Goal: Transaction & Acquisition: Purchase product/service

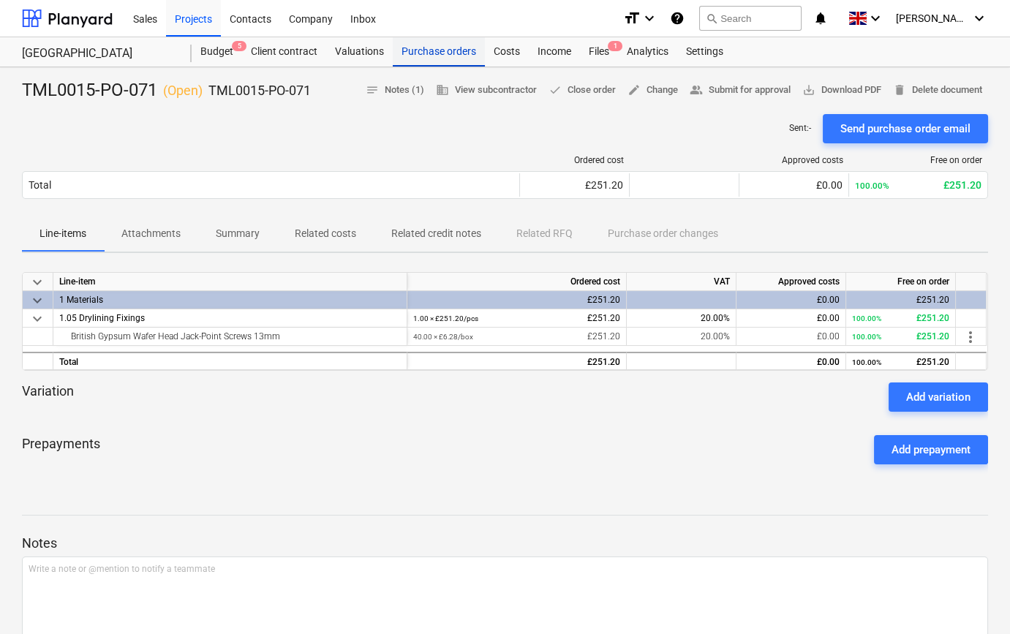
click at [432, 55] on div "Purchase orders" at bounding box center [439, 51] width 92 height 29
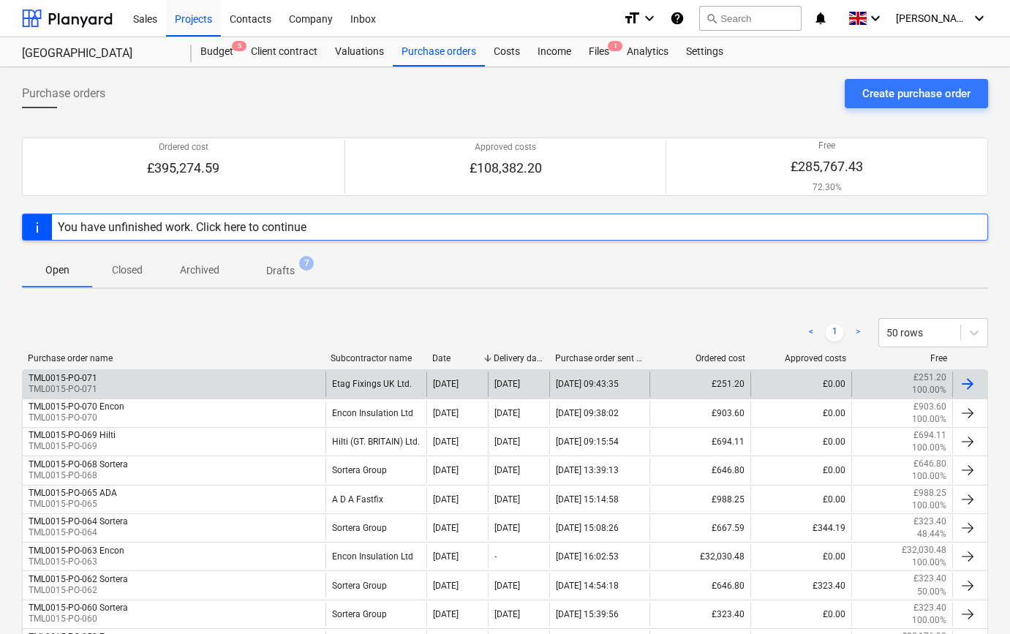
click at [974, 387] on div at bounding box center [968, 384] width 18 height 18
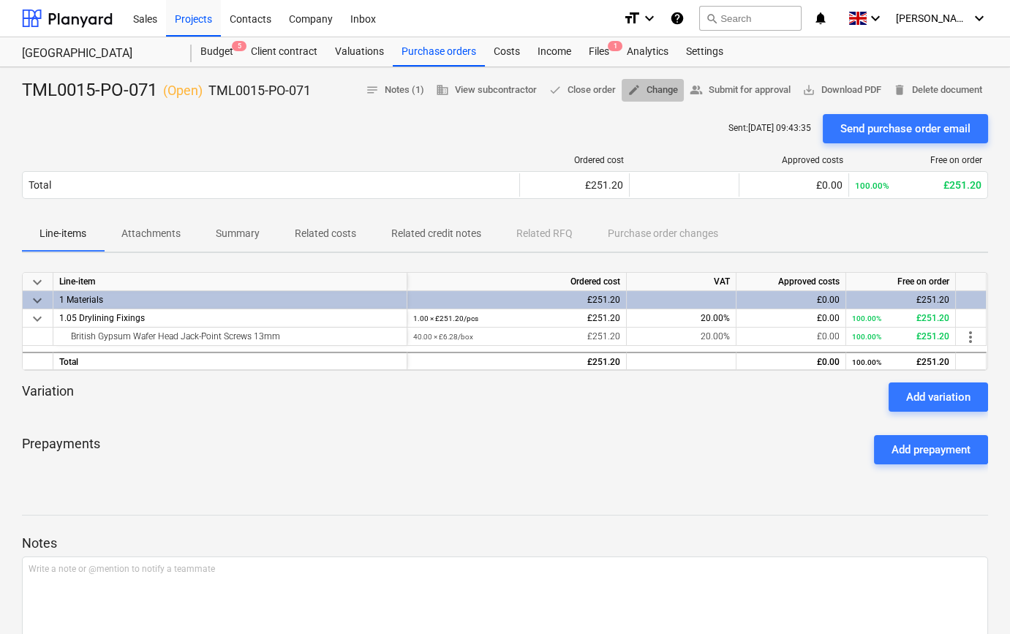
click at [650, 86] on span "edit Change" at bounding box center [653, 90] width 50 height 17
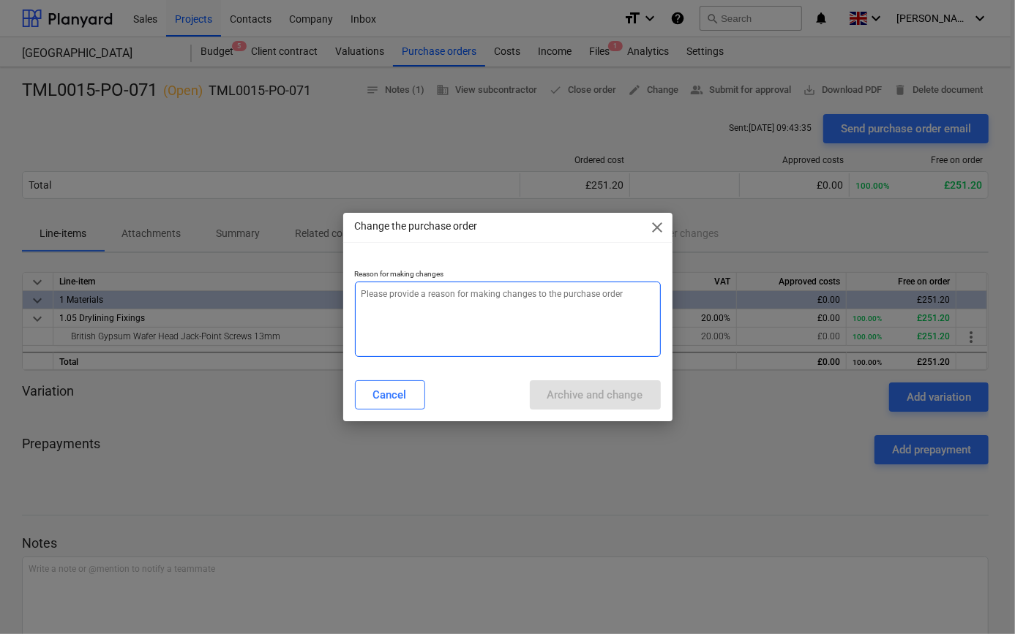
click at [388, 307] on textarea at bounding box center [508, 319] width 306 height 75
type textarea "x"
type textarea "a"
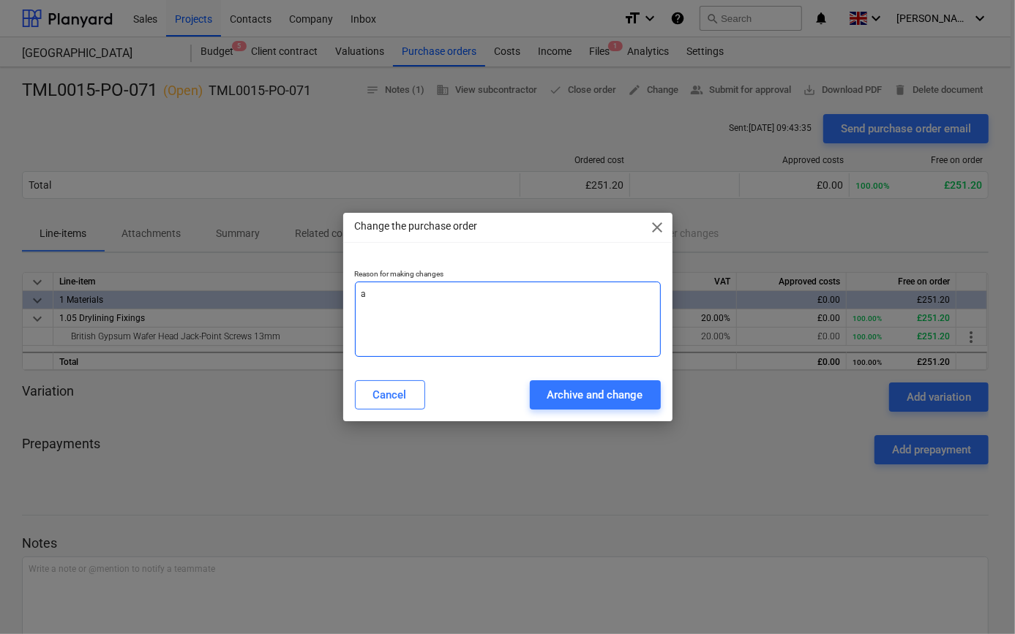
type textarea "x"
type textarea "ad"
type textarea "x"
type textarea "add"
type textarea "x"
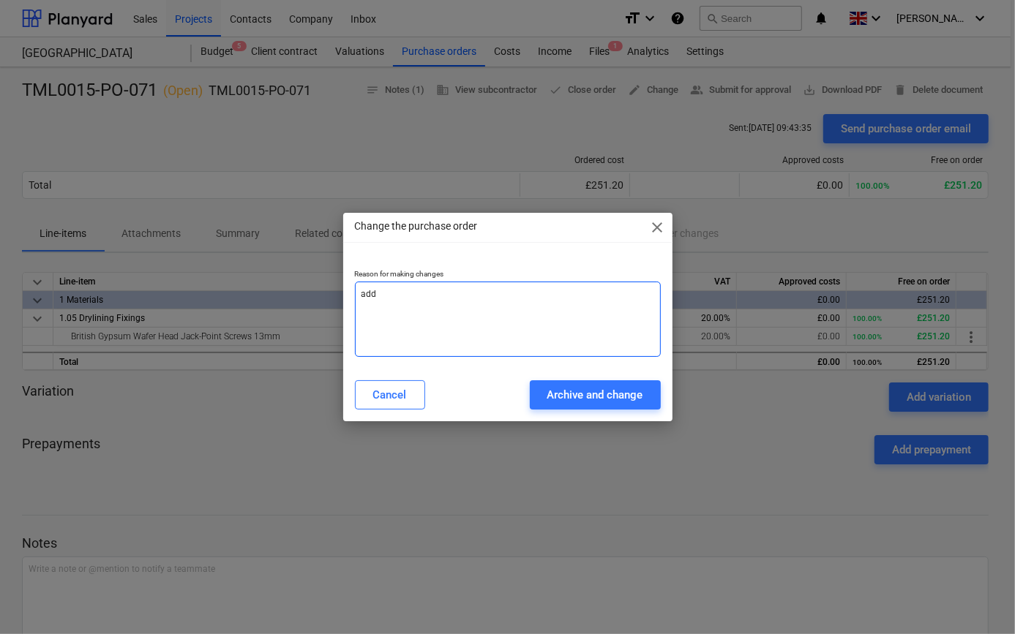
type textarea "addi"
type textarea "x"
type textarea "addit"
type textarea "x"
type textarea "[PERSON_NAME]"
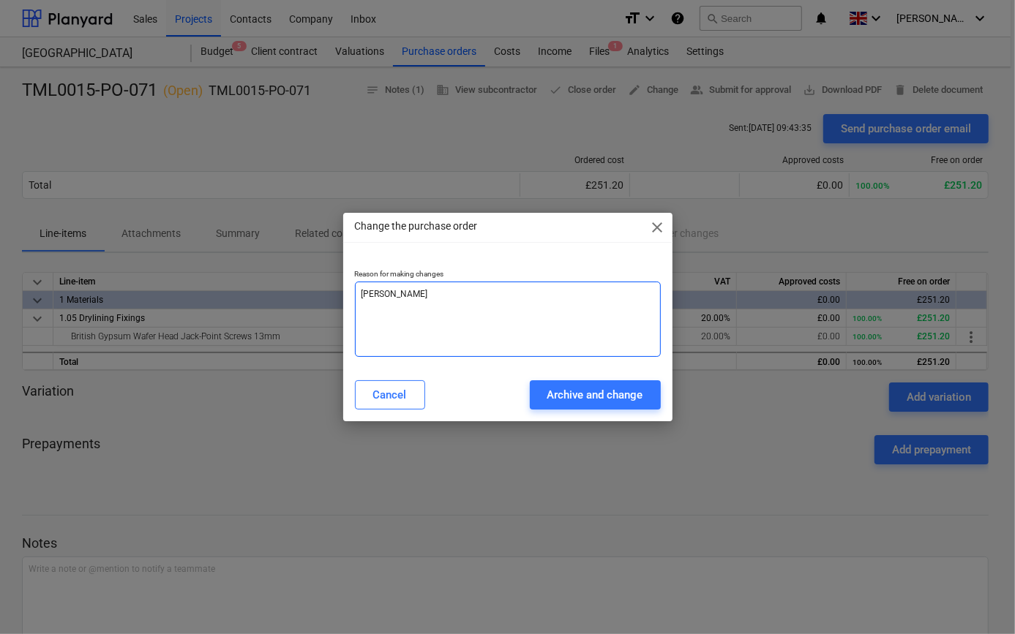
type textarea "x"
type textarea "additio"
type textarea "x"
type textarea "addition"
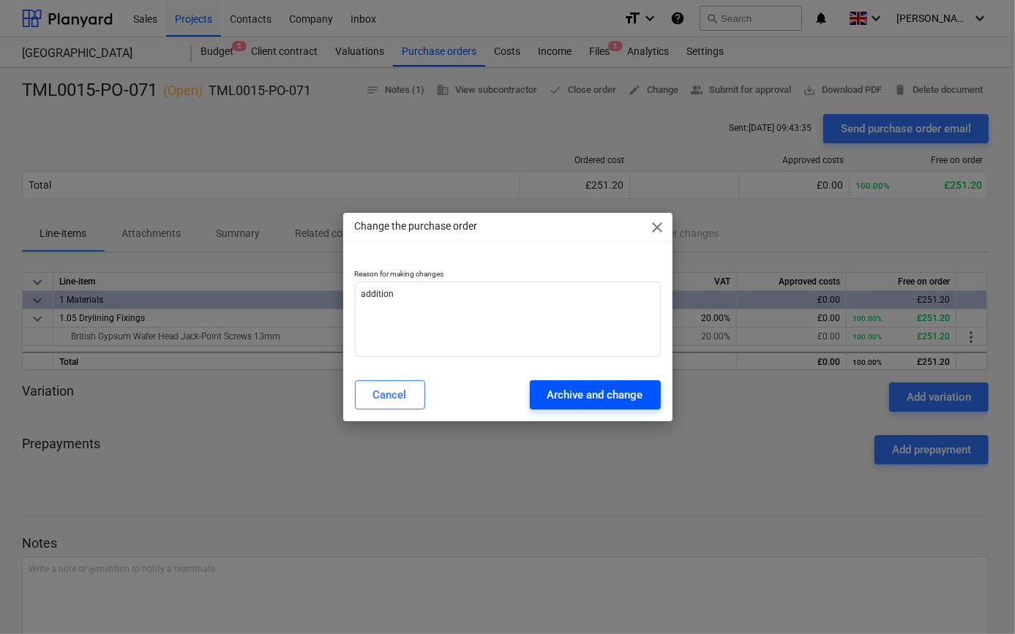
click at [548, 398] on div "Archive and change" at bounding box center [595, 394] width 96 height 19
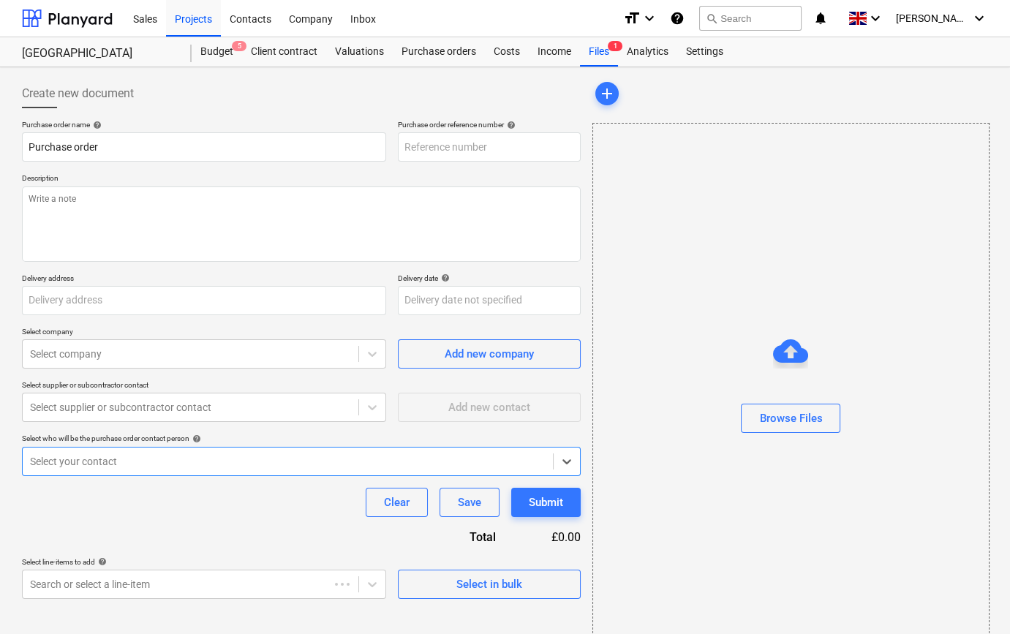
type textarea "x"
type input "TML0015-PO-071"
type textarea "Site contact [PHONE_NUMBER]"
type input "St [PERSON_NAME] plc, [STREET_ADDRESS]"
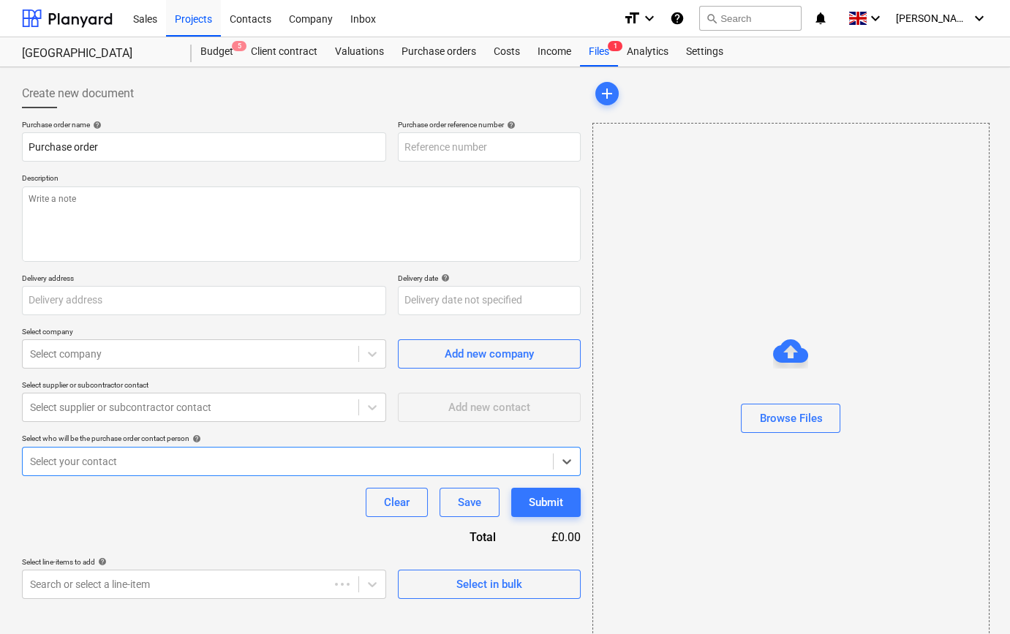
type input "[DATE]"
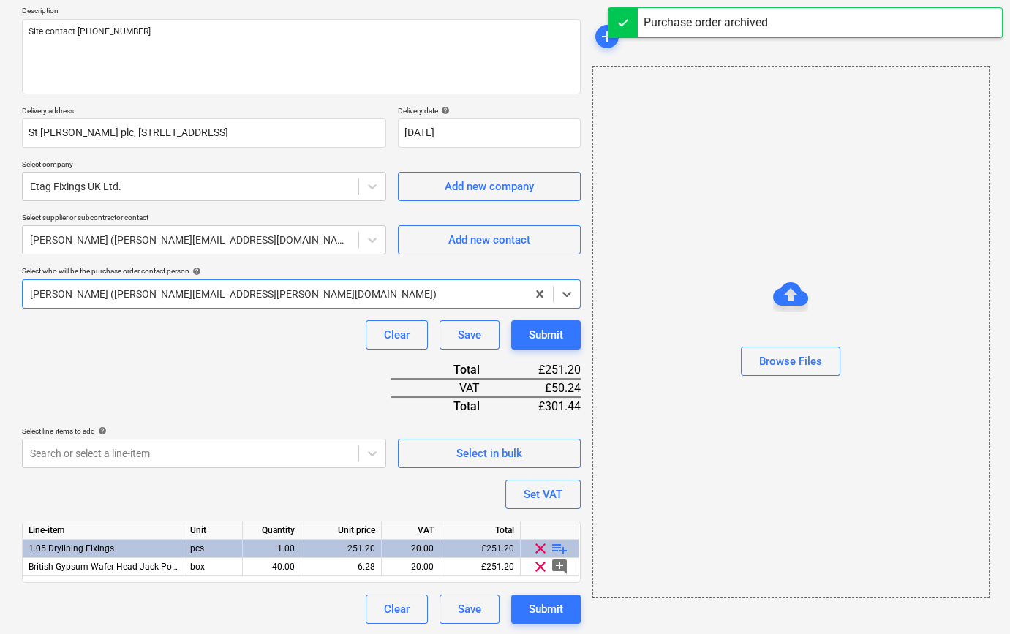
scroll to position [168, 0]
click at [560, 548] on span "playlist_add" at bounding box center [560, 548] width 18 height 18
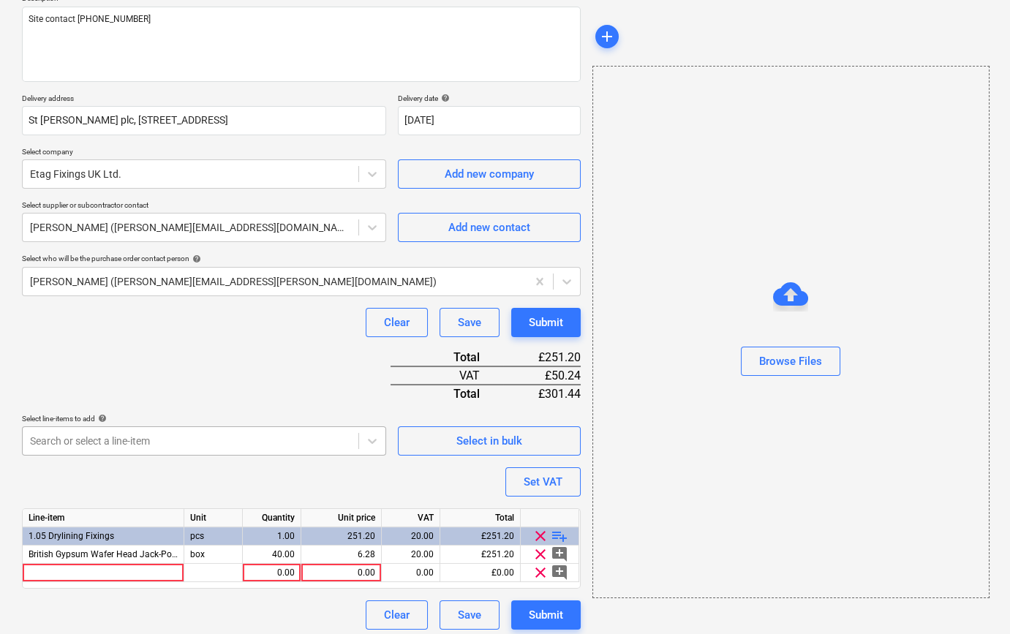
scroll to position [187, 0]
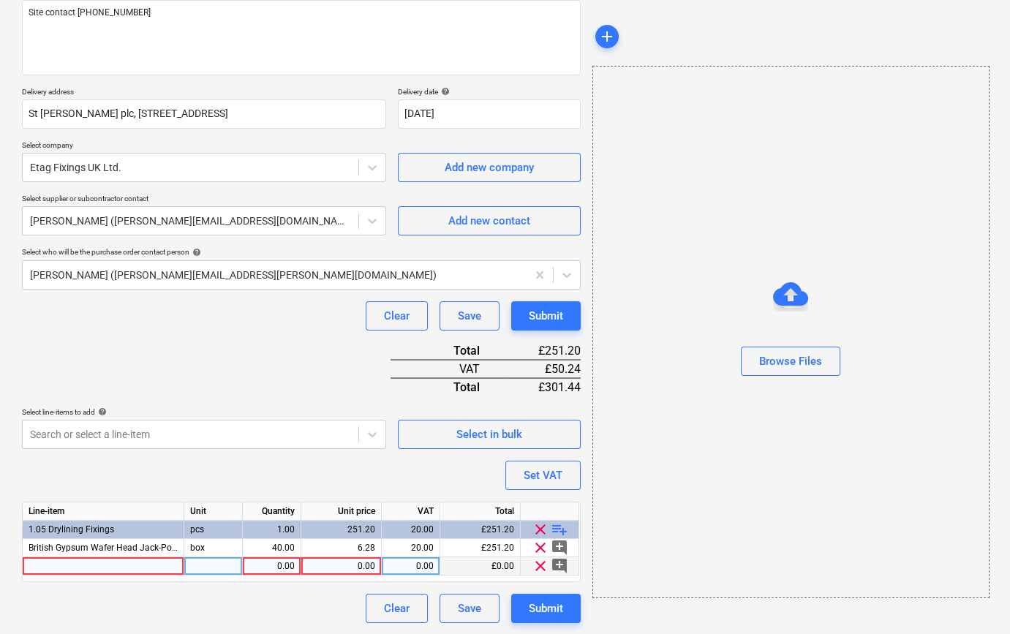
click at [55, 566] on div at bounding box center [104, 566] width 162 height 18
type textarea "x"
type input "STA033868 FatMax® Magnetic BladeArmor® Tape 8m (Width 32mm) (Metric only)"
type textarea "x"
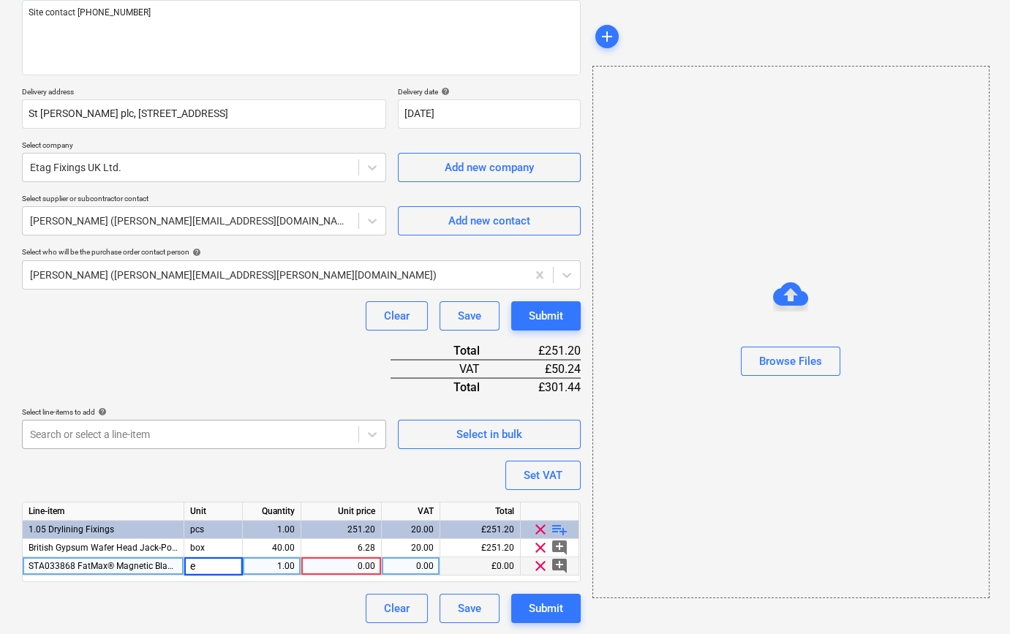
type input "ea"
type textarea "x"
type input "25.42"
type textarea "x"
type input "25.42"
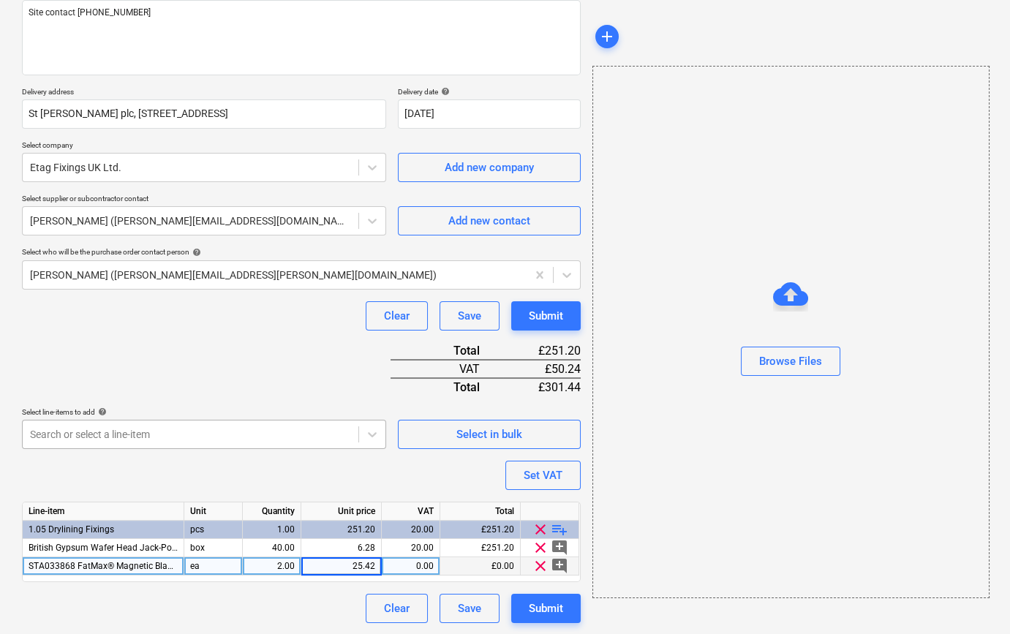
type textarea "x"
type input "20"
click at [556, 608] on div "Submit" at bounding box center [546, 608] width 34 height 19
type textarea "x"
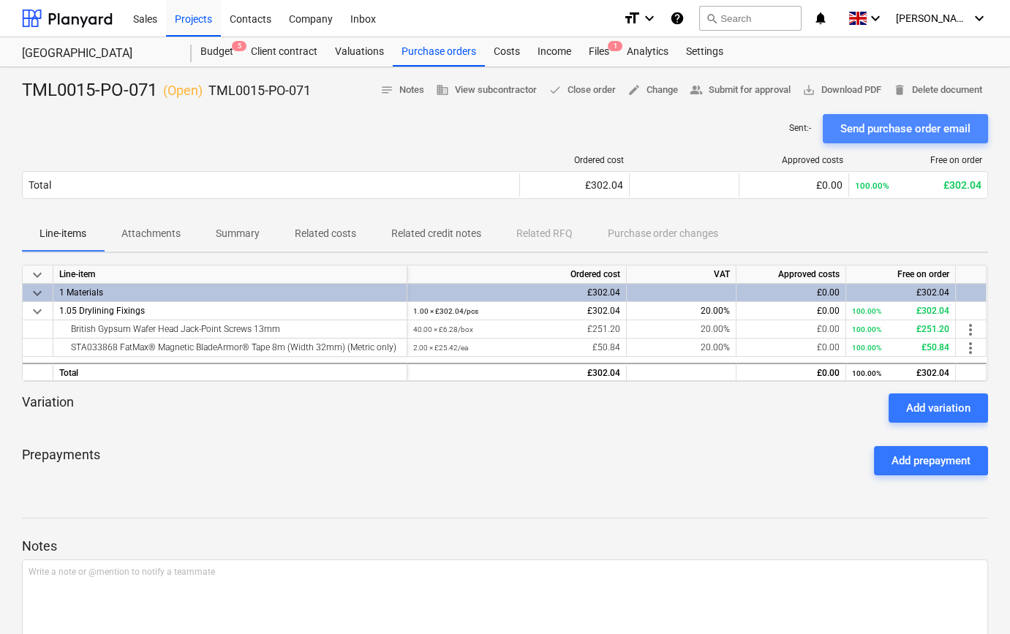
click at [923, 124] on div "Send purchase order email" at bounding box center [905, 128] width 130 height 19
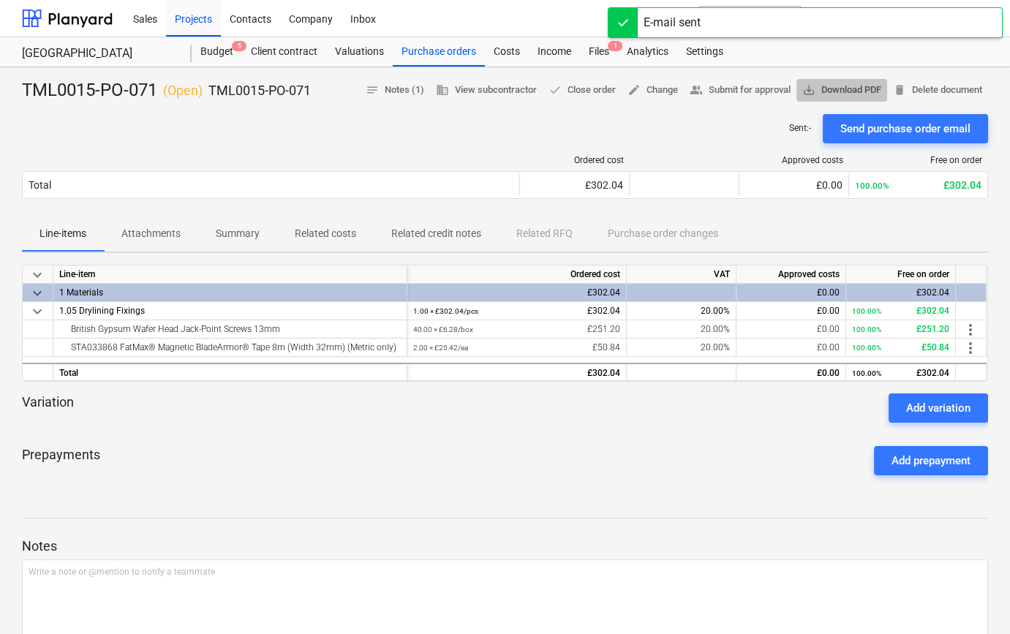
click at [838, 87] on span "save_alt Download PDF" at bounding box center [841, 90] width 79 height 17
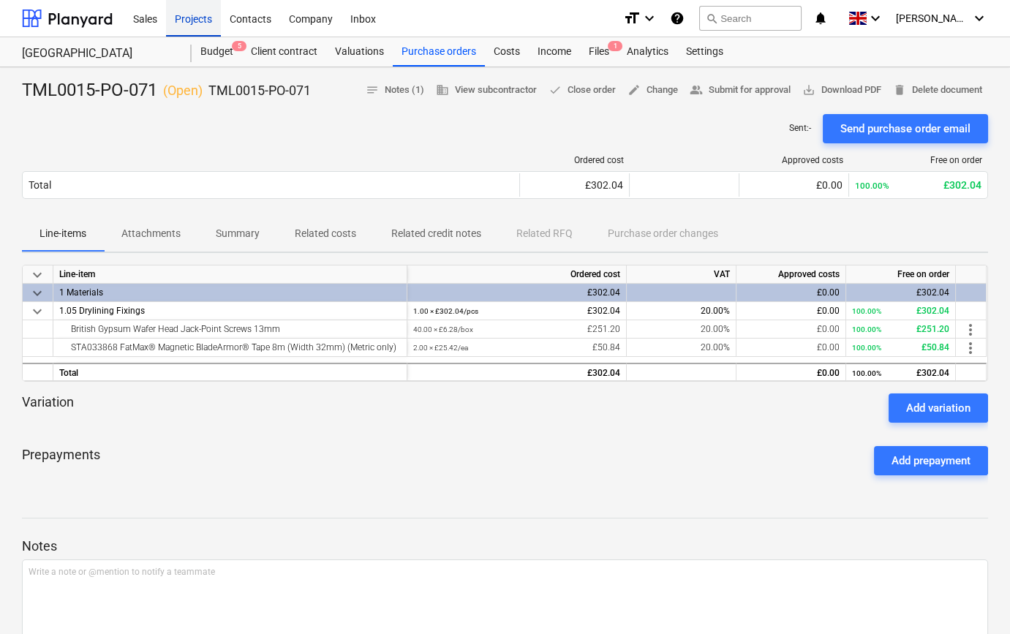
click at [182, 21] on div "Projects" at bounding box center [193, 17] width 55 height 37
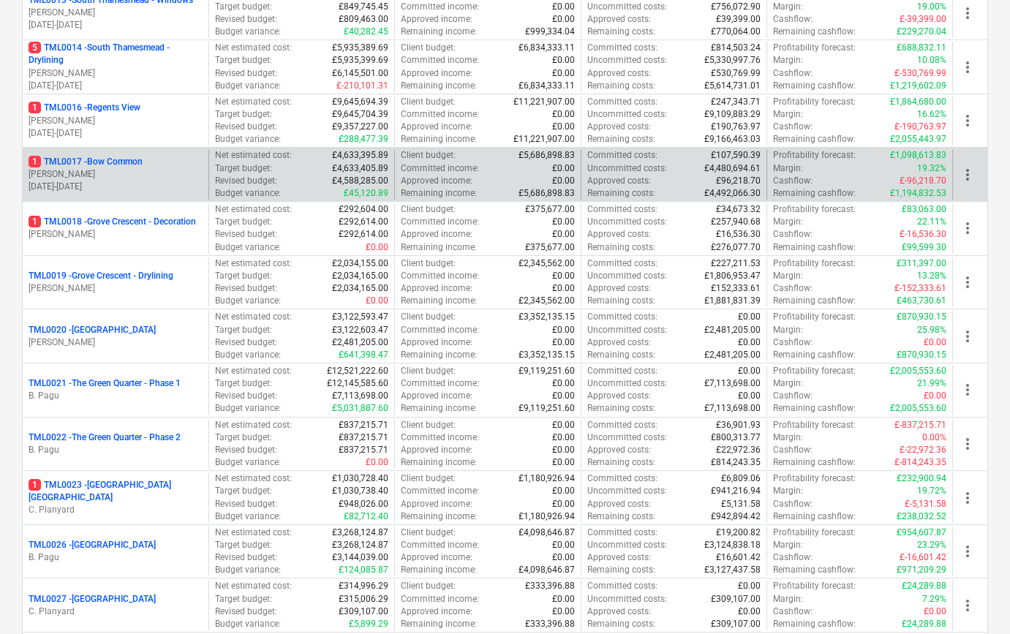
scroll to position [930, 0]
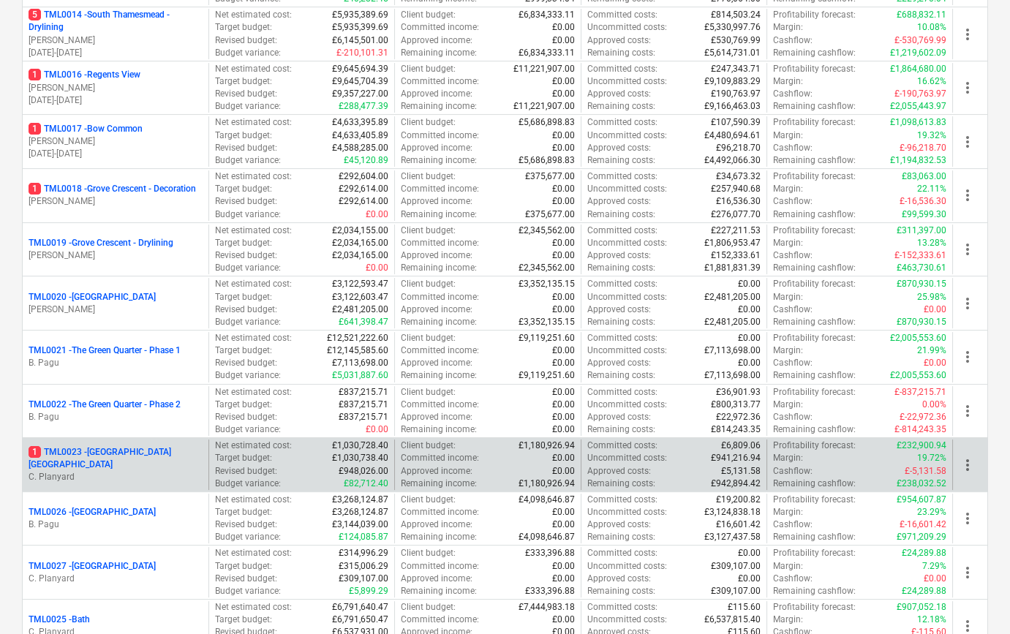
click at [129, 456] on p "1 TML0023 - [GEOGRAPHIC_DATA] [GEOGRAPHIC_DATA]" at bounding box center [116, 458] width 174 height 25
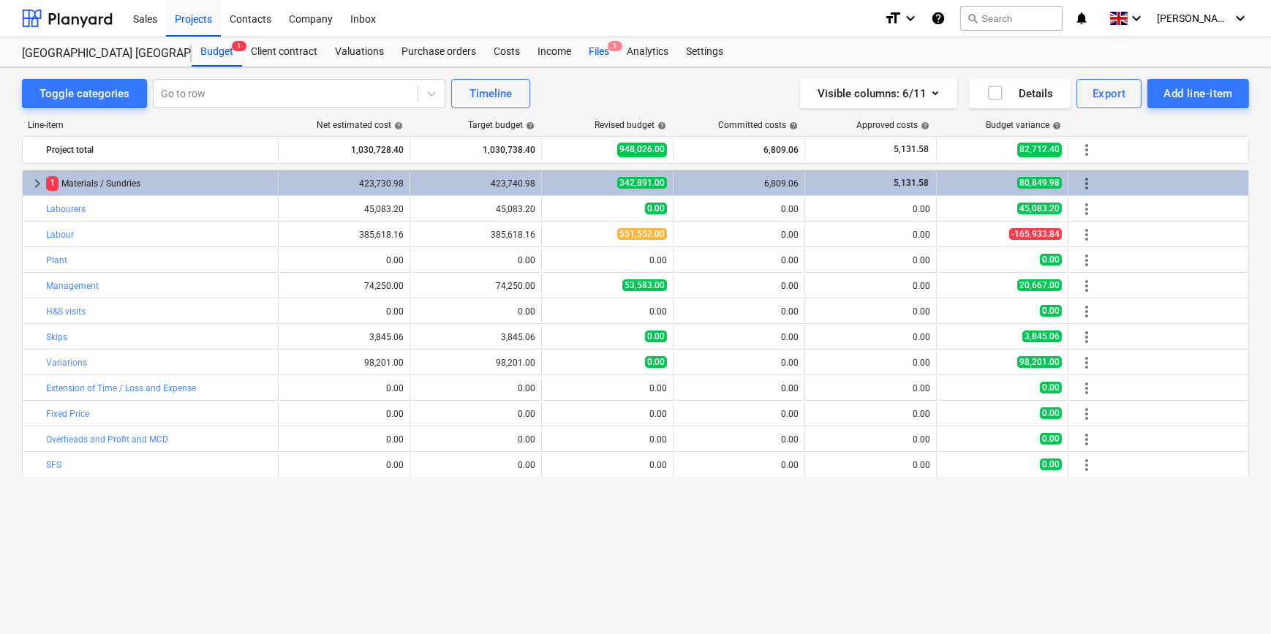
click at [590, 50] on div "Files 1" at bounding box center [599, 51] width 38 height 29
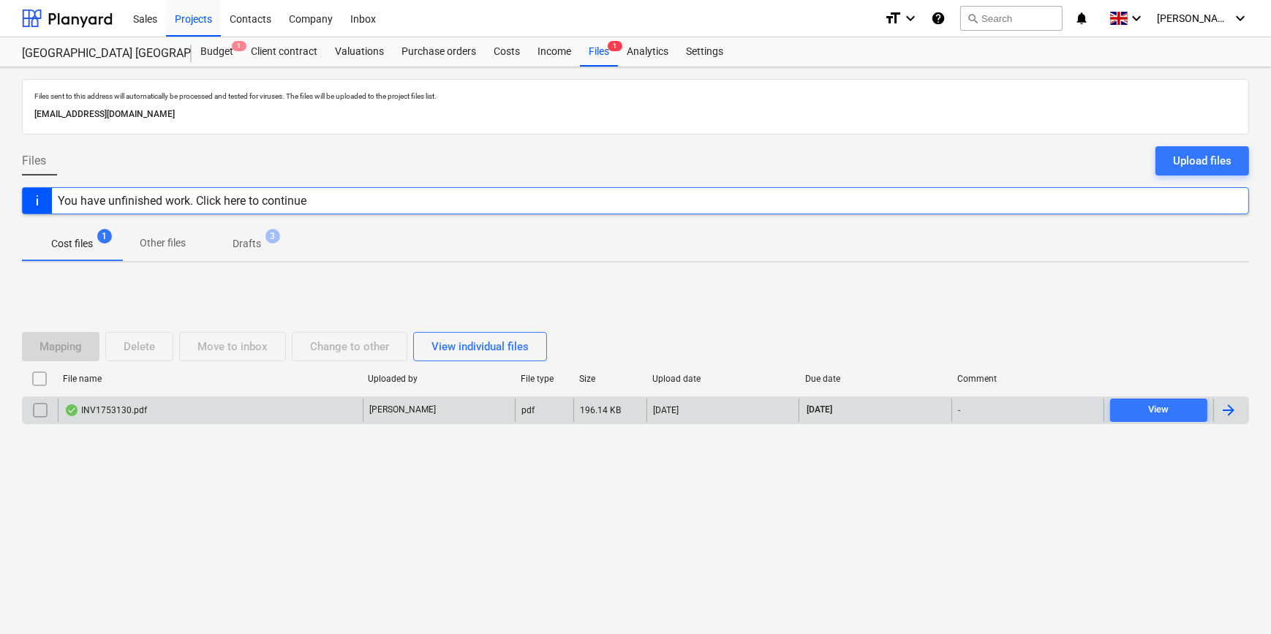
click at [1009, 409] on div at bounding box center [1229, 411] width 18 height 18
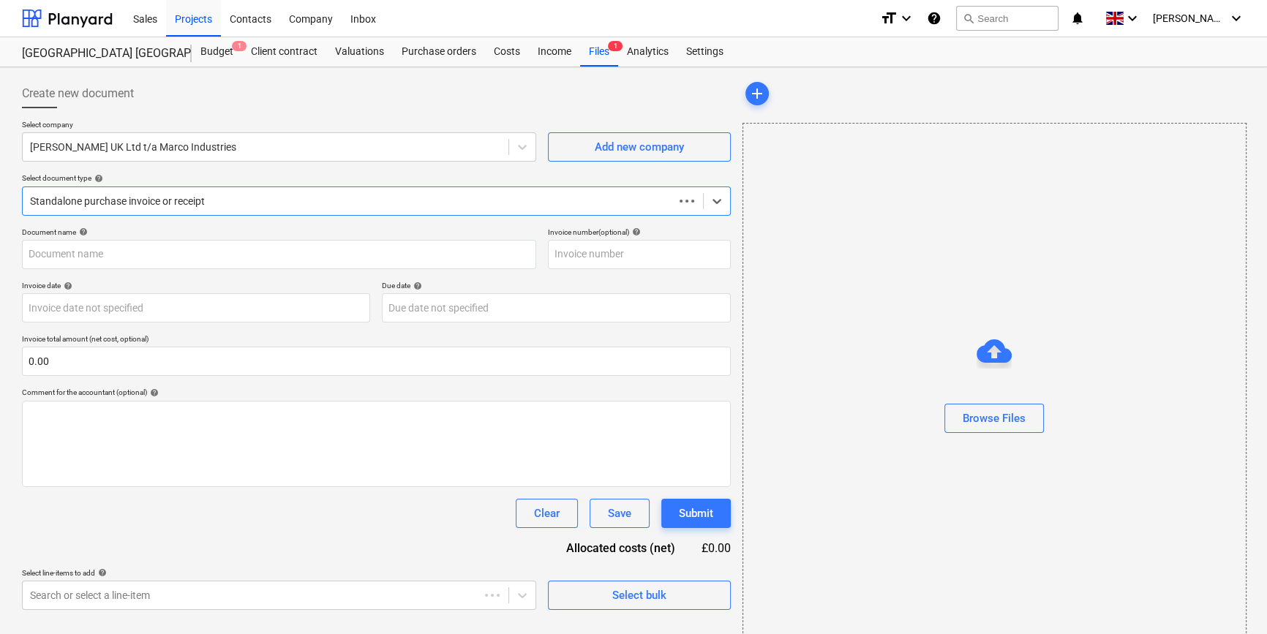
type input "INV1753130"
type input "[DATE]"
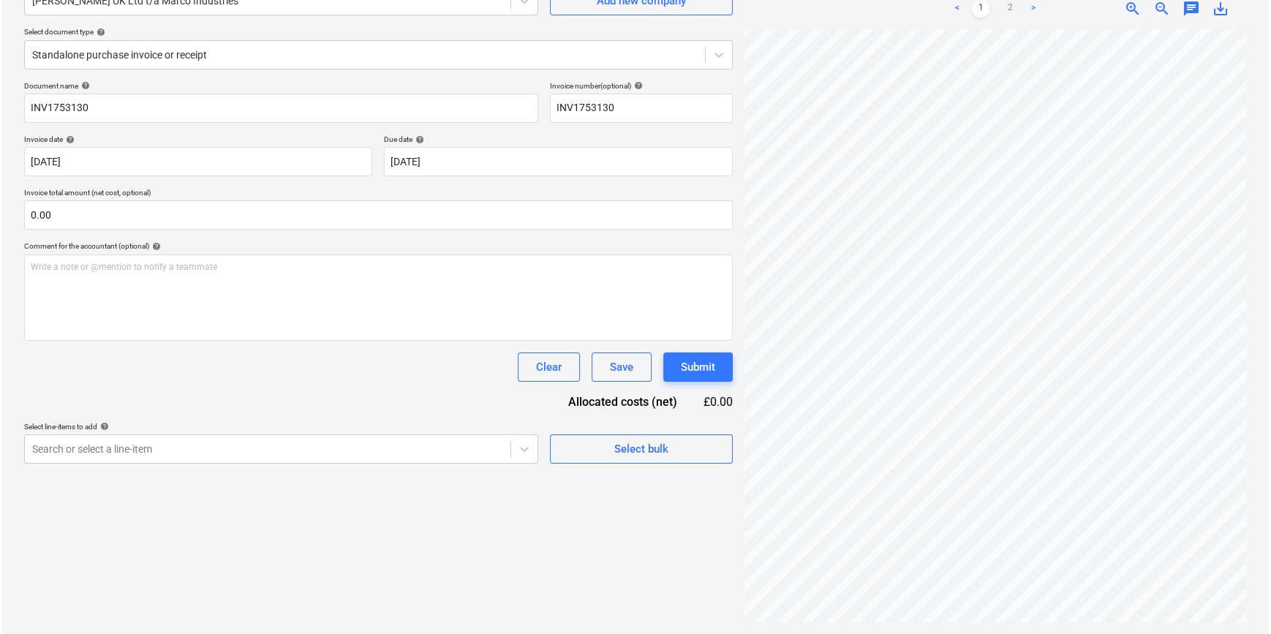
scroll to position [255, 146]
click at [1007, 12] on link "2" at bounding box center [1008, 9] width 18 height 18
click at [588, 448] on span "Select bulk" at bounding box center [639, 449] width 146 height 19
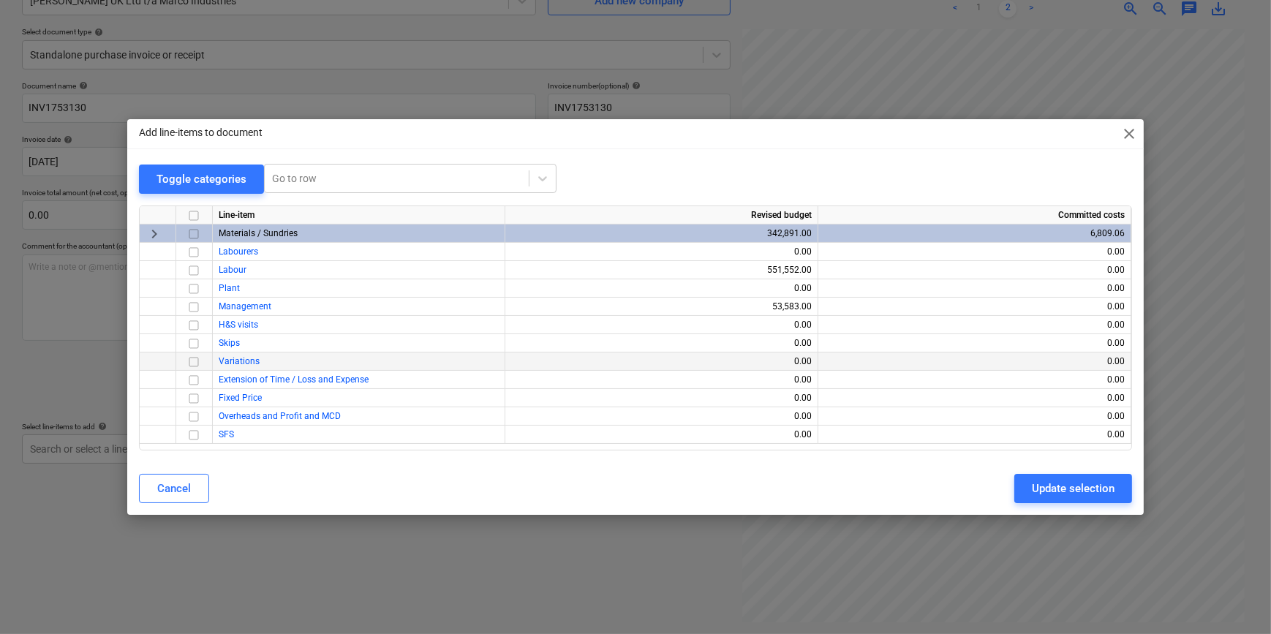
click at [193, 359] on input "checkbox" at bounding box center [194, 362] width 18 height 18
click at [1009, 494] on div "Update selection" at bounding box center [1073, 488] width 83 height 19
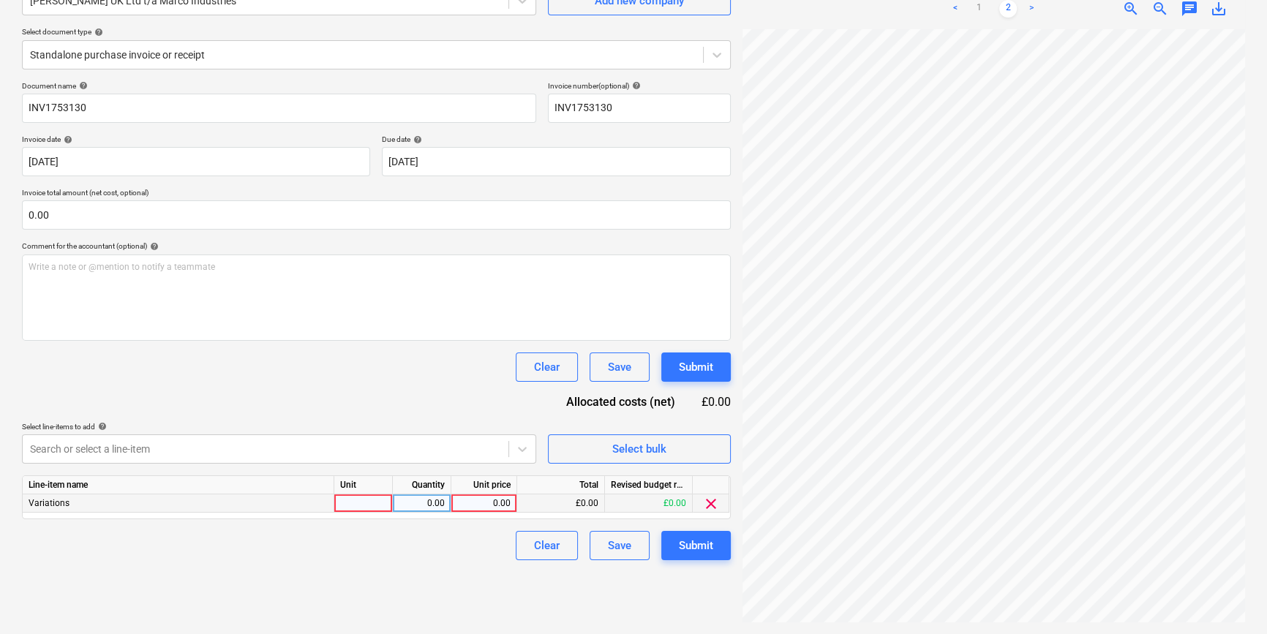
click at [358, 503] on div at bounding box center [363, 503] width 59 height 18
type input "pcs"
type input "283.9"
click at [690, 546] on div "Submit" at bounding box center [696, 545] width 34 height 19
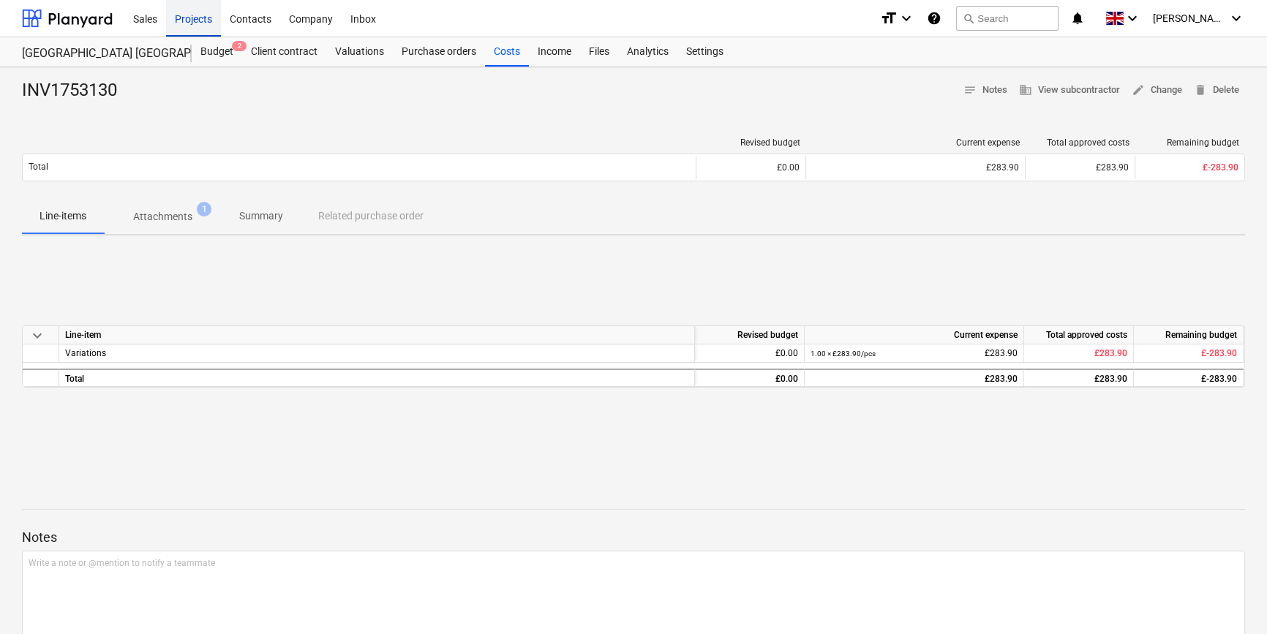
click at [192, 18] on div "Projects" at bounding box center [193, 17] width 55 height 37
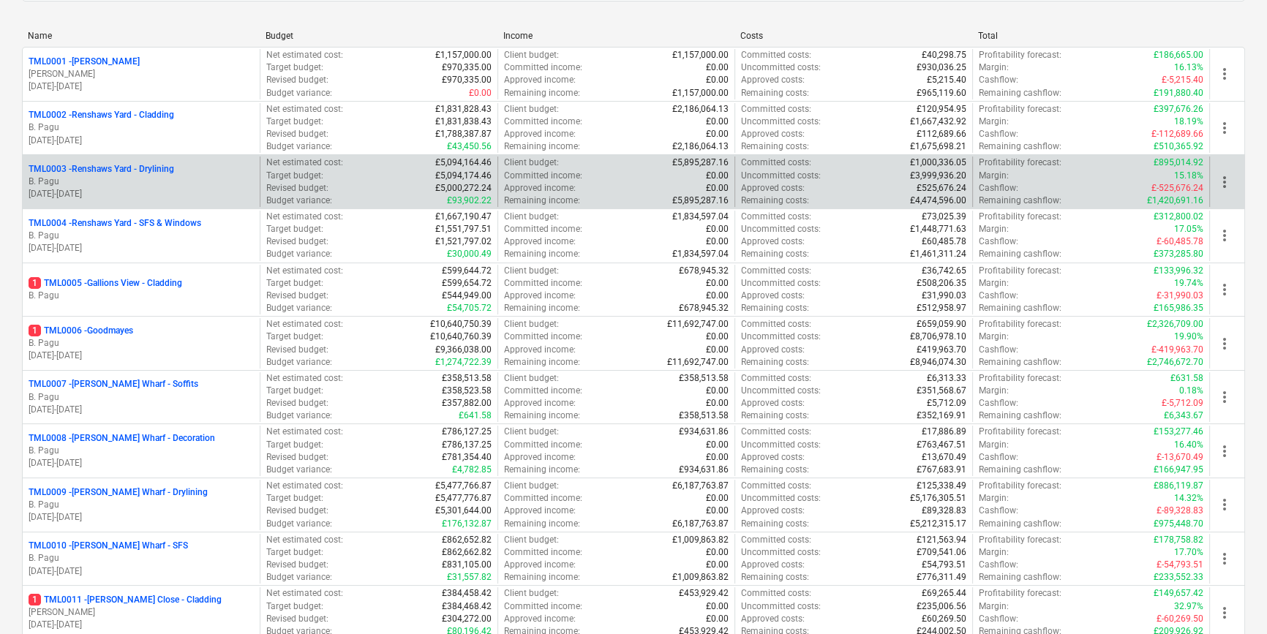
scroll to position [199, 0]
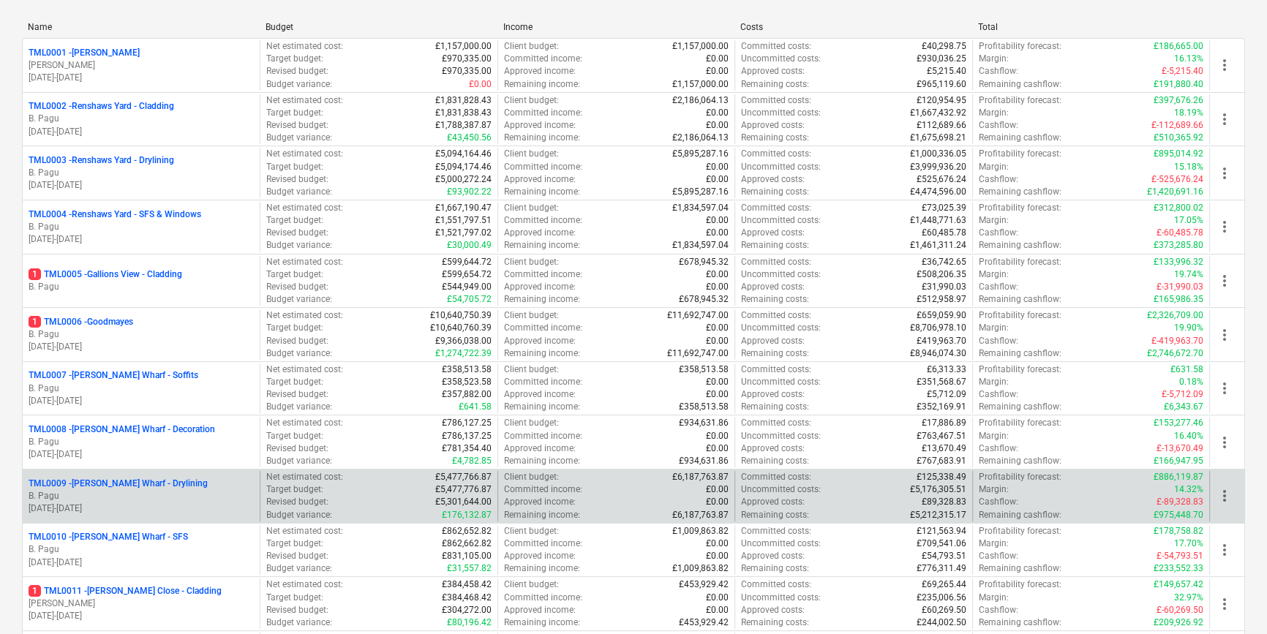
click at [192, 490] on p "B. Pagu" at bounding box center [141, 496] width 225 height 12
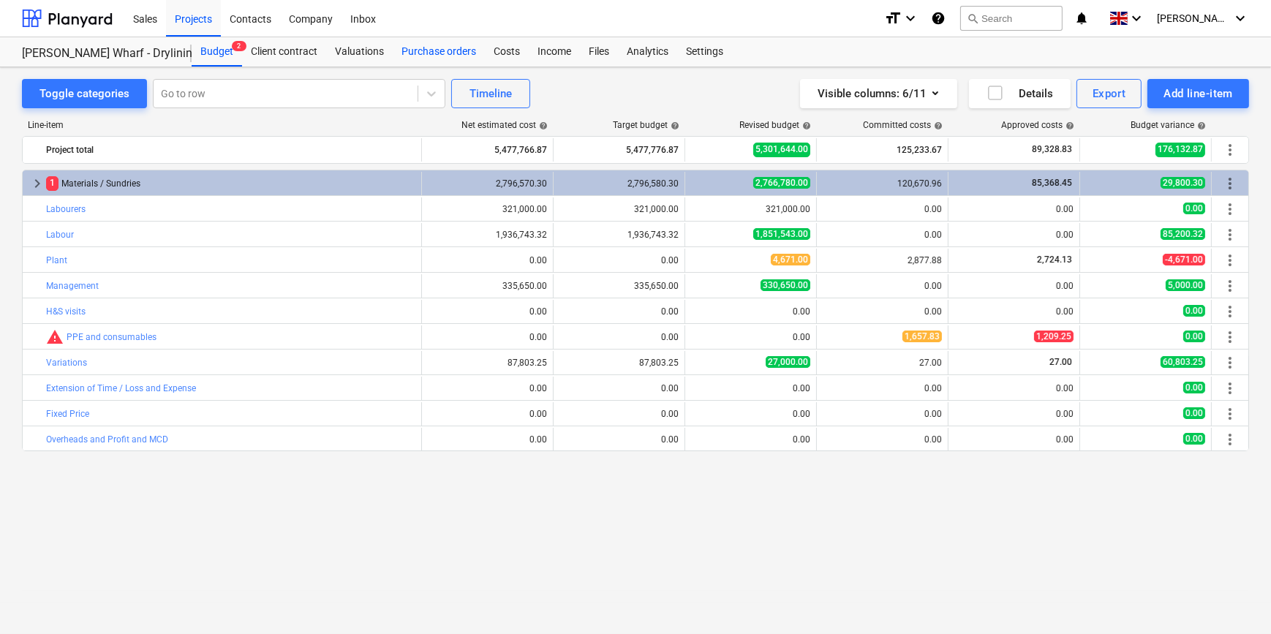
click at [434, 51] on div "Purchase orders" at bounding box center [439, 51] width 92 height 29
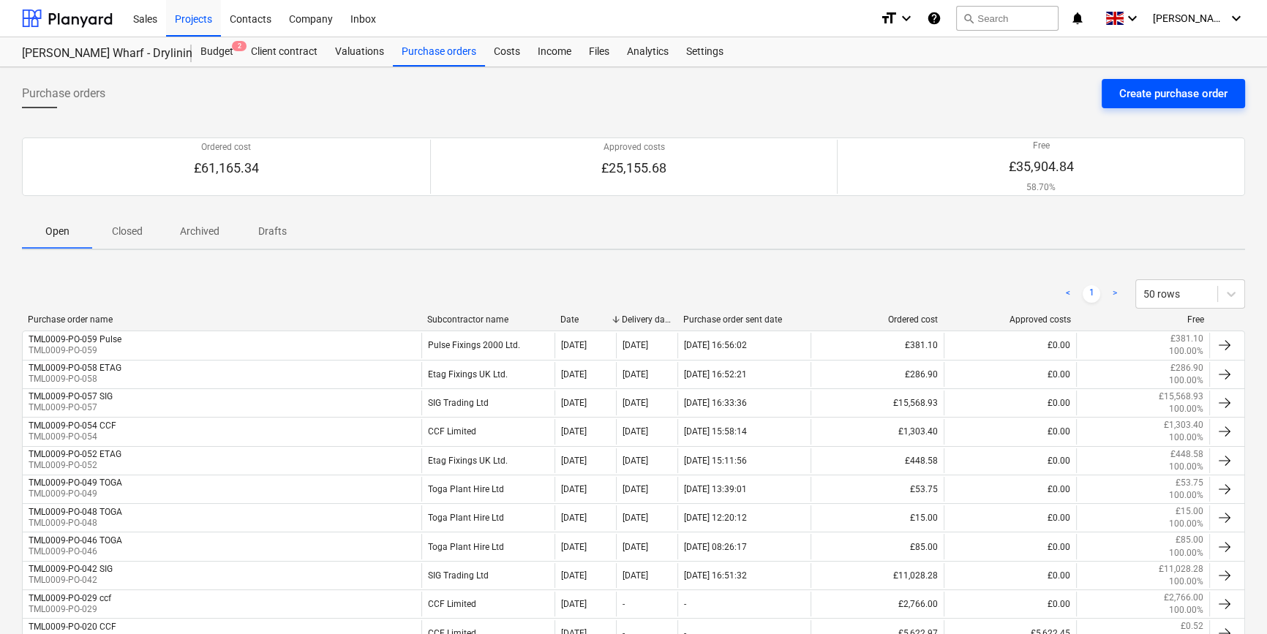
click at [1009, 93] on div "Create purchase order" at bounding box center [1173, 93] width 108 height 19
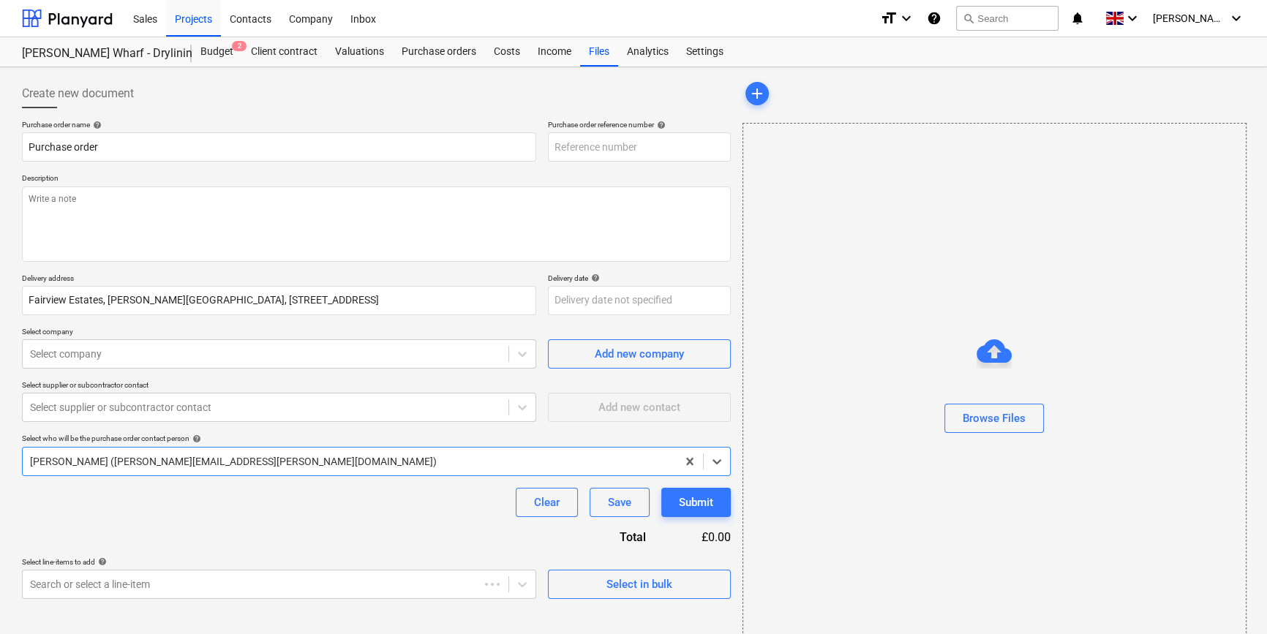
type textarea "x"
type input "TML0009-PO-060"
drag, startPoint x: 646, startPoint y: 146, endPoint x: 548, endPoint y: 145, distance: 98.0
click at [548, 145] on input "TML0009-PO-060" at bounding box center [639, 146] width 183 height 29
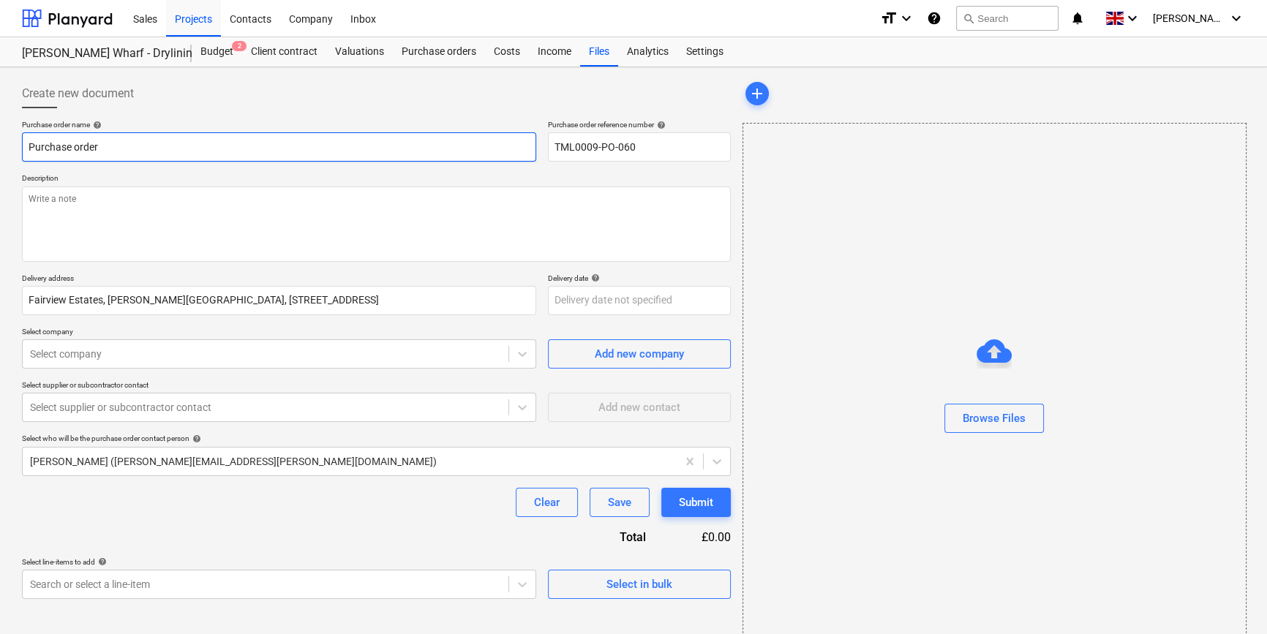
drag, startPoint x: 108, startPoint y: 143, endPoint x: 27, endPoint y: 147, distance: 80.6
click at [27, 147] on input "Purchase order" at bounding box center [279, 146] width 514 height 29
type textarea "x"
paste input "TML0009-PO-060"
type textarea "x"
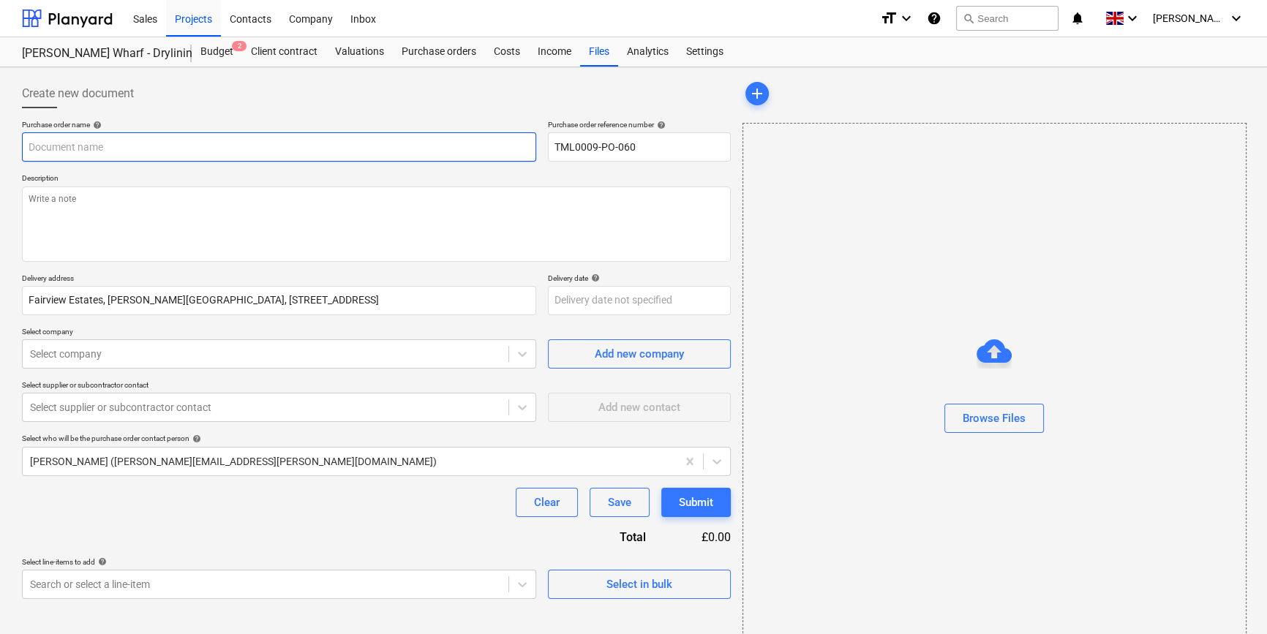
type input "TML0009-PO-060"
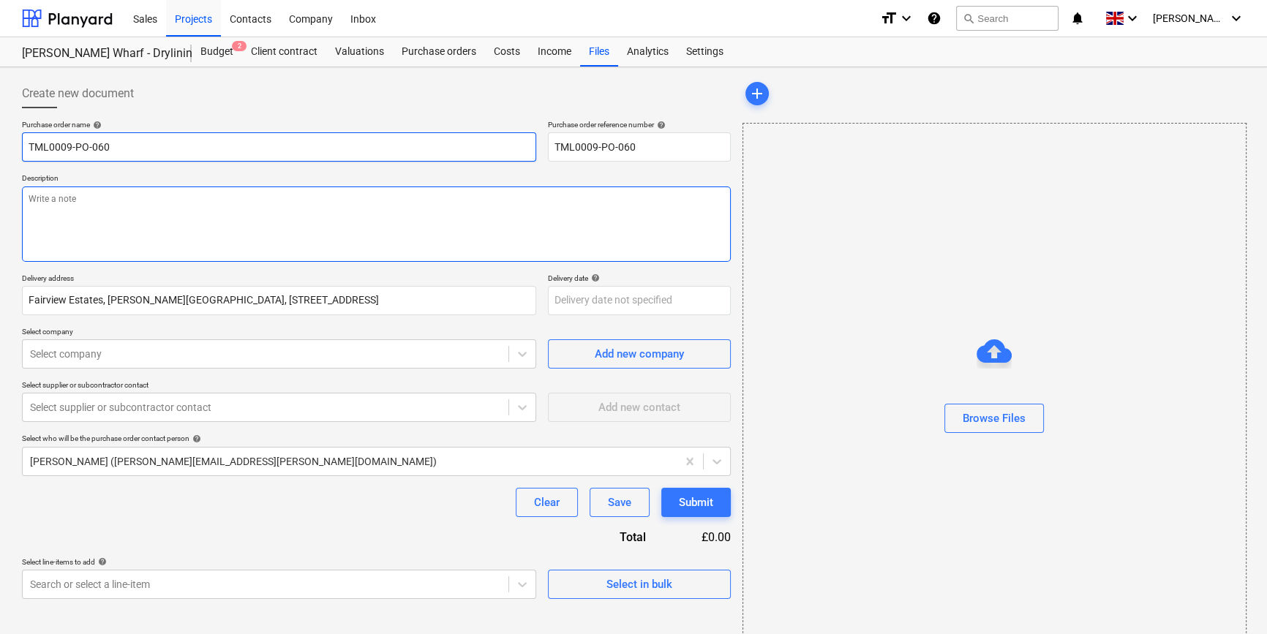
type textarea "x"
type input "TML0009-PO-060"
type textarea "x"
type input "TML0009-PO-060 S"
type textarea "x"
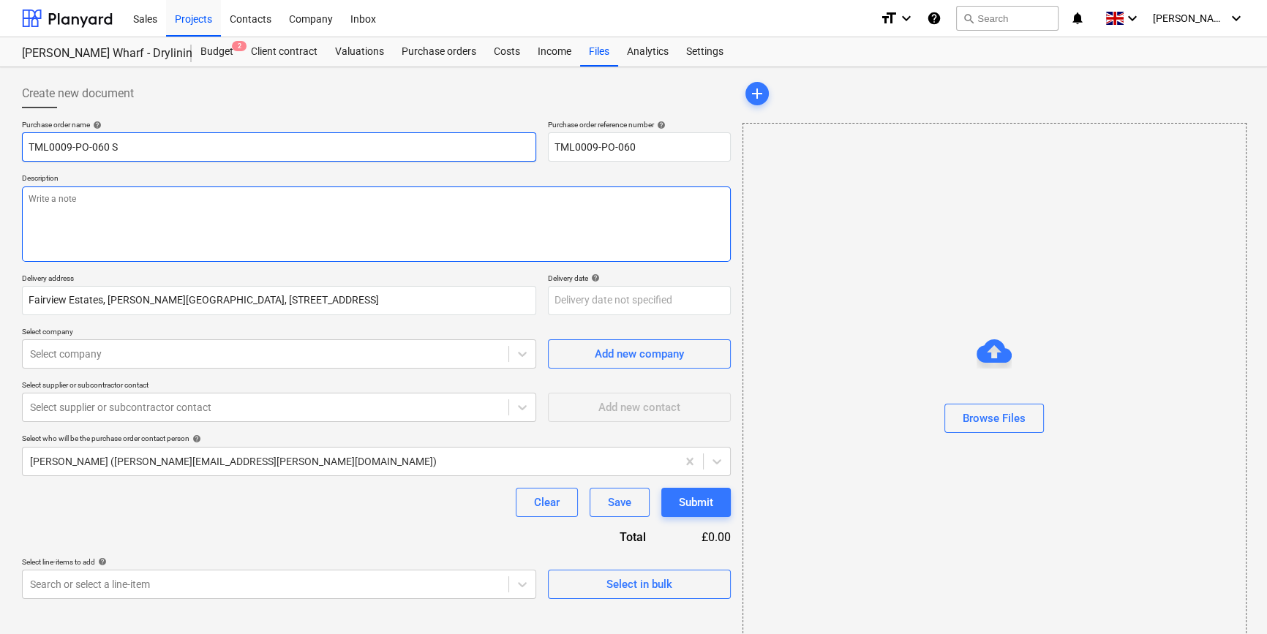
type input "TML0009-PO-060 SI"
type textarea "x"
type input "TML0009-PO-060 SIG"
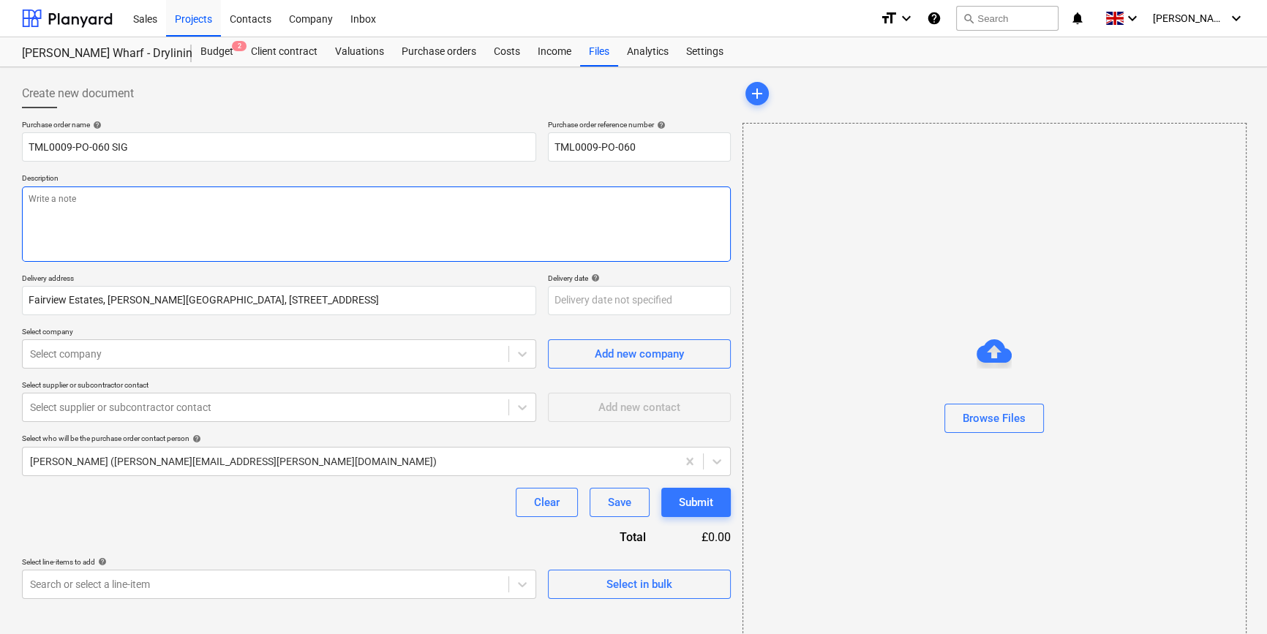
click at [43, 199] on textarea at bounding box center [376, 224] width 709 height 75
type textarea "x"
type textarea "D"
type textarea "x"
type textarea "De"
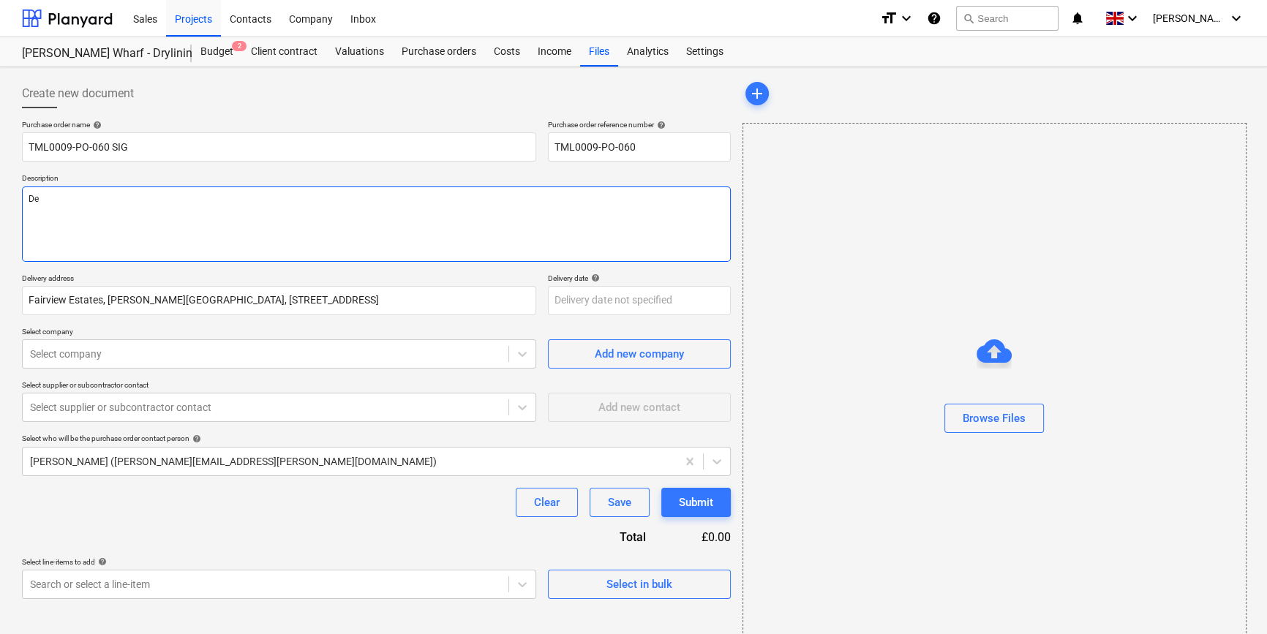
type textarea "x"
type textarea "Del"
type textarea "x"
type textarea "Deli"
type textarea "x"
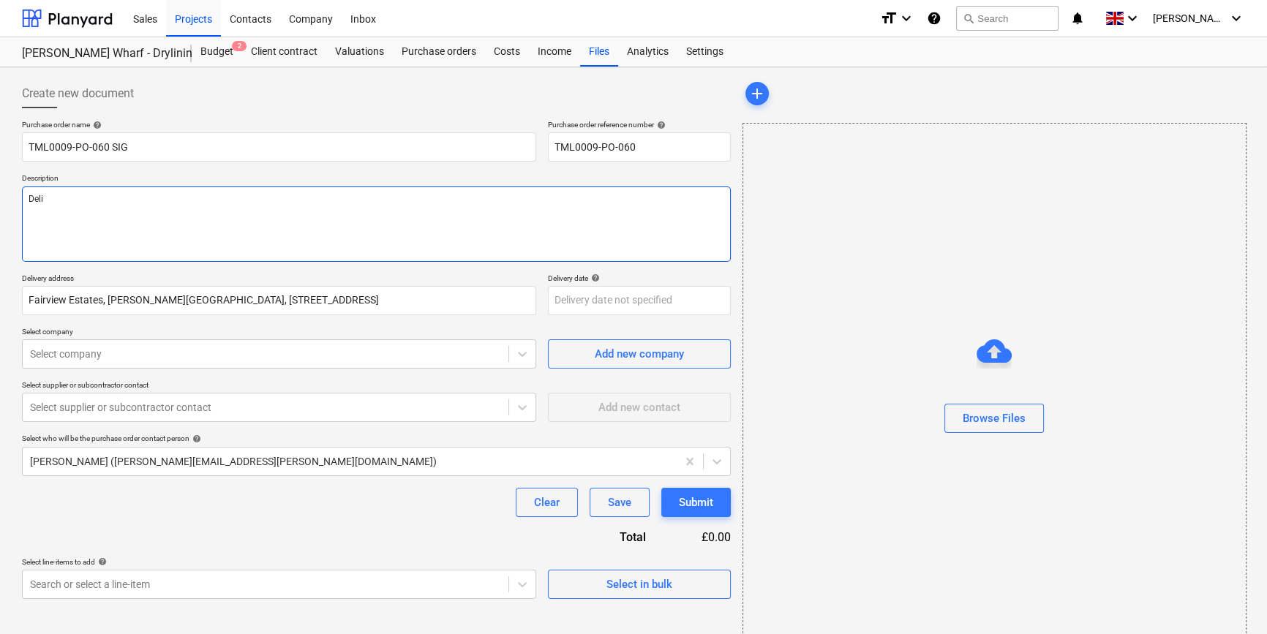
type textarea "Deliv"
type textarea "x"
type textarea "Delive"
type textarea "x"
type textarea "Deliver"
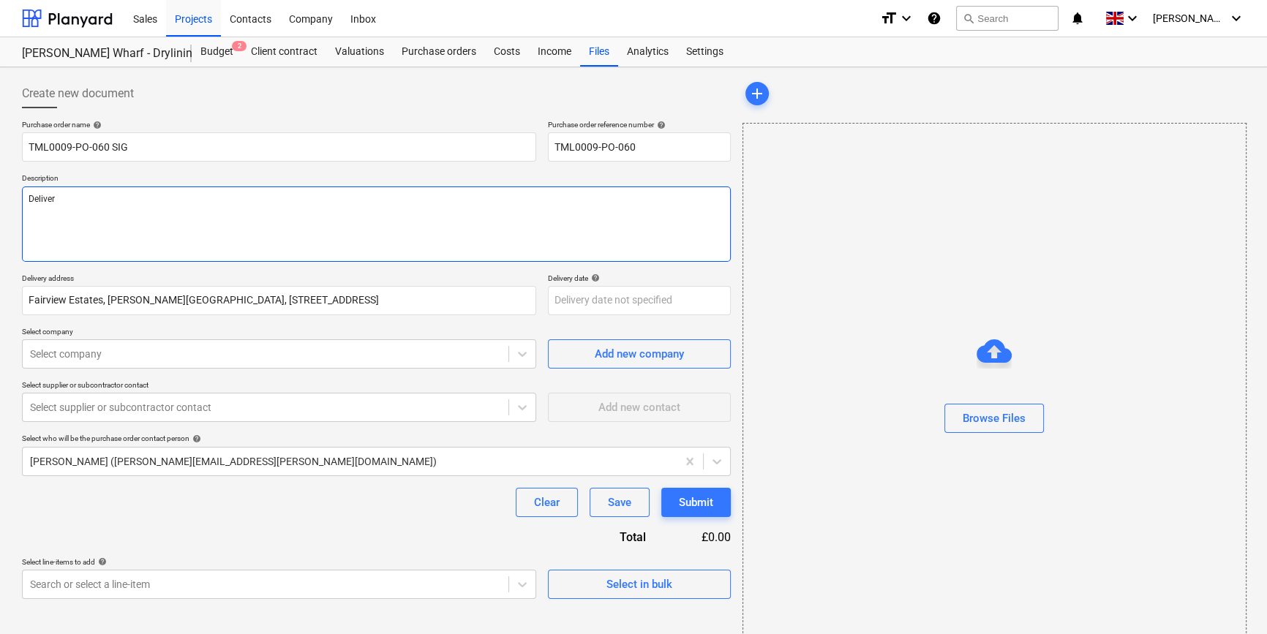
type textarea "x"
type textarea "Delivery"
type textarea "x"
type textarea "Delivery"
type textarea "x"
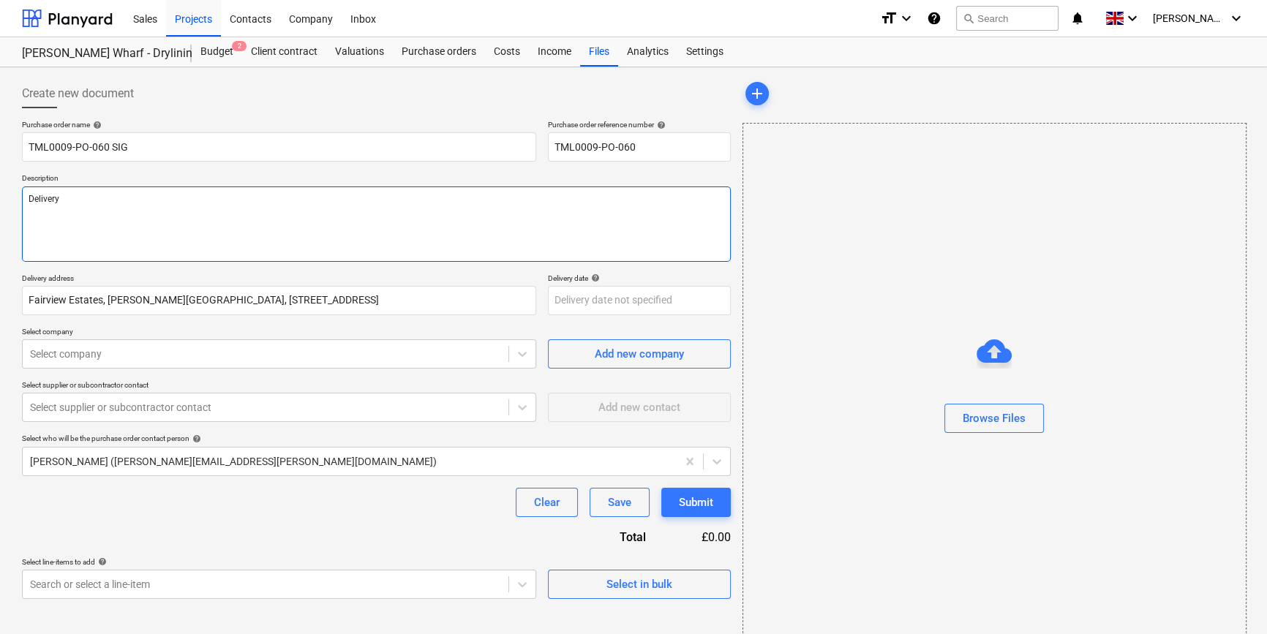
type textarea "Delivery 1"
type textarea "x"
type textarea "Delivery 13"
type textarea "x"
type textarea "Delivery 13/"
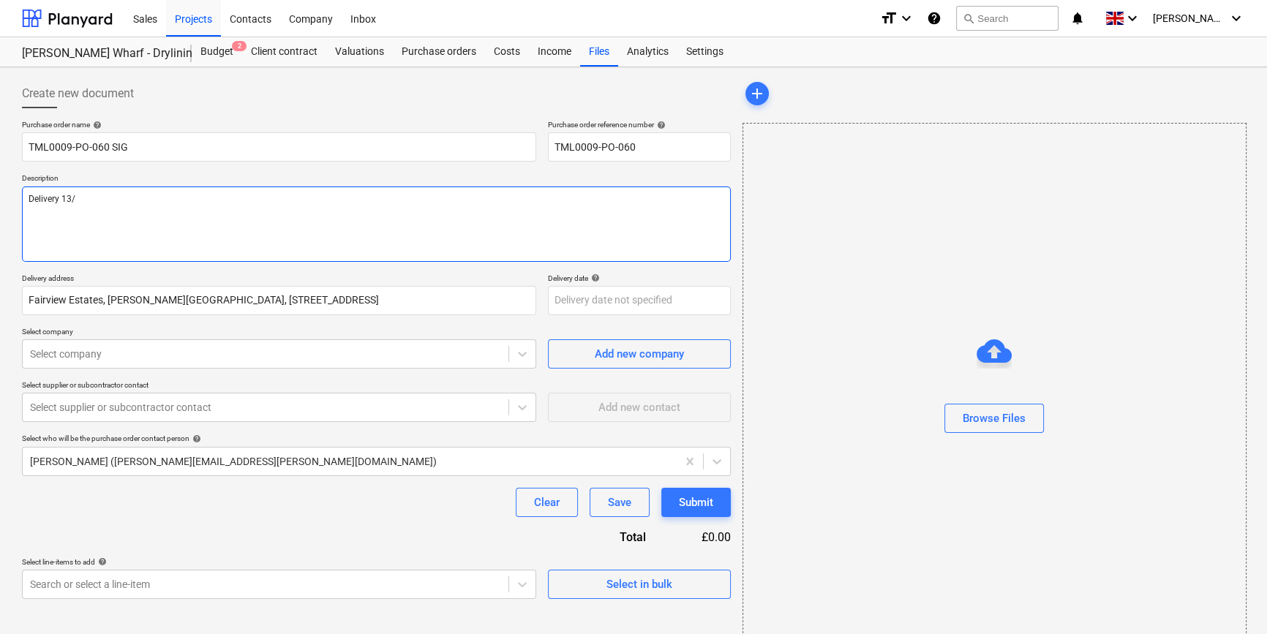
type textarea "x"
type textarea "Delivery 13/8"
type textarea "x"
type textarea "Delivery 13/8"
type textarea "x"
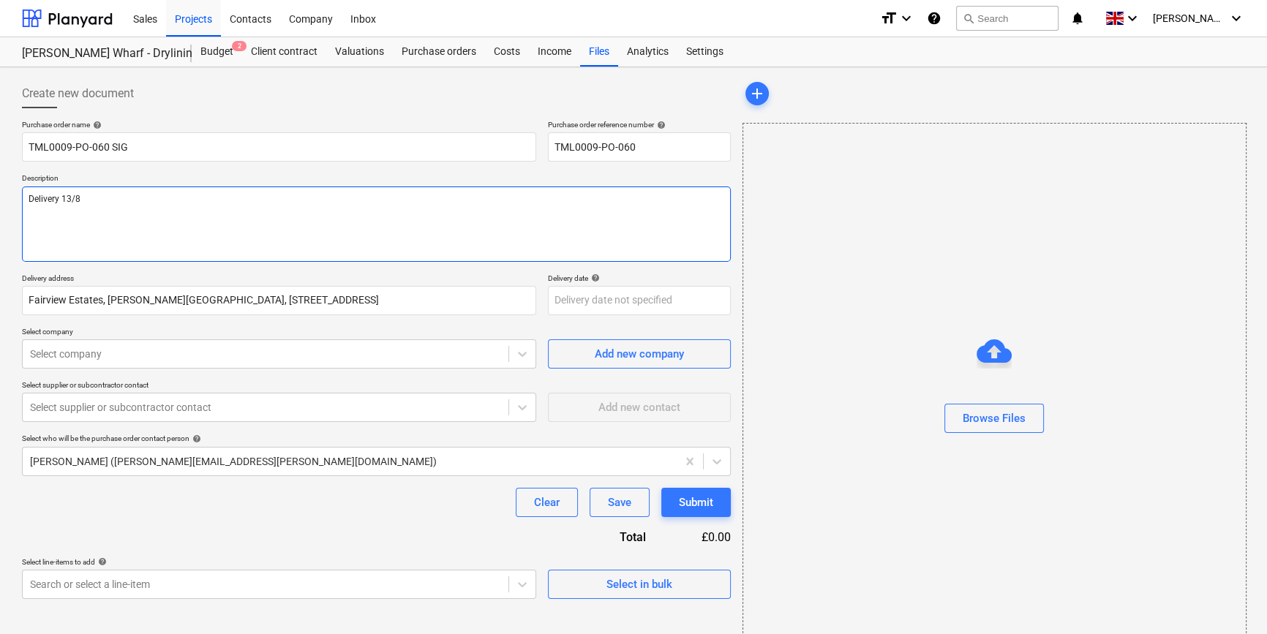
type textarea "Delivery 13/8 p"
type textarea "x"
type textarea "Delivery 13/8 pl"
type textarea "x"
type textarea "Delivery 13/8 ple"
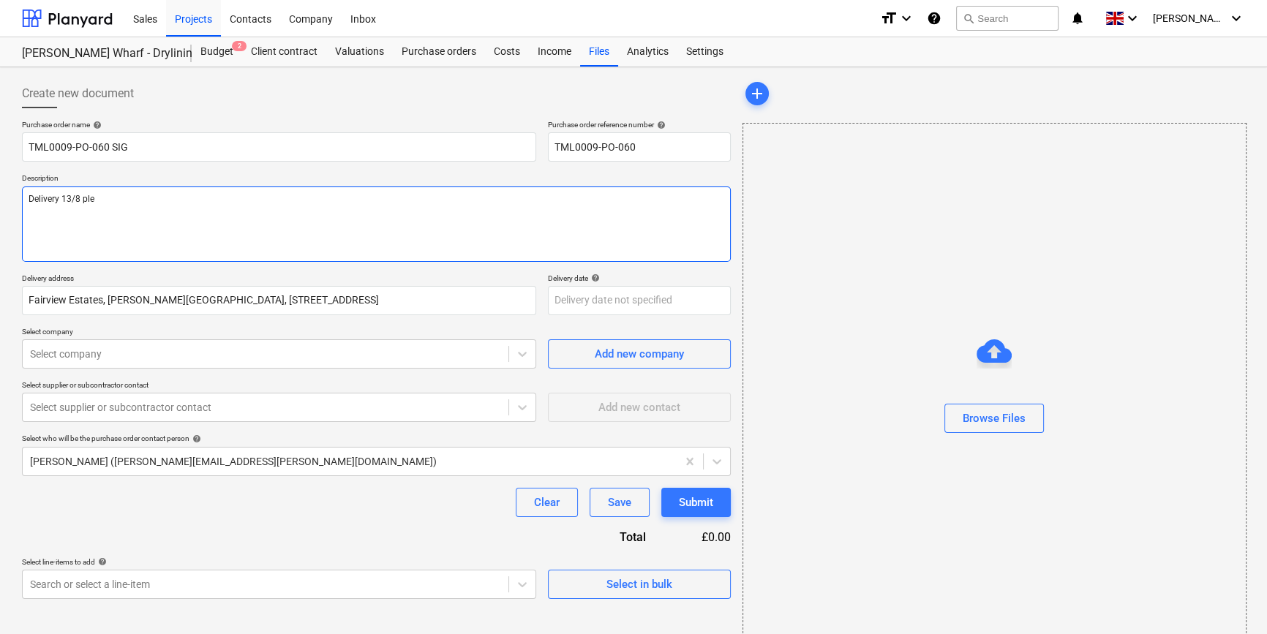
type textarea "x"
type textarea "Delivery 13/8 plea"
type textarea "x"
type textarea "Delivery 13/8 pleas"
type textarea "x"
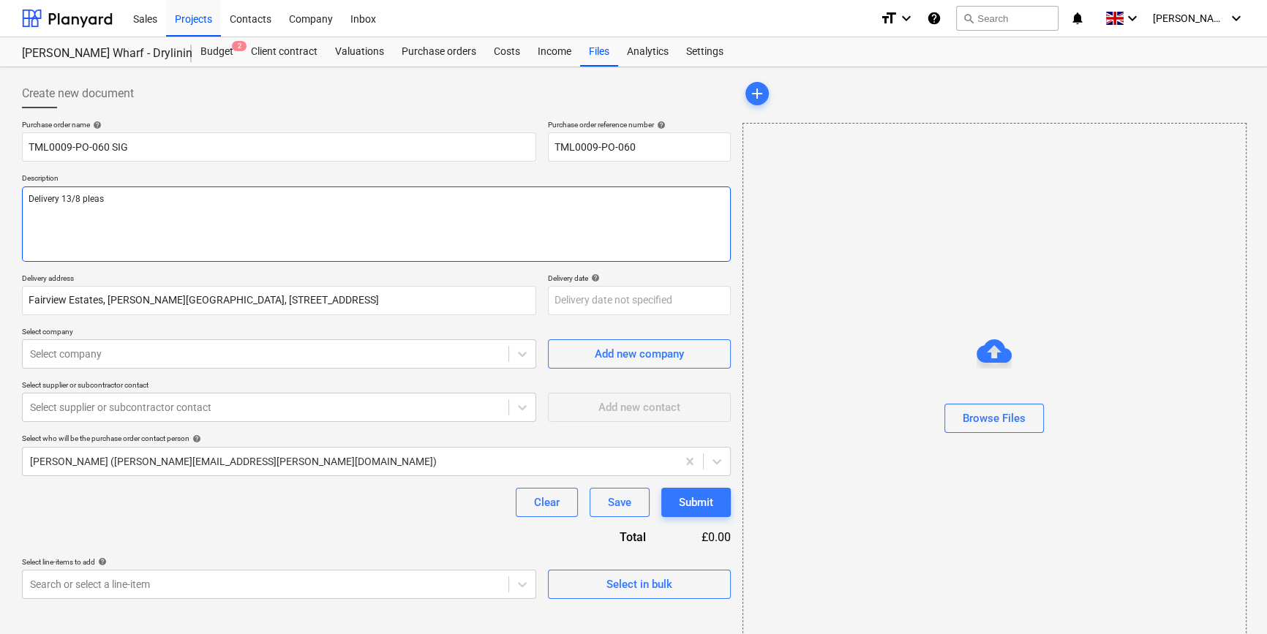
type textarea "Delivery 13/8 please"
click at [83, 199] on textarea "Delivery 13/8 please" at bounding box center [376, 224] width 709 height 75
type textarea "x"
type textarea "Delivery 13/8 lease"
type textarea "x"
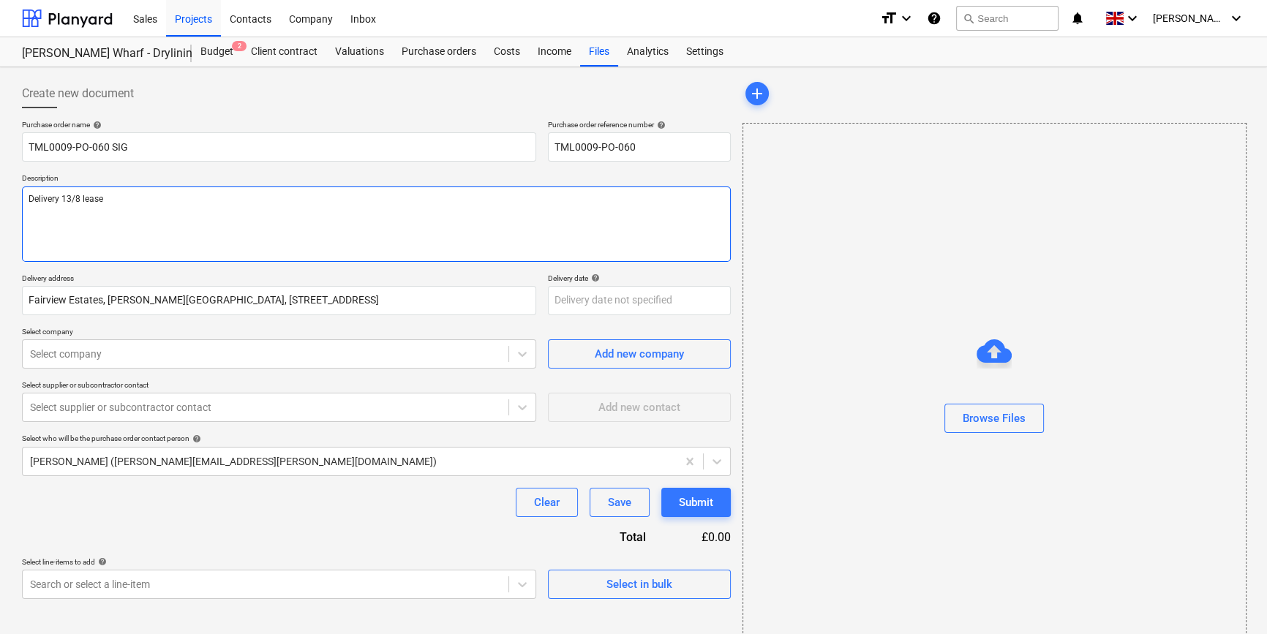
type textarea "Delivery 13/8 Please"
type textarea "x"
type textarea "Delivery 13/8 Please"
type textarea "x"
type textarea "Delivery 13/8 Please m"
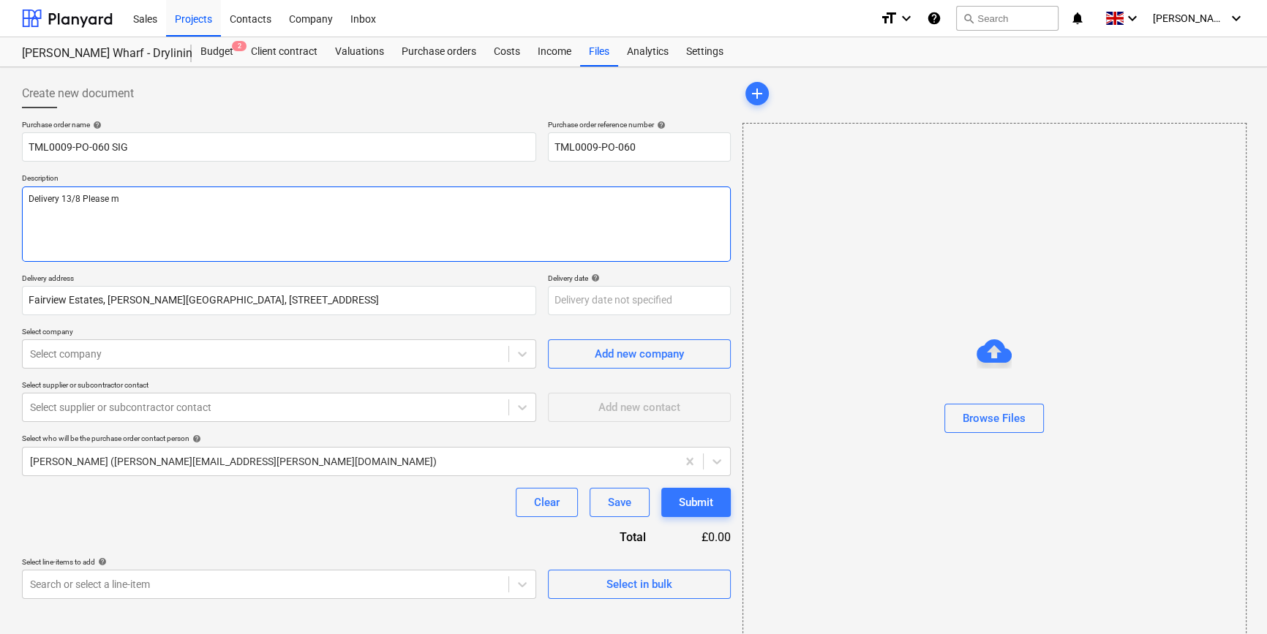
type textarea "x"
type textarea "Delivery 13/8 Please mo"
type textarea "x"
type textarea "Delivery 13/8 Please mov"
type textarea "x"
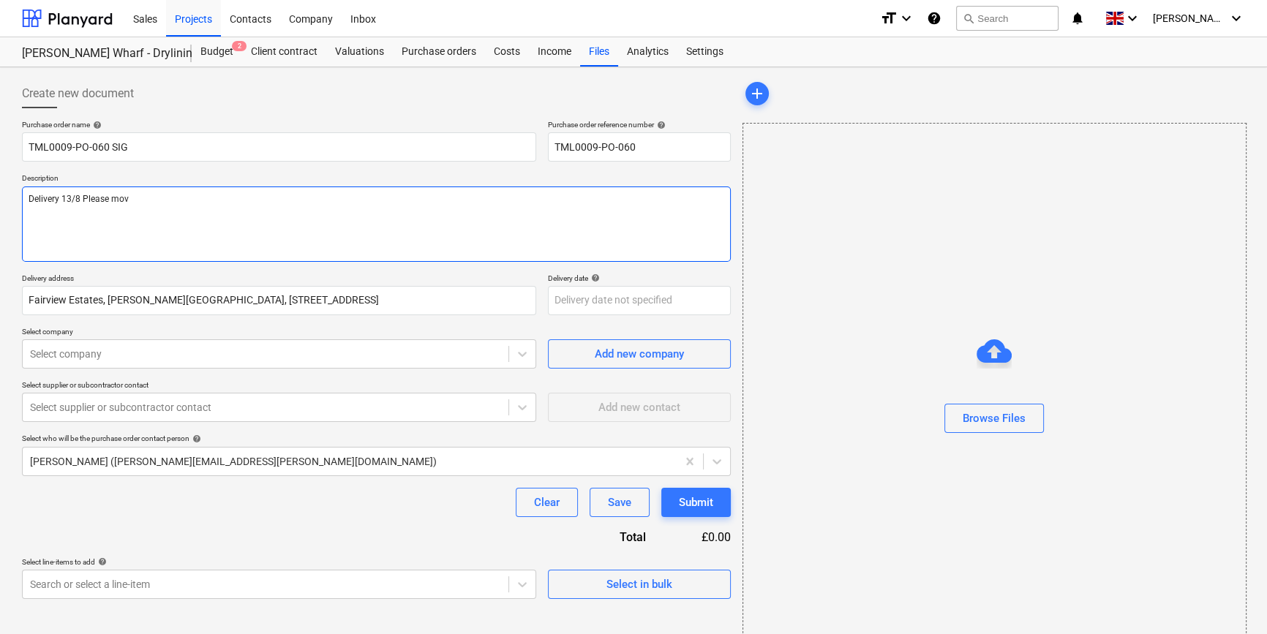
type textarea "Delivery 13/8 Please move"
type textarea "x"
type textarea "Delivery 13/8 Please move"
type textarea "x"
type textarea "Delivery 13/8 Please move b"
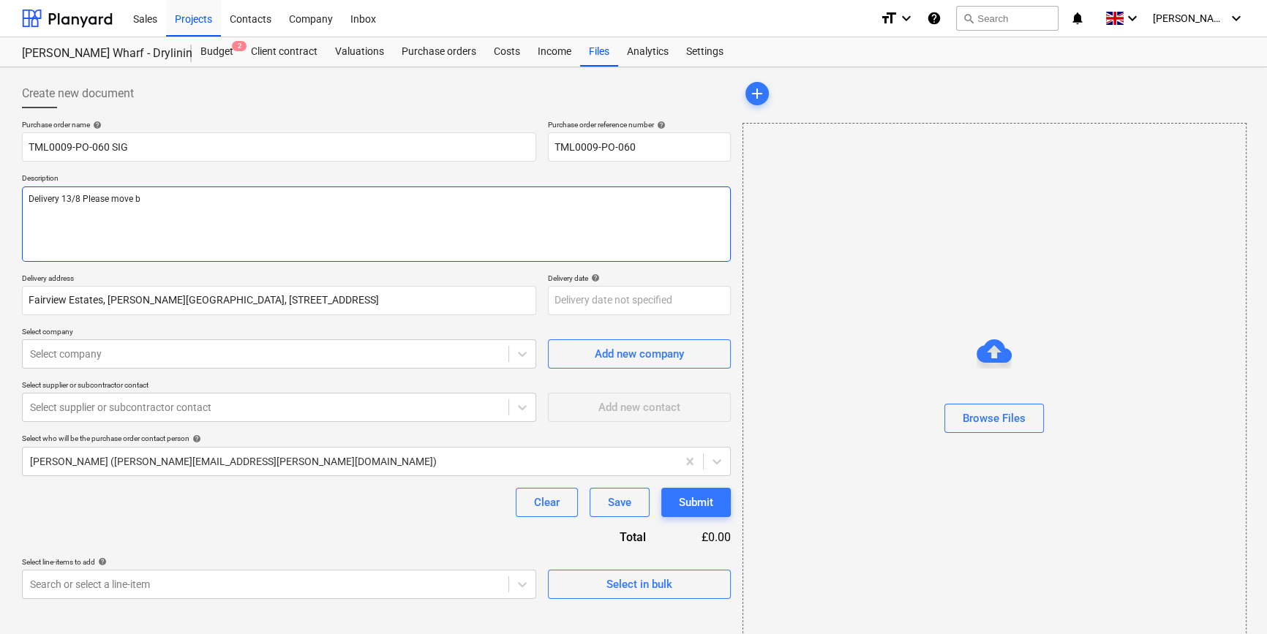
type textarea "x"
type textarea "Delivery 13/8 Please move bo"
type textarea "x"
type textarea "Delivery 13/8 Please move boa"
type textarea "x"
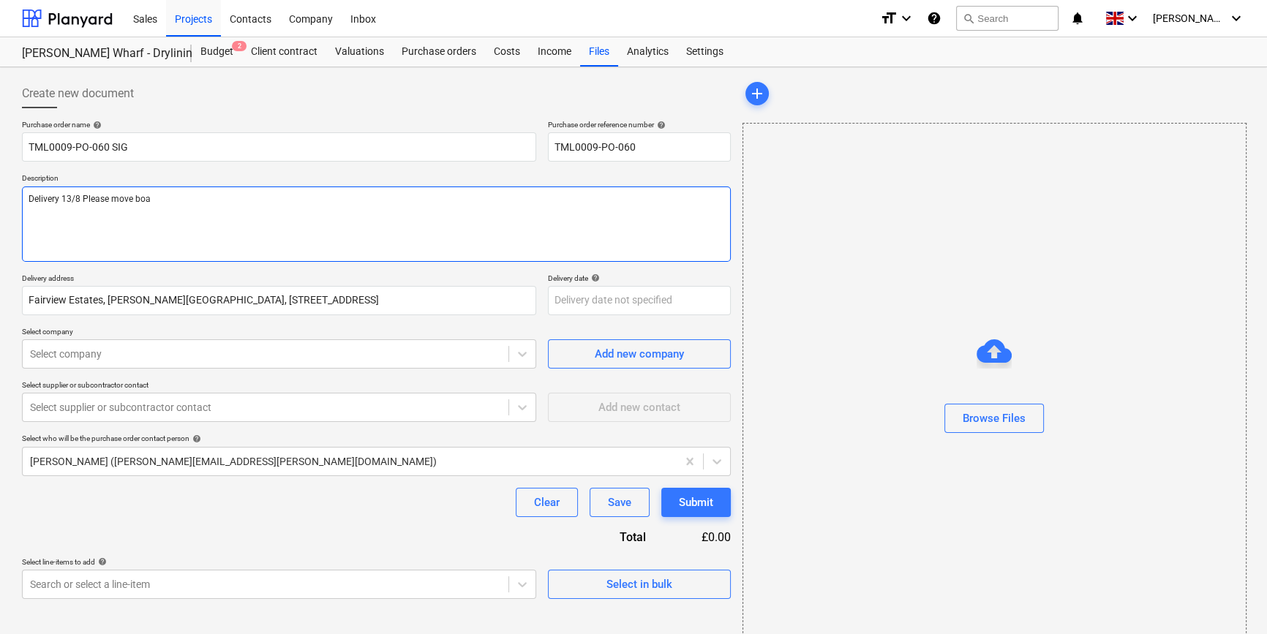
type textarea "Delivery 13/8 Please move boar"
type textarea "x"
type textarea "Delivery 13/8 Please move board"
type textarea "x"
type textarea "Delivery 13/8 Please move boards"
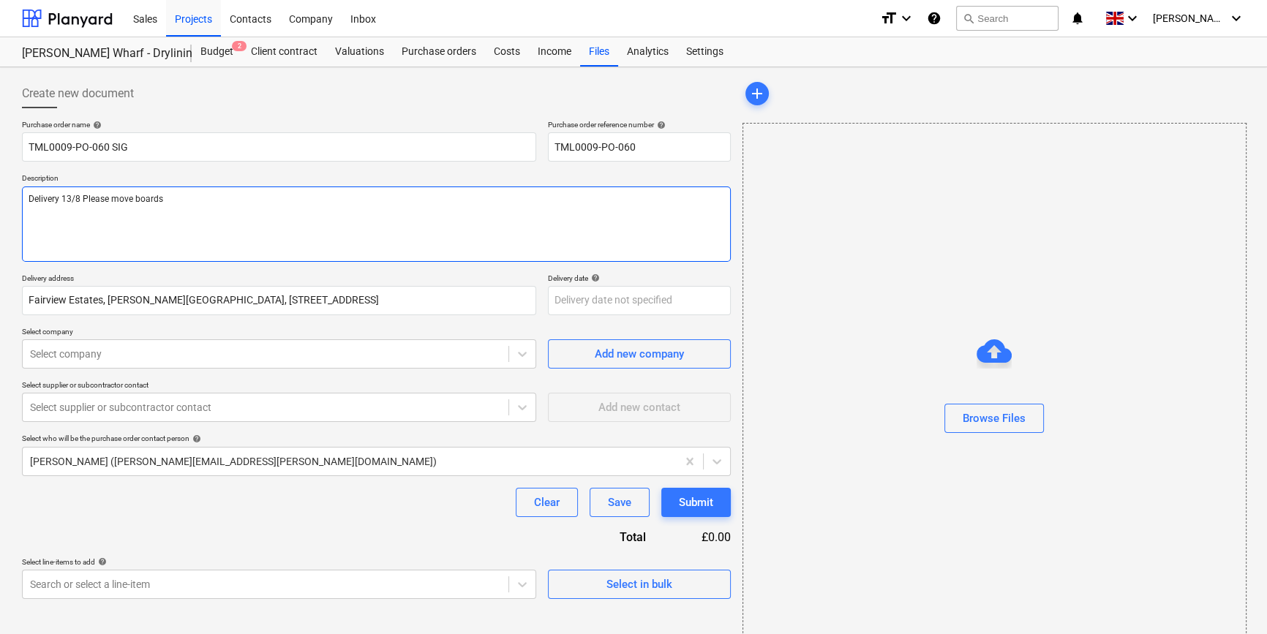
type textarea "x"
type textarea "Delivery 13/8 Please move boards"
type textarea "x"
type textarea "Delivery 13/8 Please move boards b"
type textarea "x"
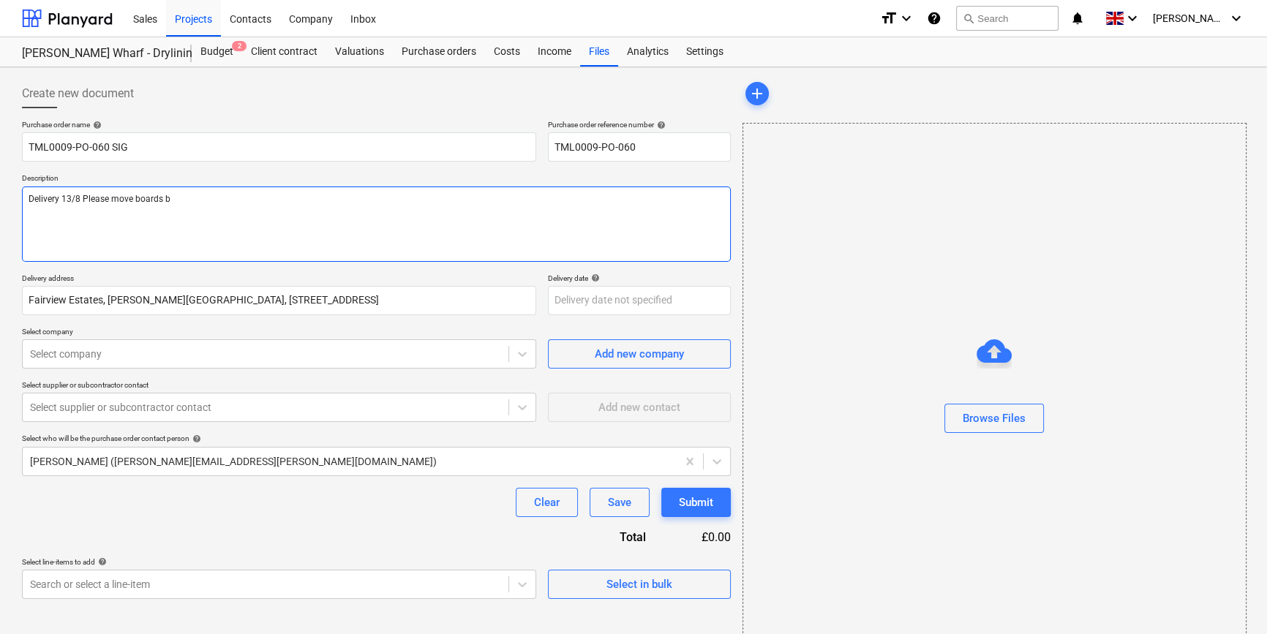
type textarea "Delivery 13/8 Please move boards ba"
type textarea "x"
type textarea "Delivery 13/8 Please move boards bac"
type textarea "x"
type textarea "Delivery 13/8 Please move boards back"
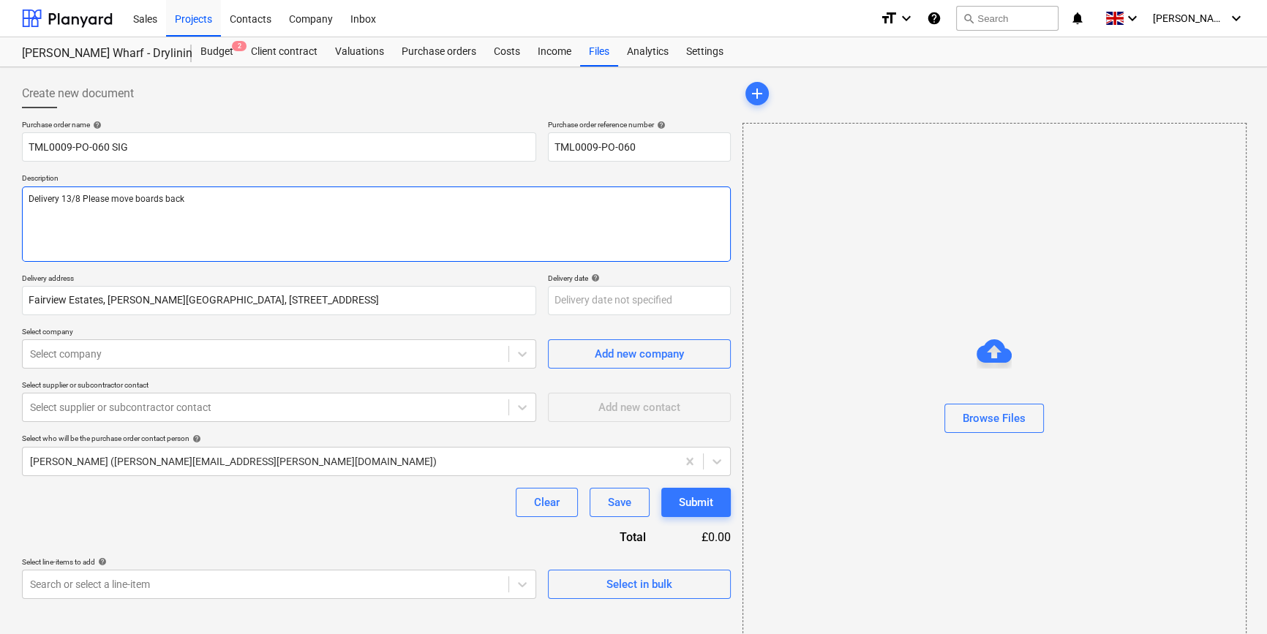
type textarea "x"
type textarea "Delivery 13/8 Please move boards back"
type textarea "x"
type textarea "Delivery 13/8 Please move boards back t"
type textarea "x"
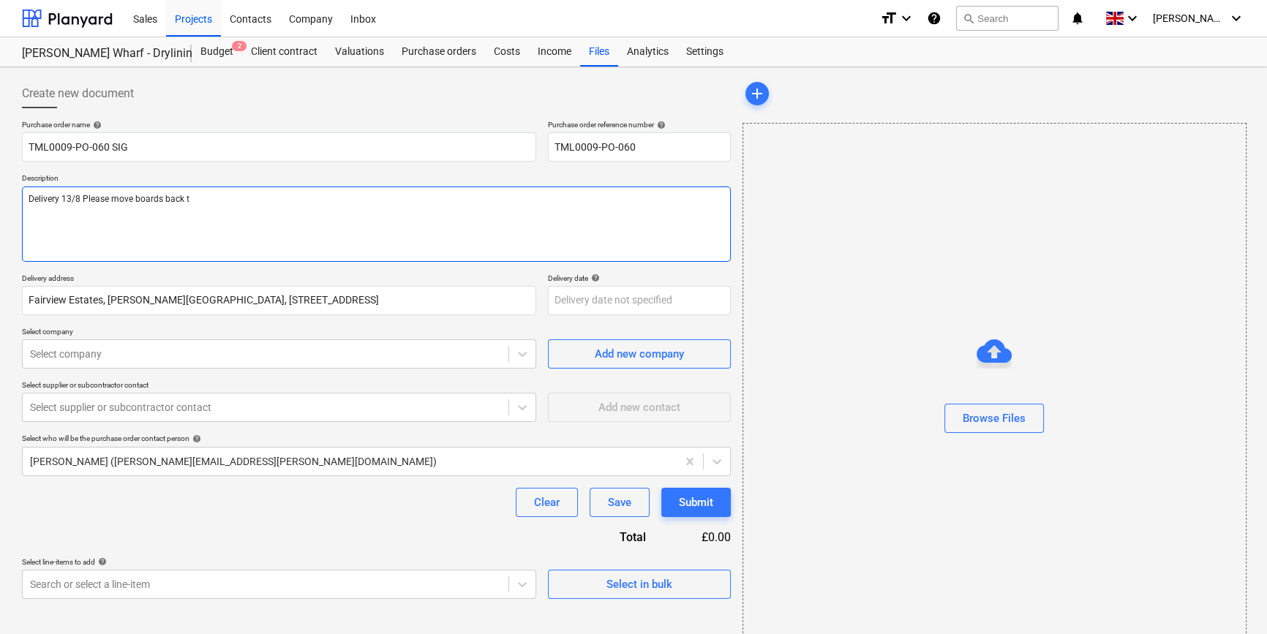
type textarea "Delivery 13/8 Please move boards back to"
type textarea "x"
type textarea "Delivery 13/8 Please move boards back to"
type textarea "x"
type textarea "Delivery 13/8 Please move boards back to c"
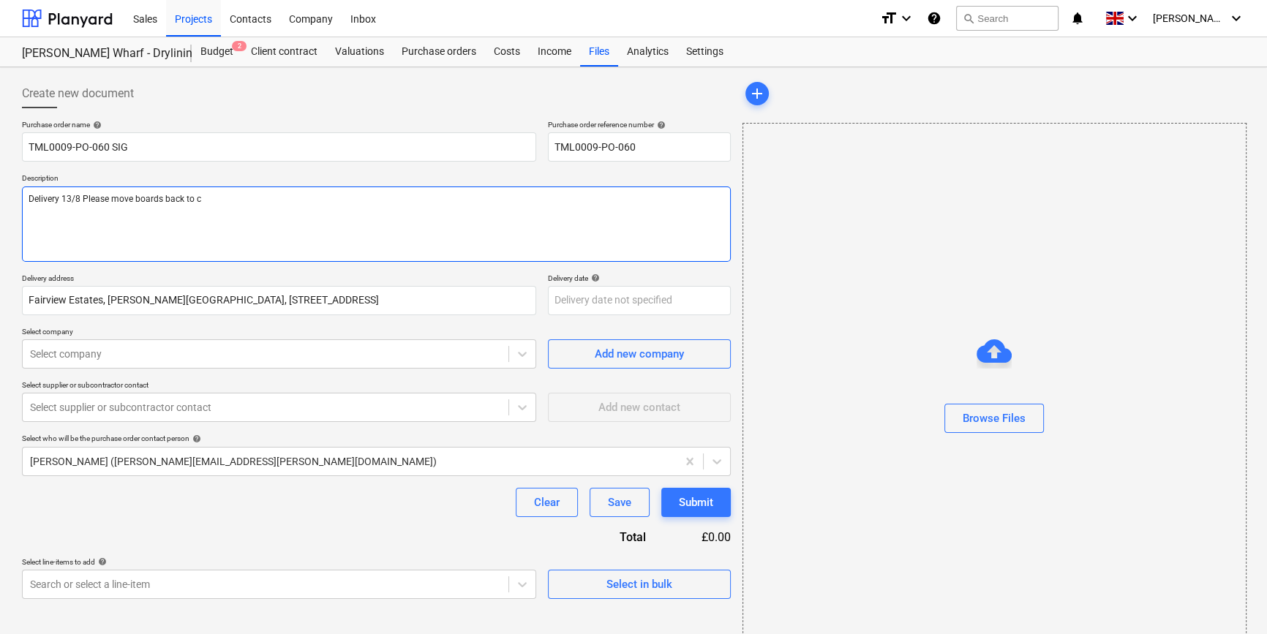
type textarea "x"
type textarea "Delivery 13/8 Please move boards back to co"
type textarea "x"
type textarea "Delivery 13/8 Please move boards back to com"
type textarea "x"
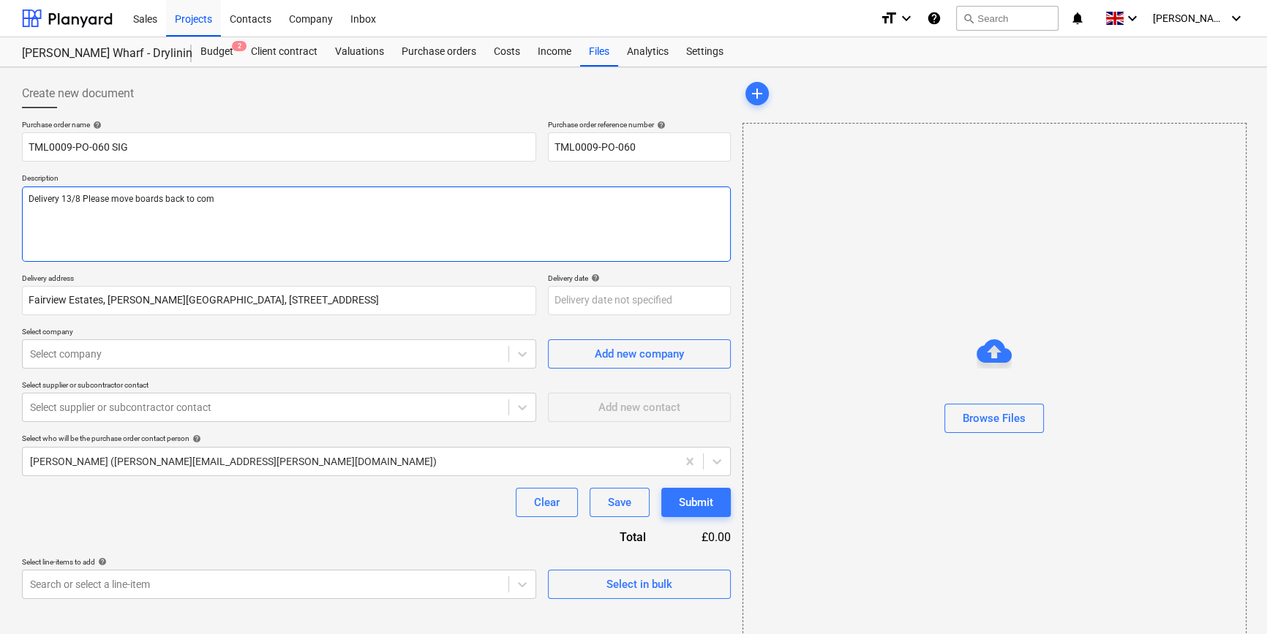
type textarea "Delivery 13/8 Please move boards back to comp"
type textarea "x"
type textarea "Delivery 13/8 Please move boards back to compe"
type textarea "x"
type textarea "Delivery 13/8 Please move boards back to compen"
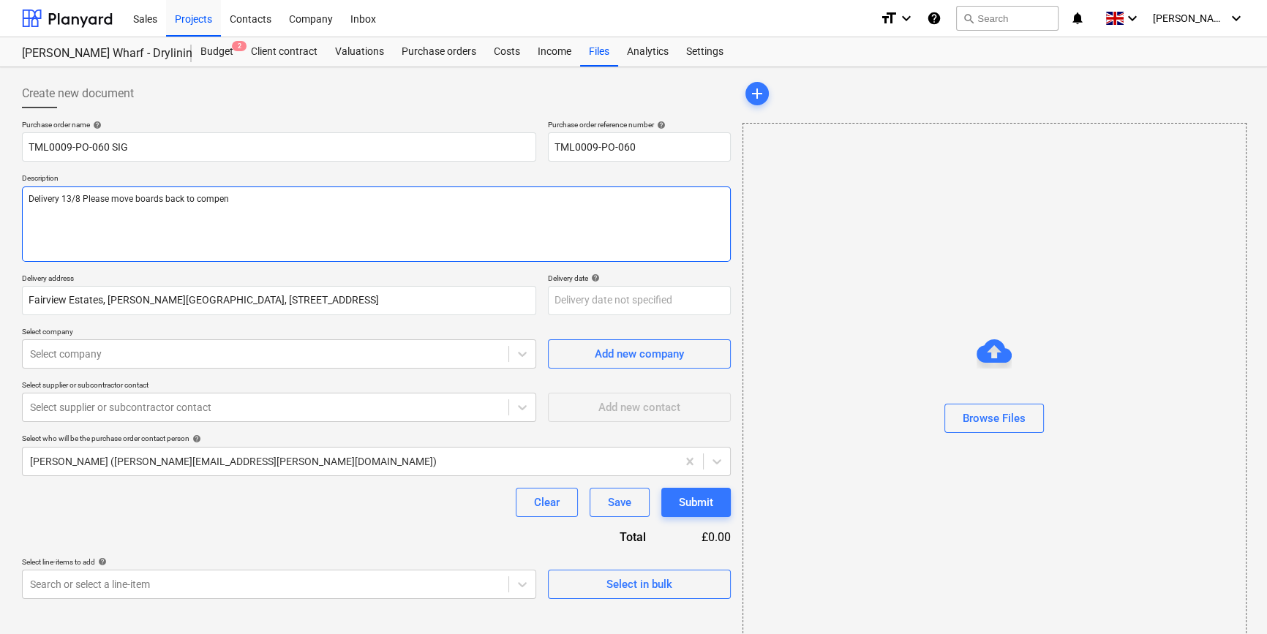
type textarea "x"
type textarea "Delivery 13/8 Please move boards back to compens"
type textarea "x"
type textarea "Delivery 13/8 Please move boards back to compensa"
type textarea "x"
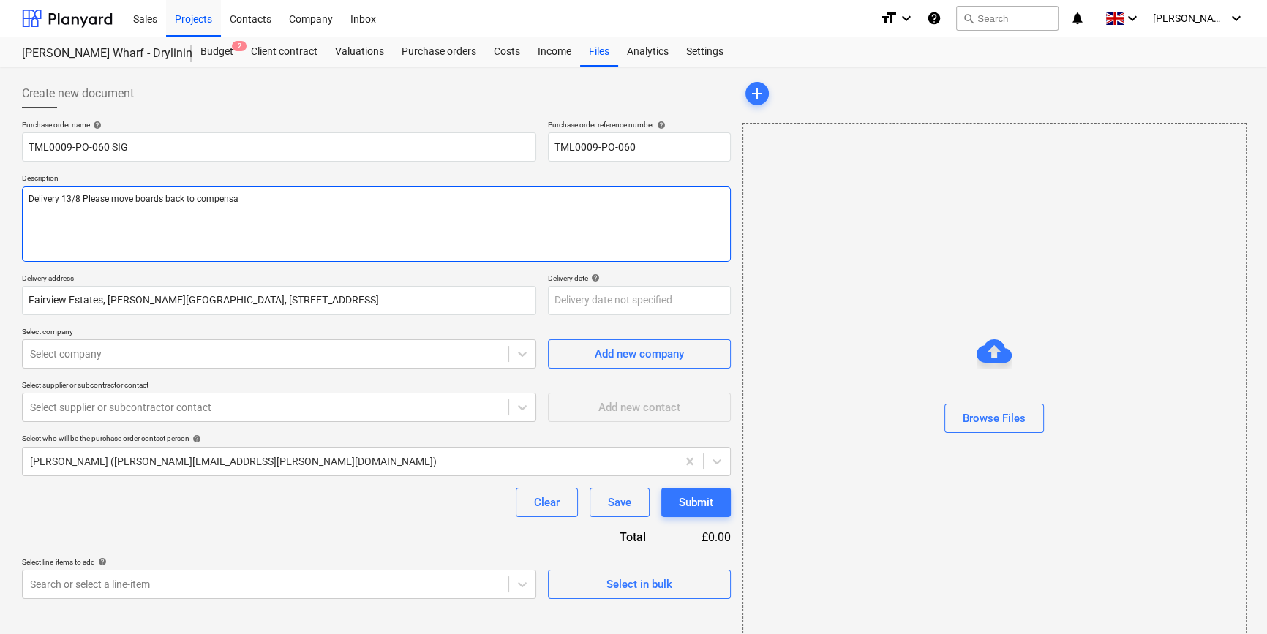
type textarea "Delivery 13/8 Please move boards back to compensat"
type textarea "x"
type textarea "Delivery 13/8 Please move boards back to compensate"
click at [112, 214] on textarea "Delivery 13/8 Please move boards back to compensate" at bounding box center [376, 224] width 709 height 75
click at [45, 216] on textarea "Delivery 13/8 Please move boards back to compensate" at bounding box center [376, 224] width 709 height 75
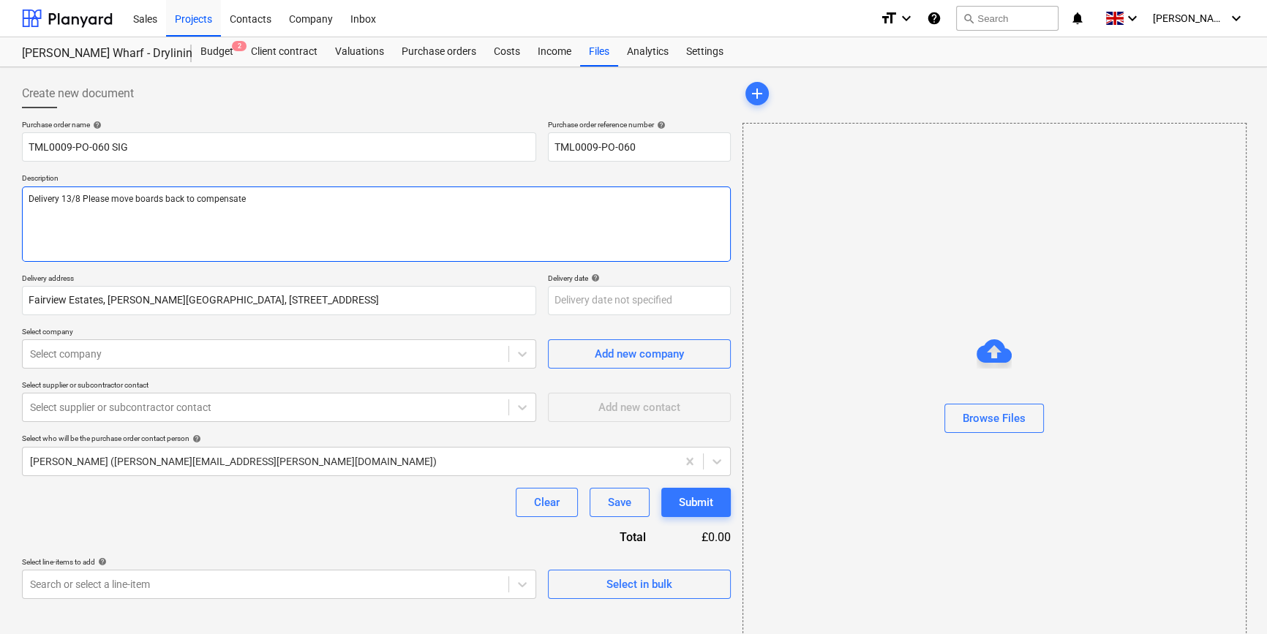
click at [260, 201] on textarea "Delivery 13/8 Please move boards back to compensate" at bounding box center [376, 224] width 709 height 75
type textarea "x"
type textarea "Delivery 13/8 Please move boards back to compensate"
type textarea "x"
type textarea "Delivery 13/8 Please move boards back to compensate S"
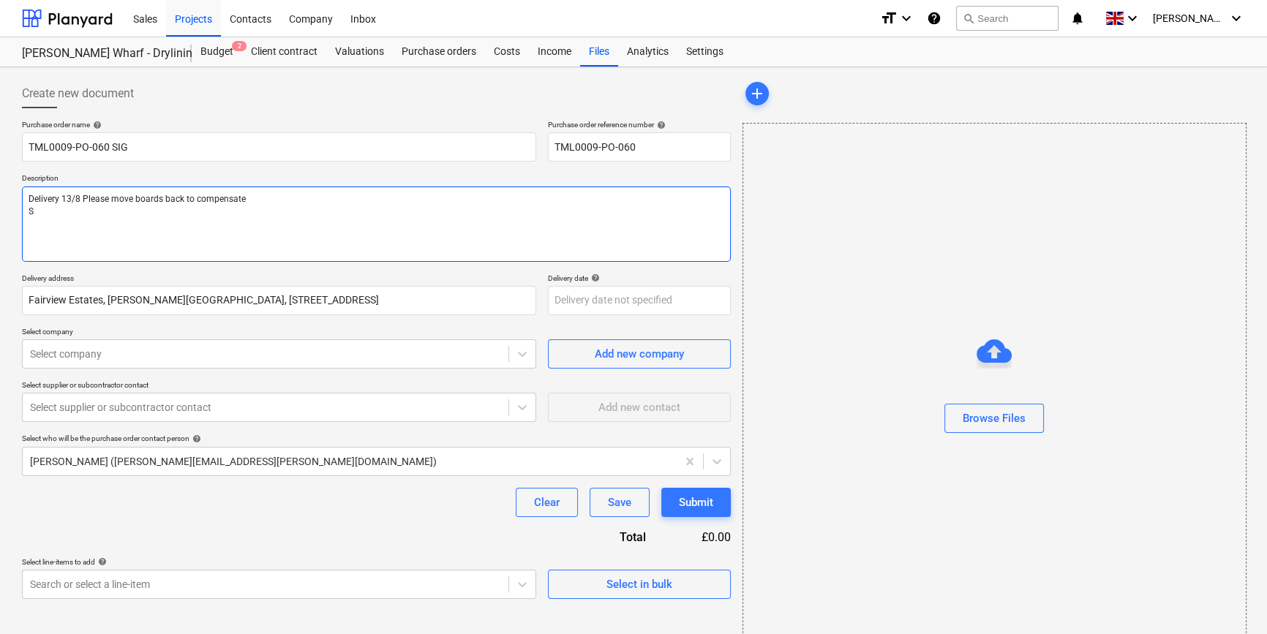
type textarea "x"
type textarea "Delivery 13/8 Please move boards back to compensate Si"
type textarea "x"
type textarea "Delivery 13/8 Please move boards back to compensate Sit"
type textarea "x"
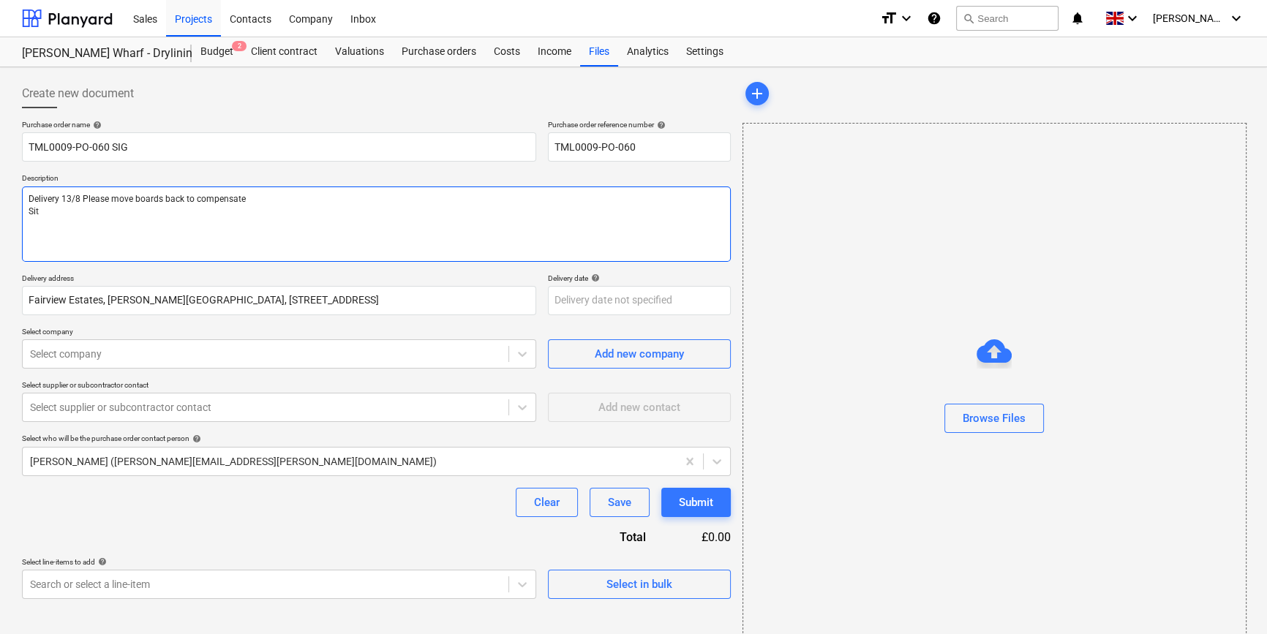
type textarea "Delivery 13/8 Please move boards back to compensate Site"
type textarea "x"
type textarea "Delivery 13/8 Please move boards back to compensate Site"
type textarea "x"
type textarea "Delivery 13/8 Please move boards back to compensate Site c"
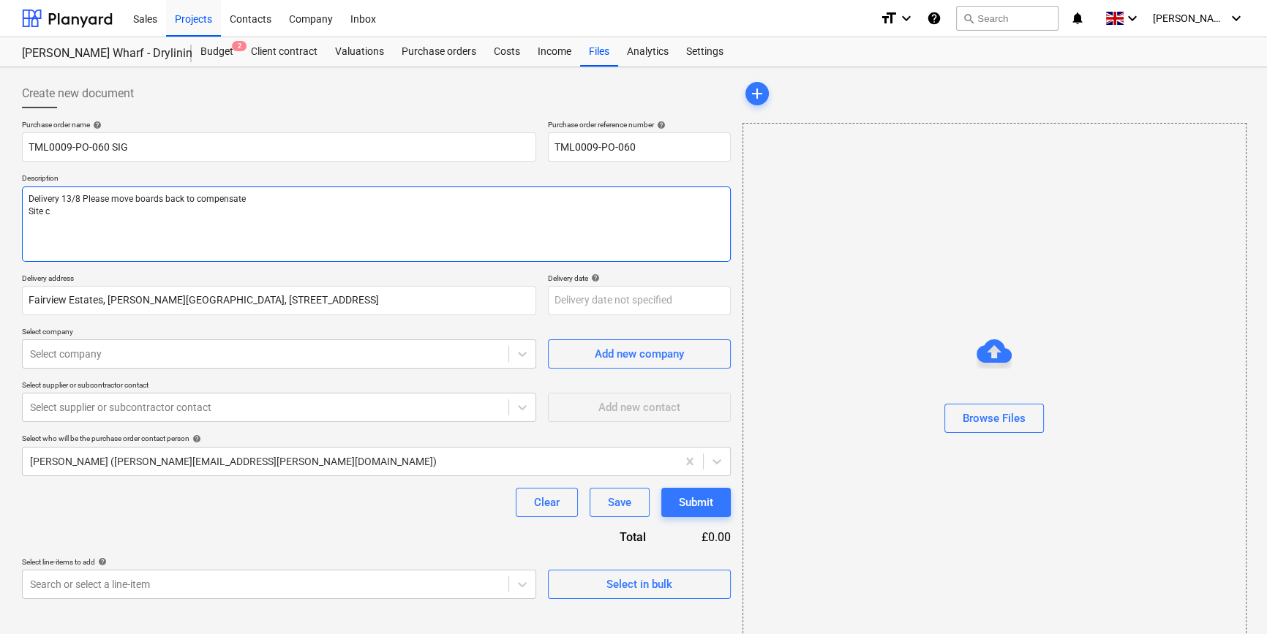
type textarea "x"
type textarea "Delivery 13/8 Please move boards back to compensate Site co"
type textarea "x"
type textarea "Delivery 13/8 Please move boards back to compensate Site con"
type textarea "x"
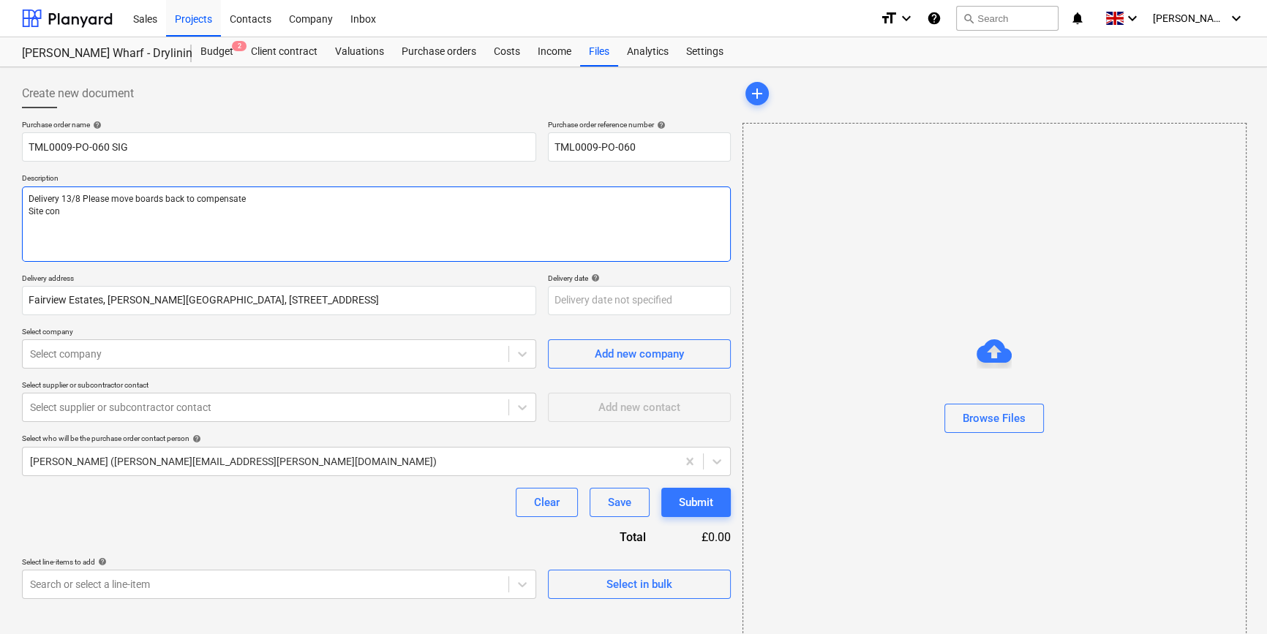
type textarea "Delivery 13/8 Please move boards back to compensate Site cont"
type textarea "x"
type textarea "Delivery 13/8 Please move boards back to compensate Site conta"
type textarea "x"
type textarea "Delivery 13/8 Please move boards back to compensate Site contac"
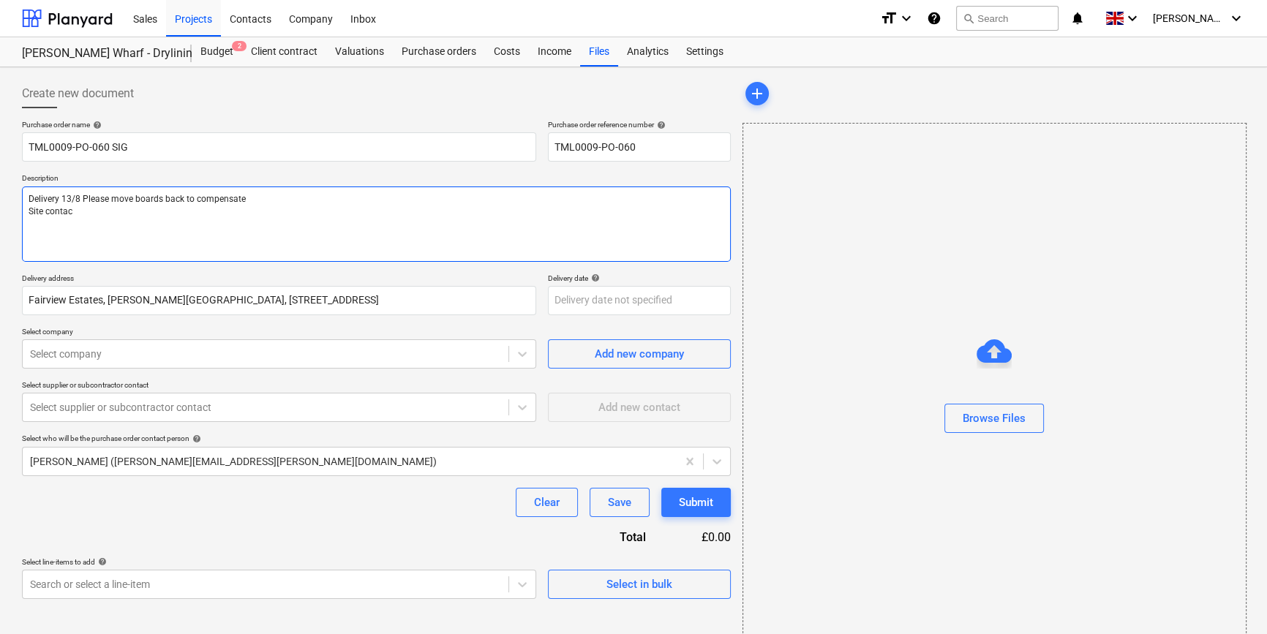
type textarea "x"
type textarea "Delivery 13/8 Please move boards back to compensate Site contact"
type textarea "x"
type textarea "Delivery 13/8 Please move boards back to compensate Site contact"
type textarea "x"
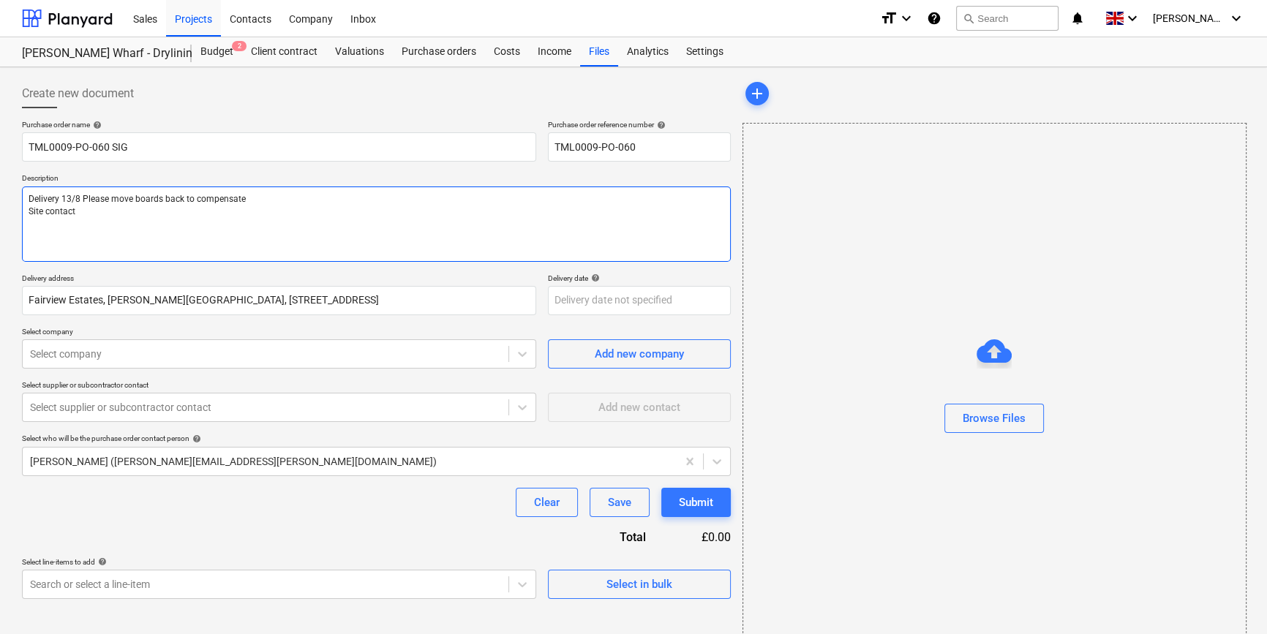
type textarea "Delivery 13/8 Please move boards back to compensate Site contact m"
type textarea "x"
type textarea "Delivery 13/8 Please move boards back to compensate Site contact ma"
type textarea "x"
type textarea "Delivery 13/8 Please move boards back to compensate Site contact mal"
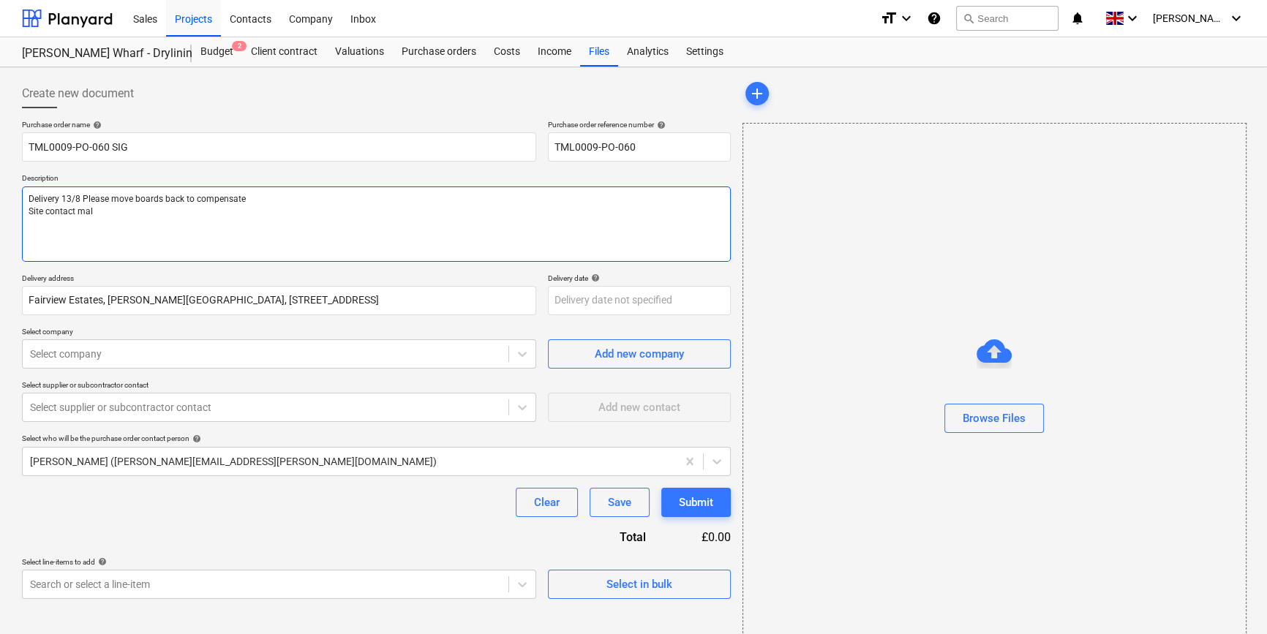
type textarea "x"
type textarea "Delivery 13/8 Please move boards back to compensate Site contact malc"
type textarea "x"
type textarea "Delivery 13/8 Please move boards back to compensate Site contact malco"
type textarea "x"
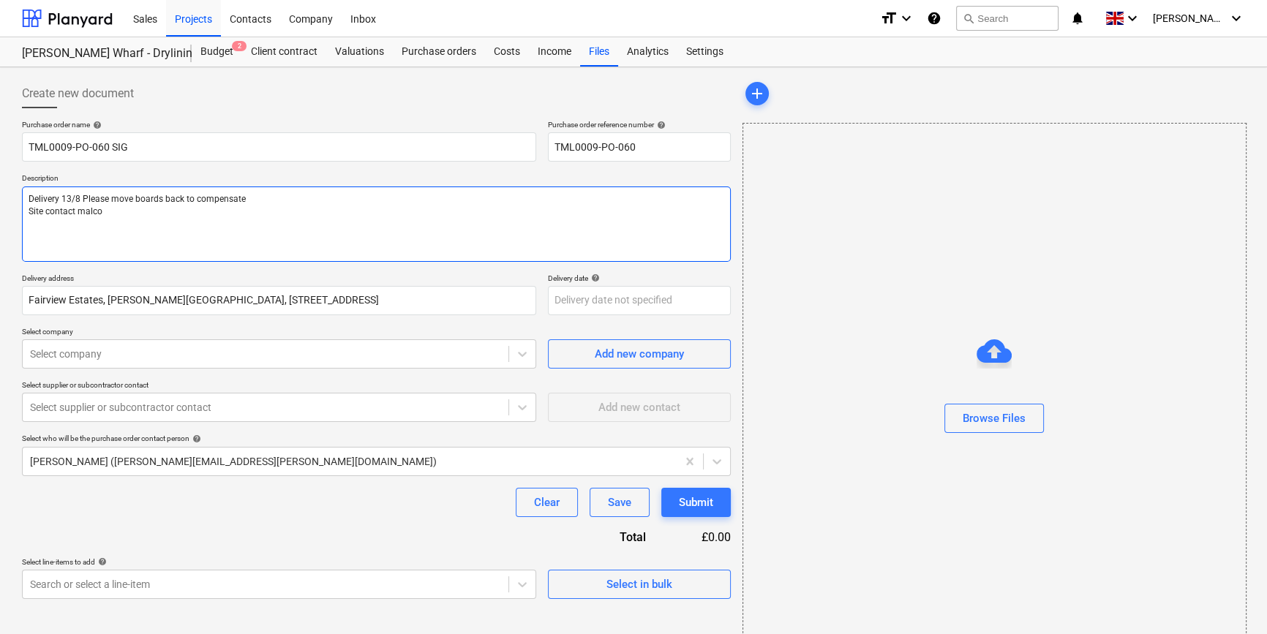
type textarea "Delivery 13/8 Please move boards back to compensate Site contact malcol"
type textarea "x"
click at [85, 212] on textarea "Delivery 13/8 Please move boards back to compensate Site contact [PERSON_NAME] …" at bounding box center [376, 224] width 709 height 75
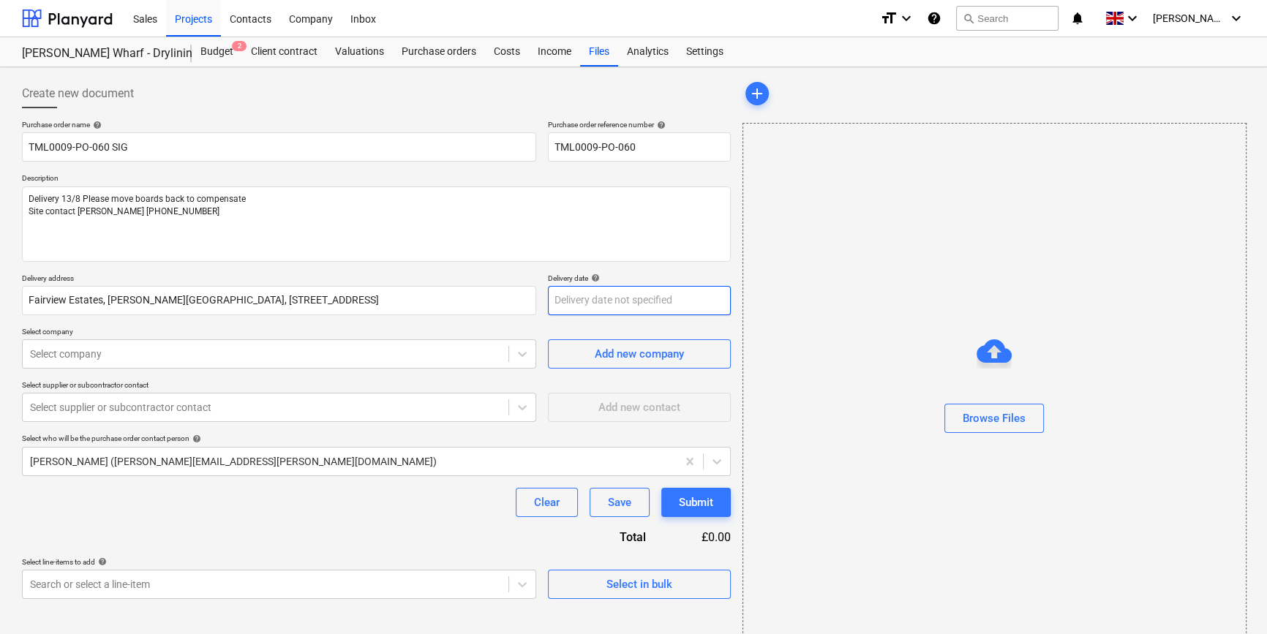
click at [579, 302] on body "Sales Projects Contacts Company Inbox format_size keyboard_arrow_down help sear…" at bounding box center [633, 317] width 1267 height 634
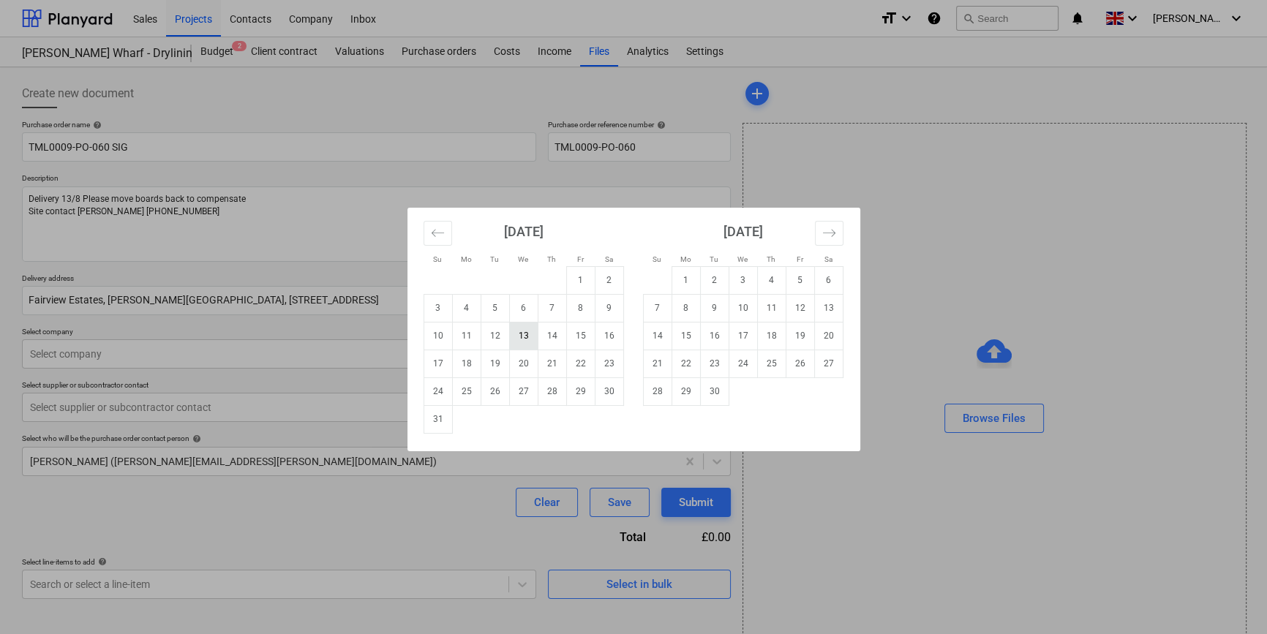
click at [526, 334] on td "13" at bounding box center [523, 336] width 29 height 28
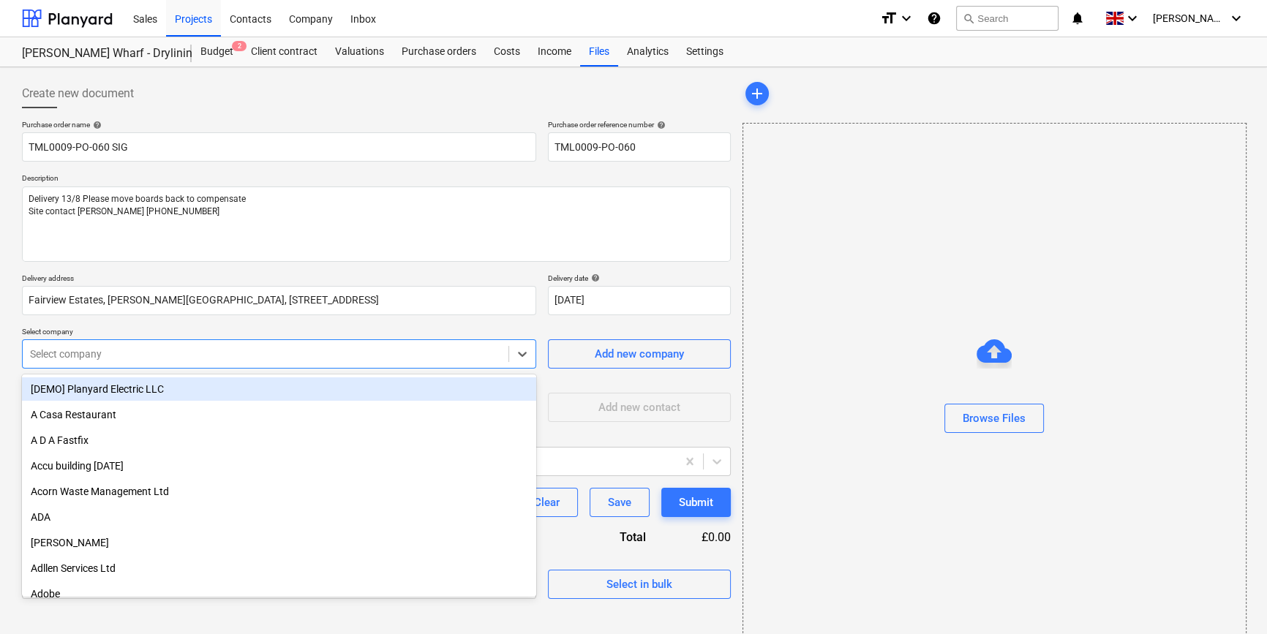
click at [413, 358] on div at bounding box center [265, 354] width 471 height 15
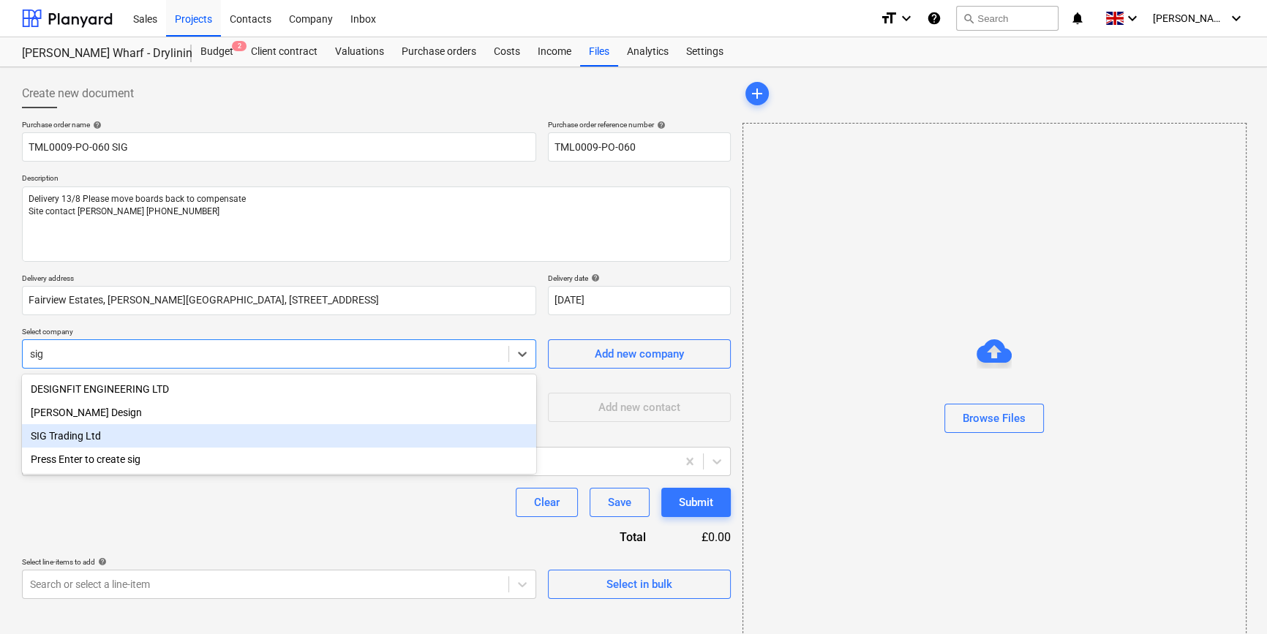
click at [69, 438] on div "SIG Trading Ltd" at bounding box center [279, 435] width 514 height 23
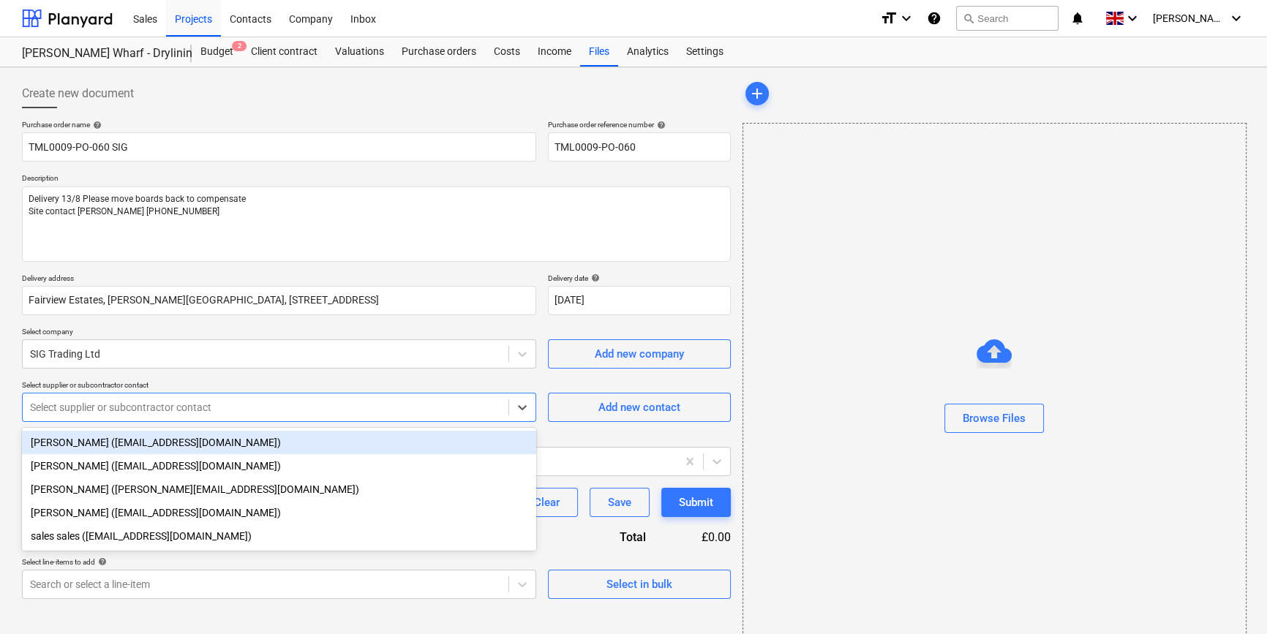
click at [59, 413] on div at bounding box center [265, 407] width 471 height 15
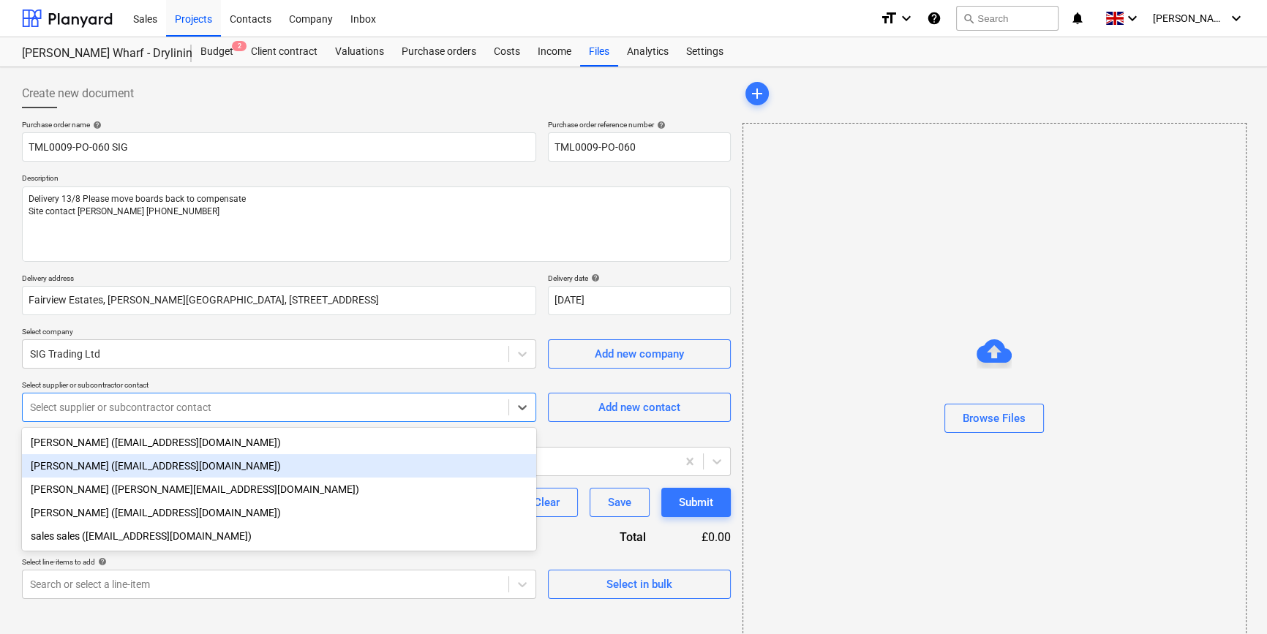
click at [69, 467] on div "[PERSON_NAME] ([EMAIL_ADDRESS][DOMAIN_NAME])" at bounding box center [279, 465] width 514 height 23
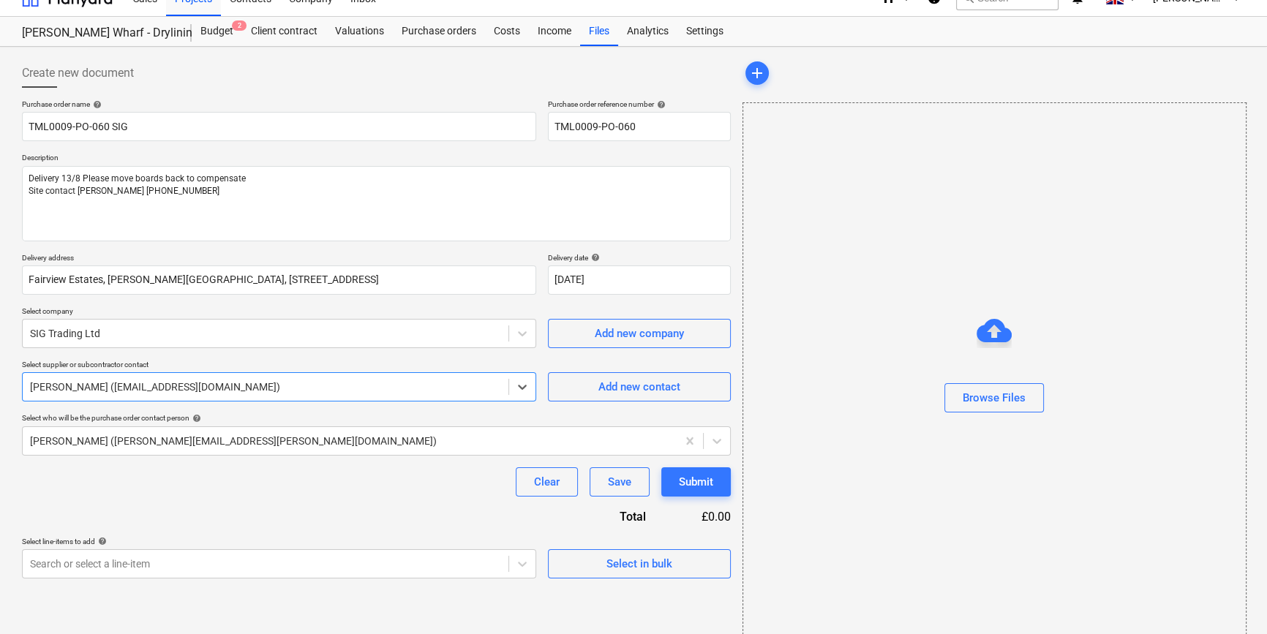
scroll to position [31, 0]
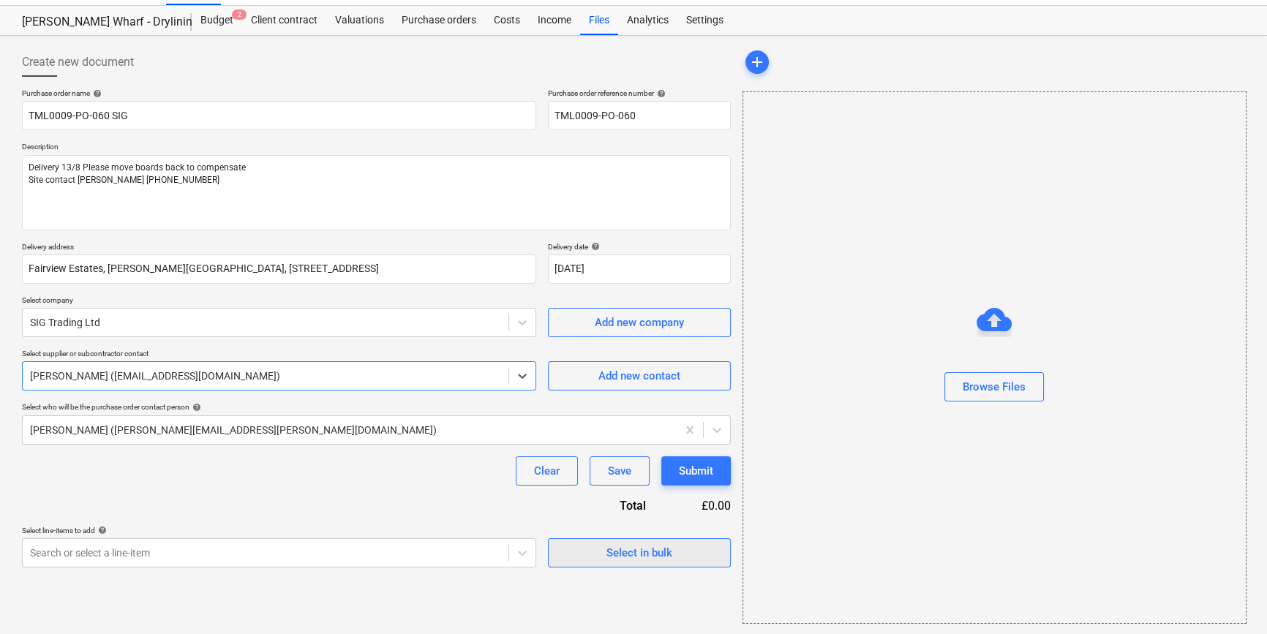
click at [677, 554] on span "Select in bulk" at bounding box center [639, 552] width 146 height 19
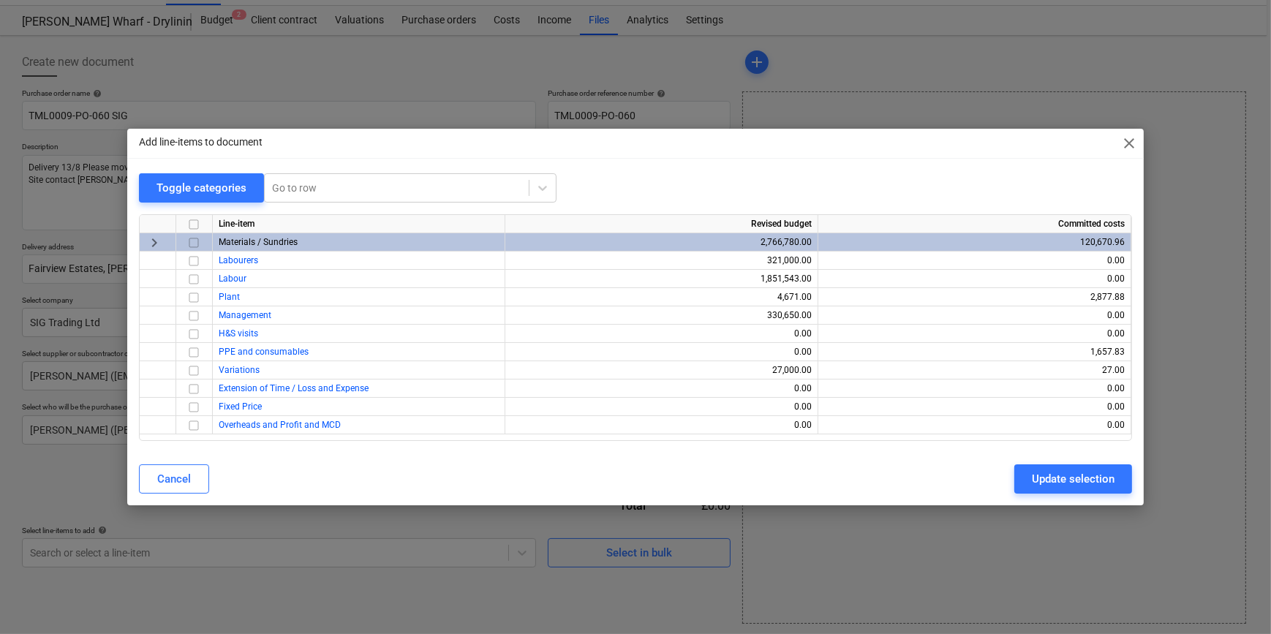
click at [190, 241] on input "checkbox" at bounding box center [194, 243] width 18 height 18
click at [1009, 477] on div "Update selection" at bounding box center [1073, 479] width 83 height 19
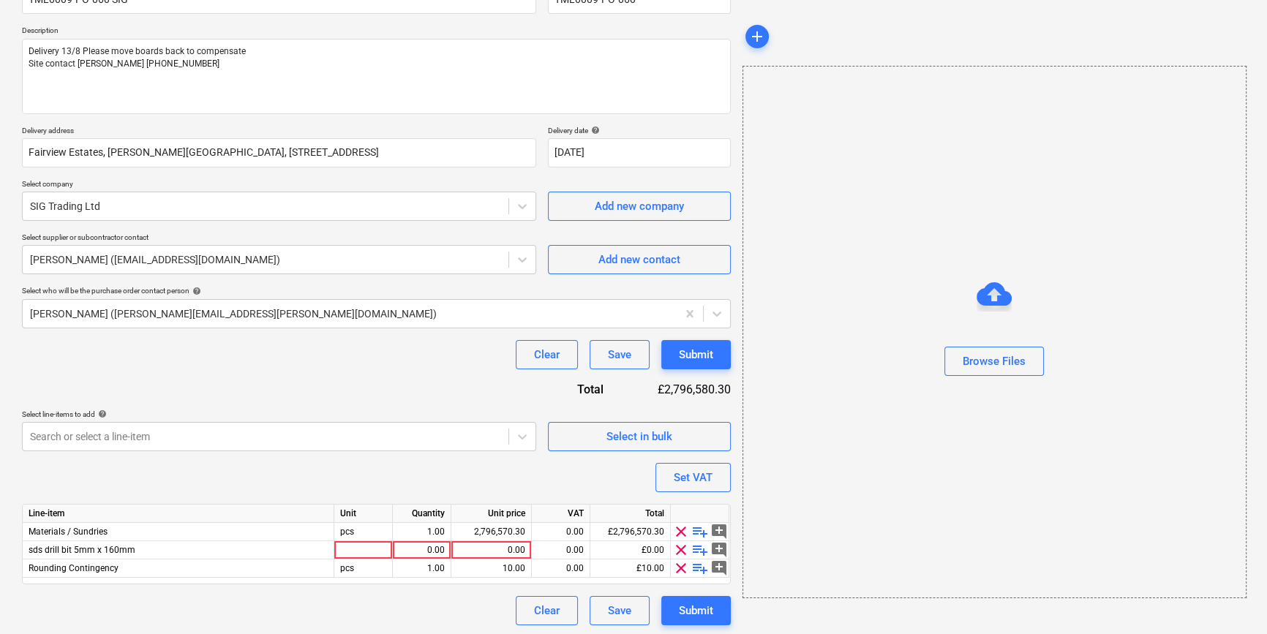
scroll to position [150, 0]
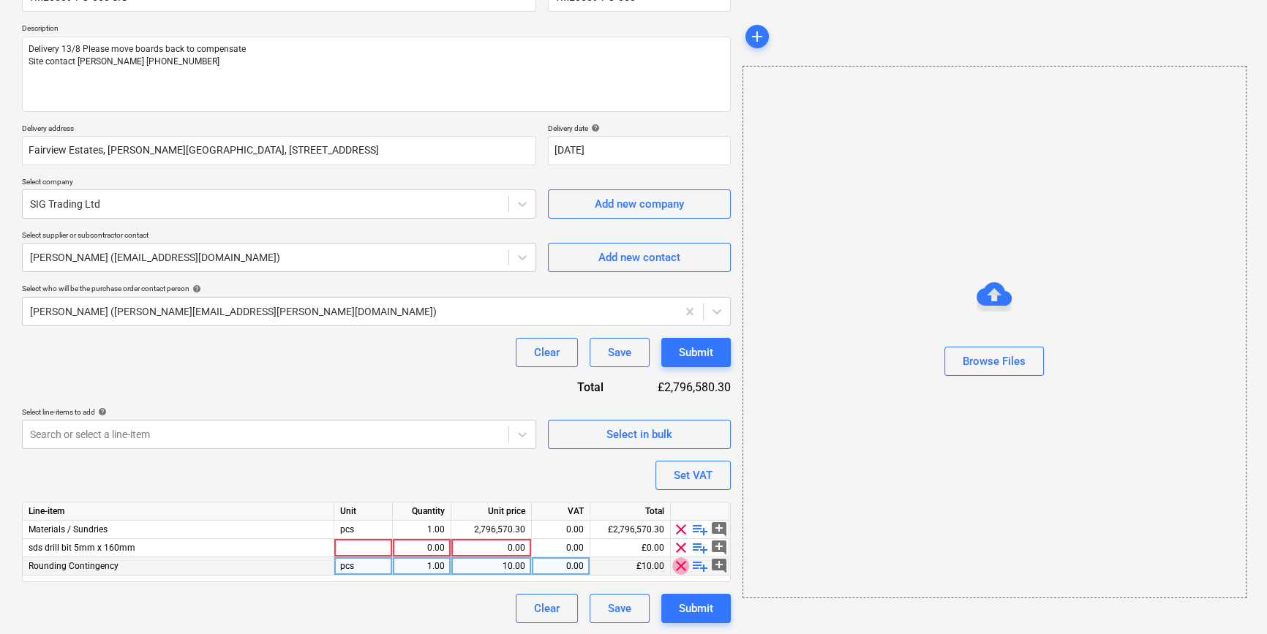
click at [680, 563] on span "clear" at bounding box center [681, 566] width 18 height 18
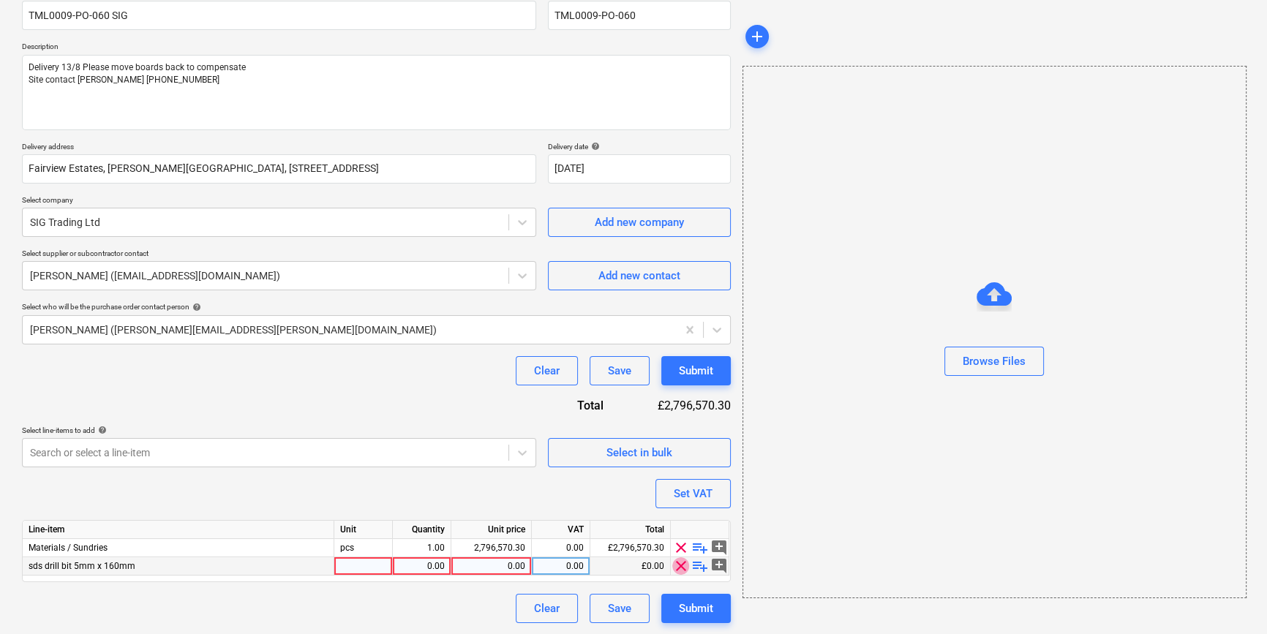
click at [680, 563] on span "clear" at bounding box center [681, 566] width 18 height 18
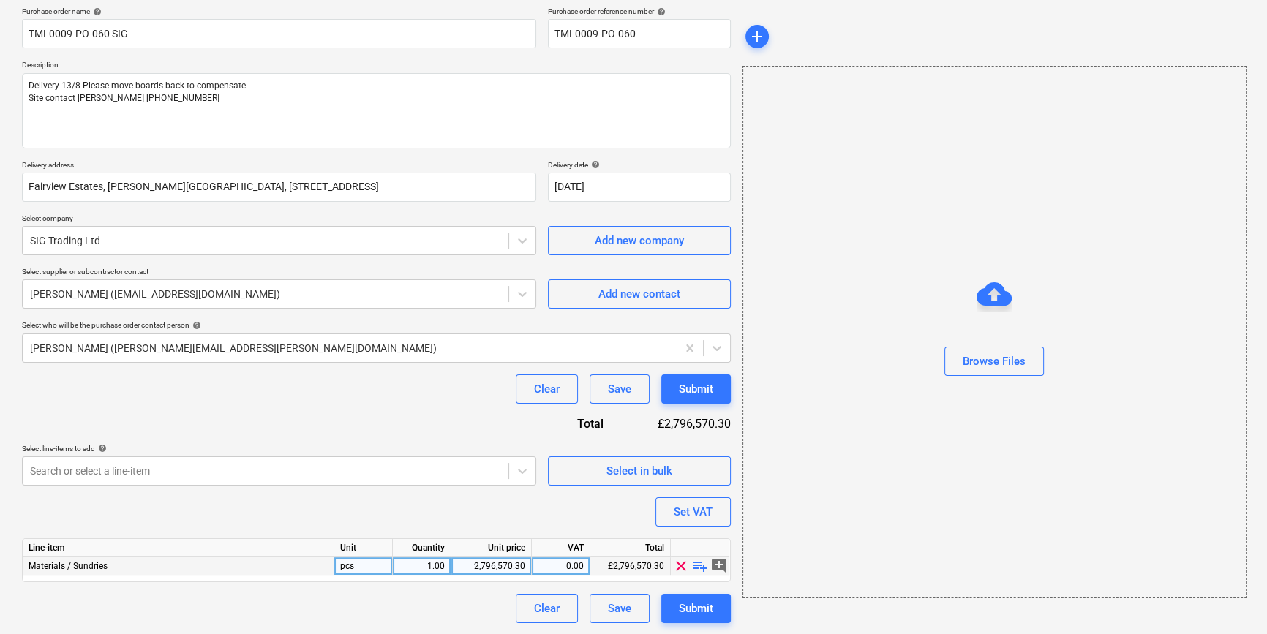
click at [701, 566] on span "playlist_add" at bounding box center [700, 566] width 18 height 18
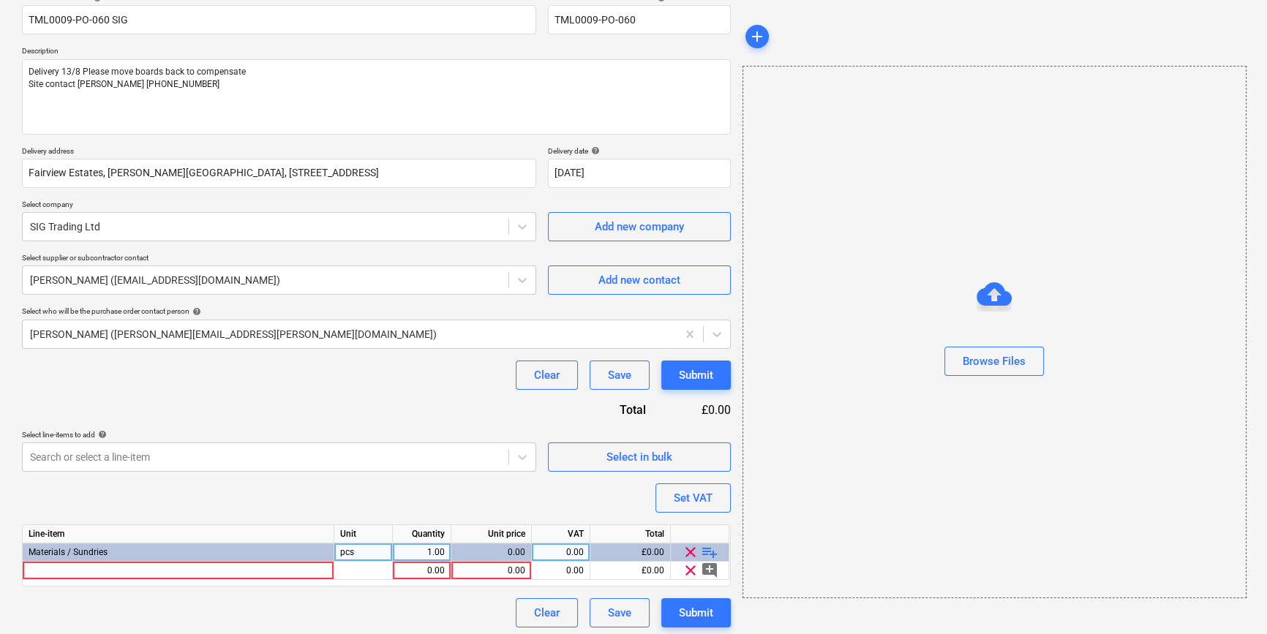
scroll to position [132, 0]
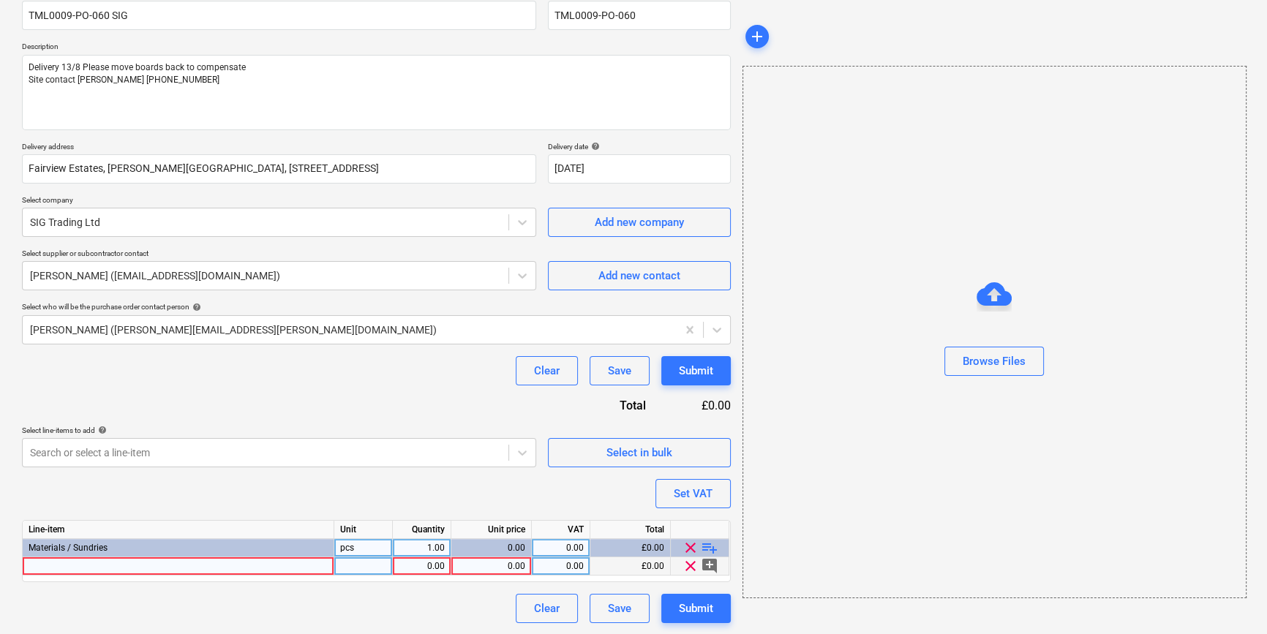
click at [48, 566] on div at bounding box center [179, 566] width 312 height 18
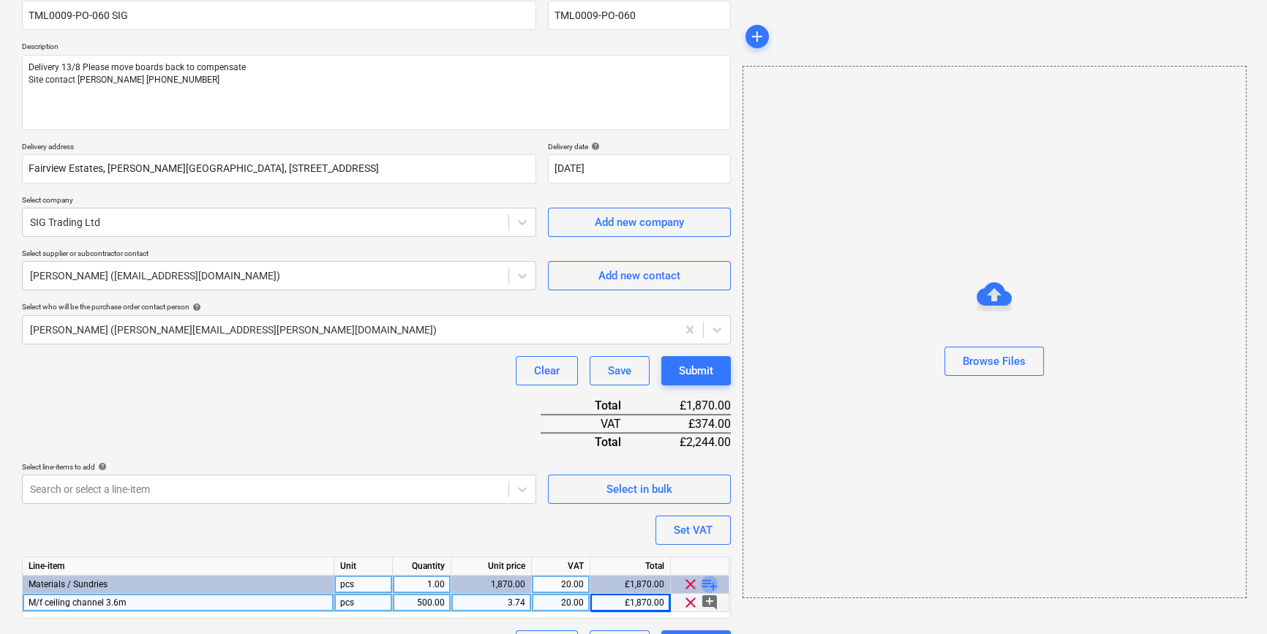
click at [707, 584] on span "playlist_add" at bounding box center [710, 585] width 18 height 18
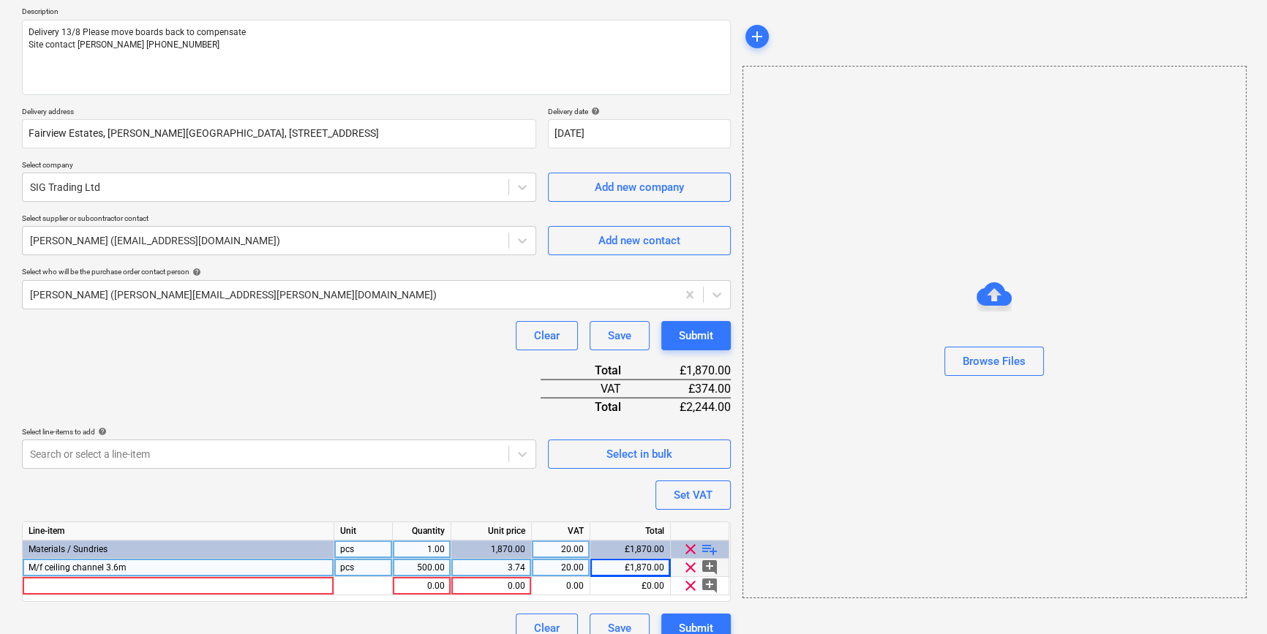
scroll to position [187, 0]
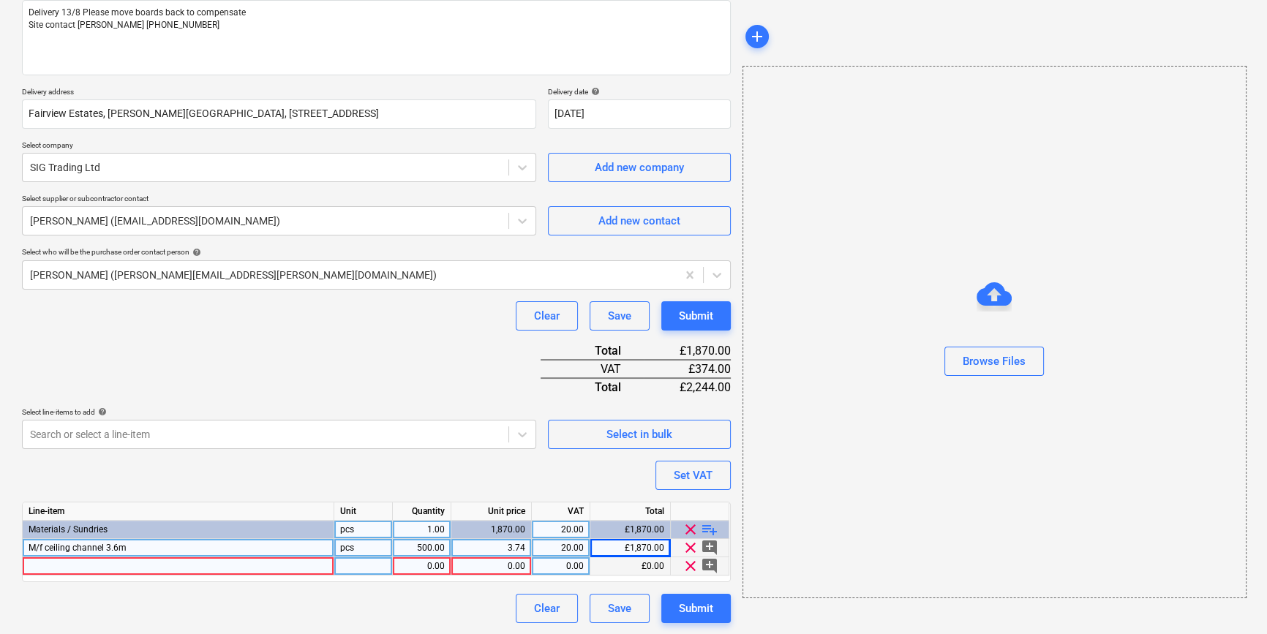
click at [61, 564] on div at bounding box center [179, 566] width 312 height 18
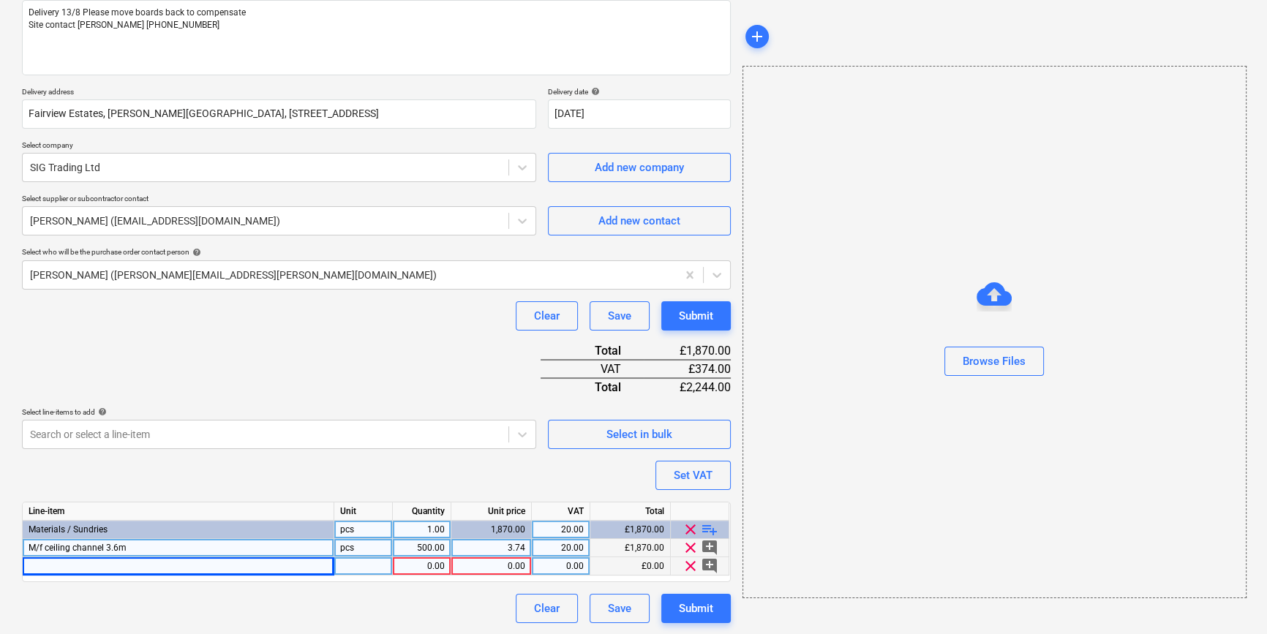
click at [49, 563] on div at bounding box center [179, 566] width 312 height 18
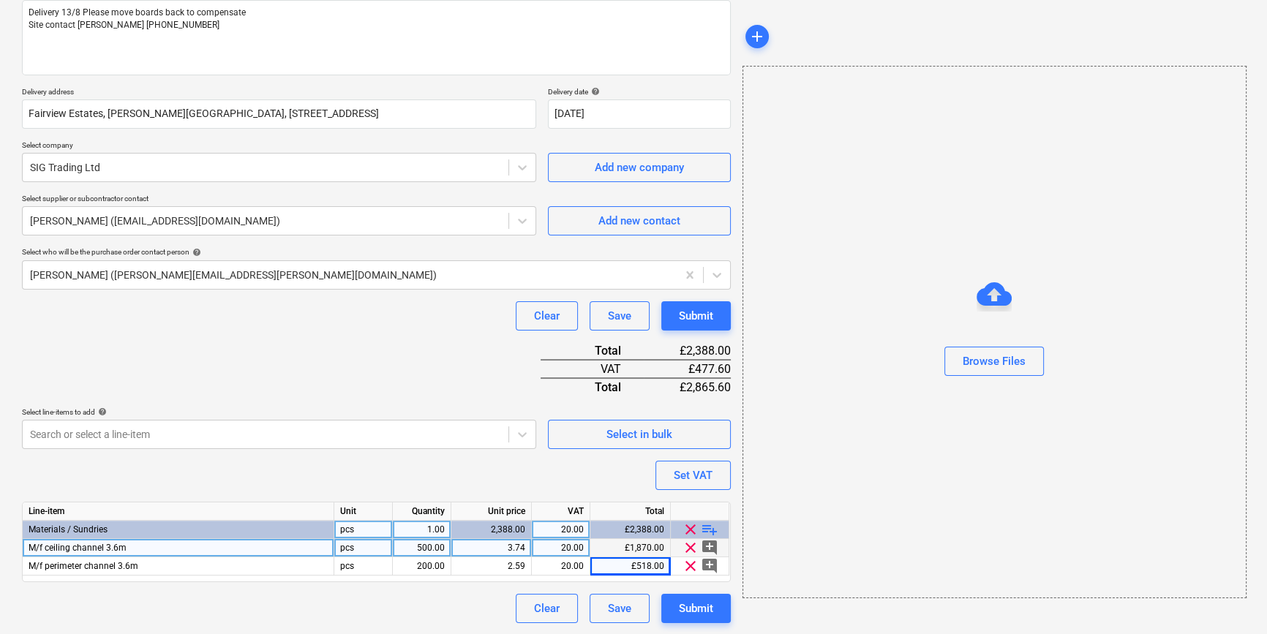
click at [707, 524] on span "playlist_add" at bounding box center [710, 530] width 18 height 18
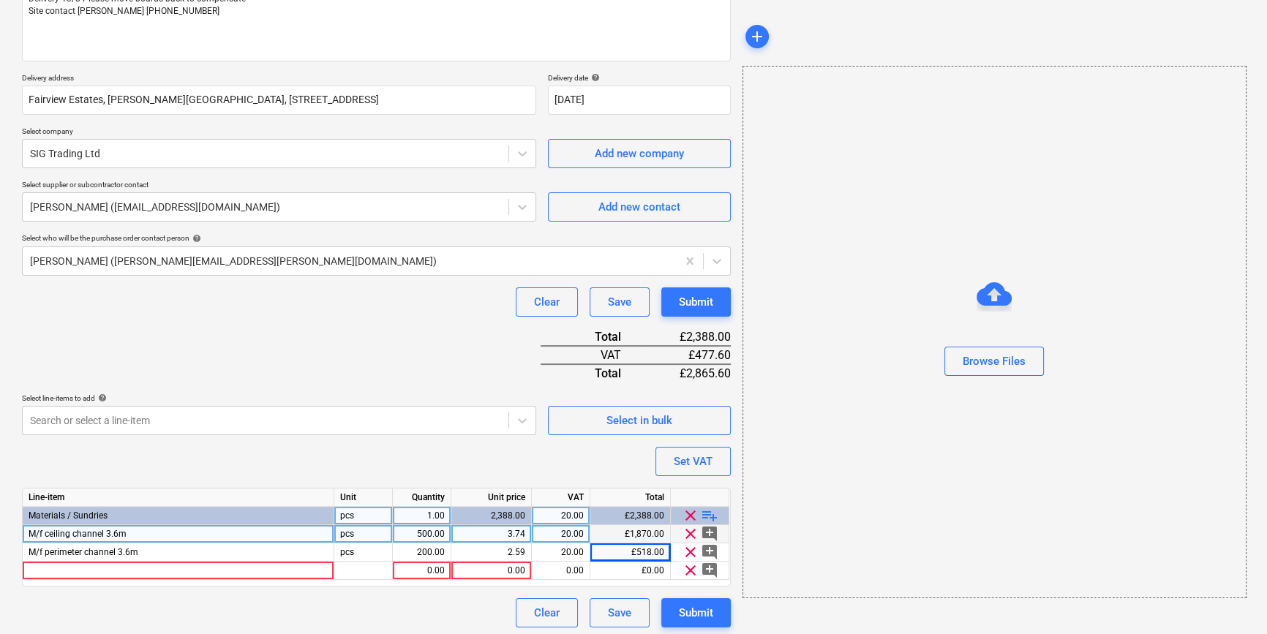
scroll to position [205, 0]
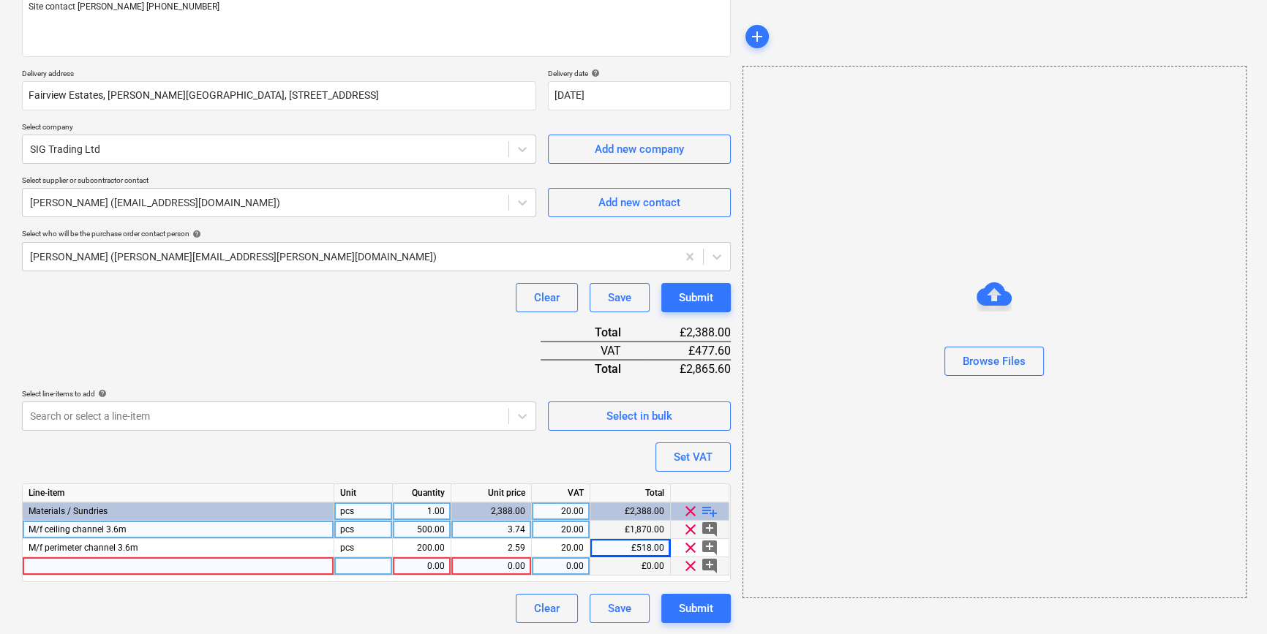
click at [54, 568] on div at bounding box center [179, 566] width 312 height 18
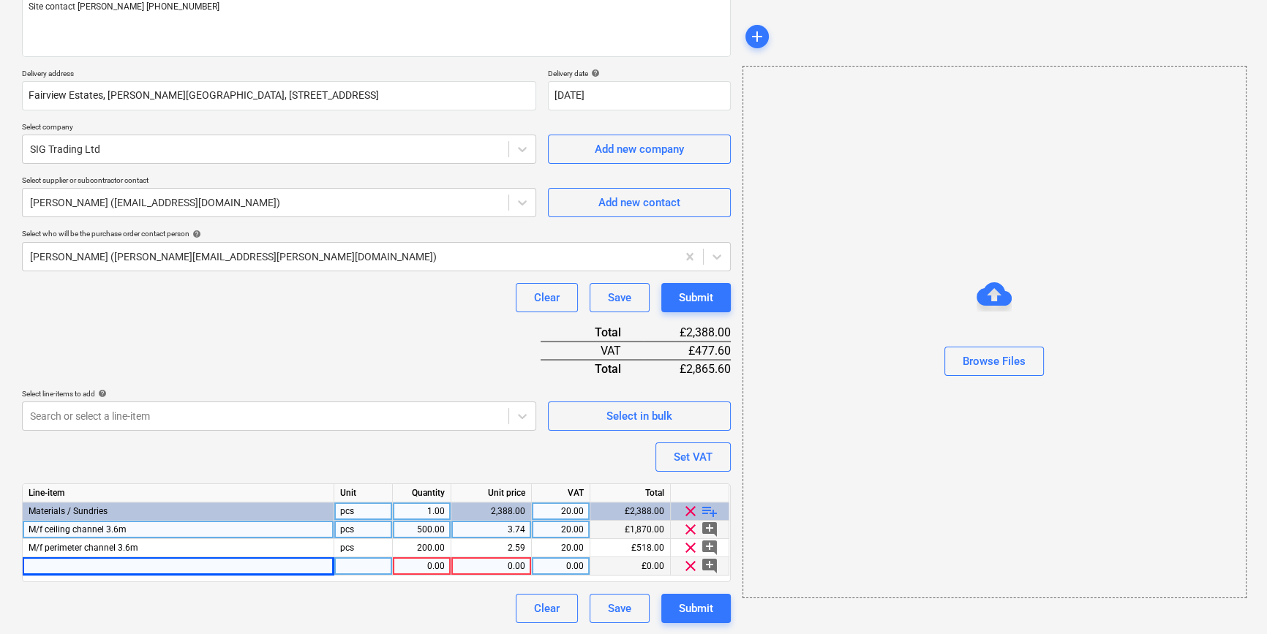
click at [42, 565] on div at bounding box center [179, 566] width 312 height 18
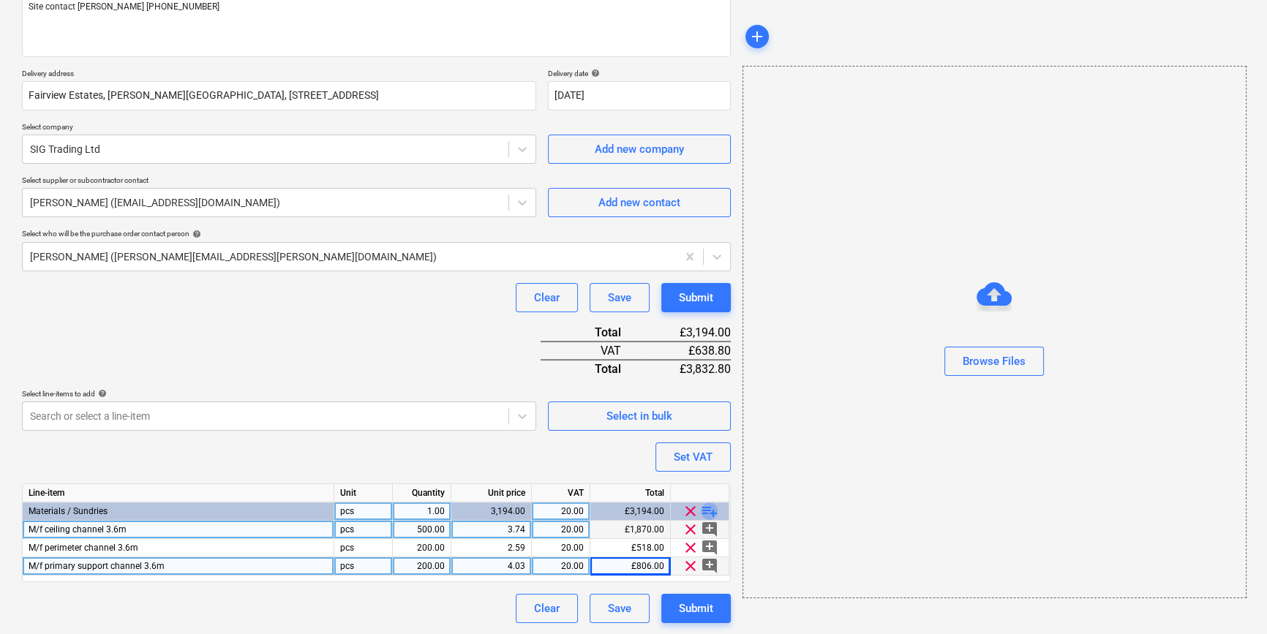
click at [709, 509] on span "playlist_add" at bounding box center [710, 512] width 18 height 18
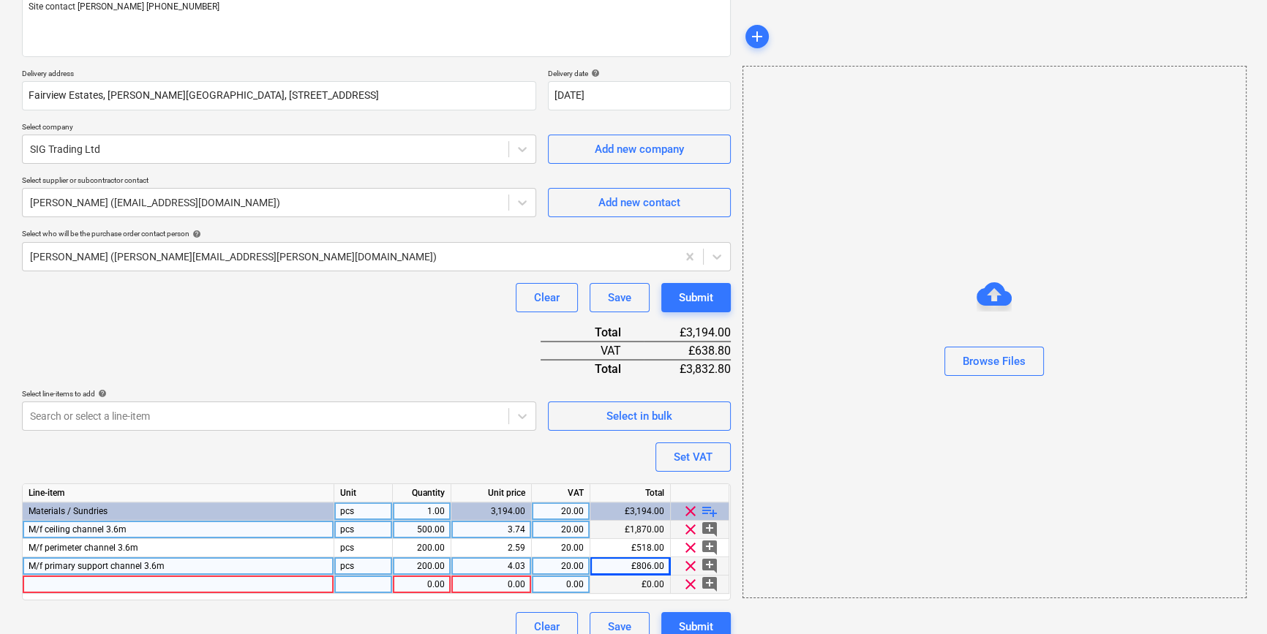
click at [56, 583] on div at bounding box center [179, 585] width 312 height 18
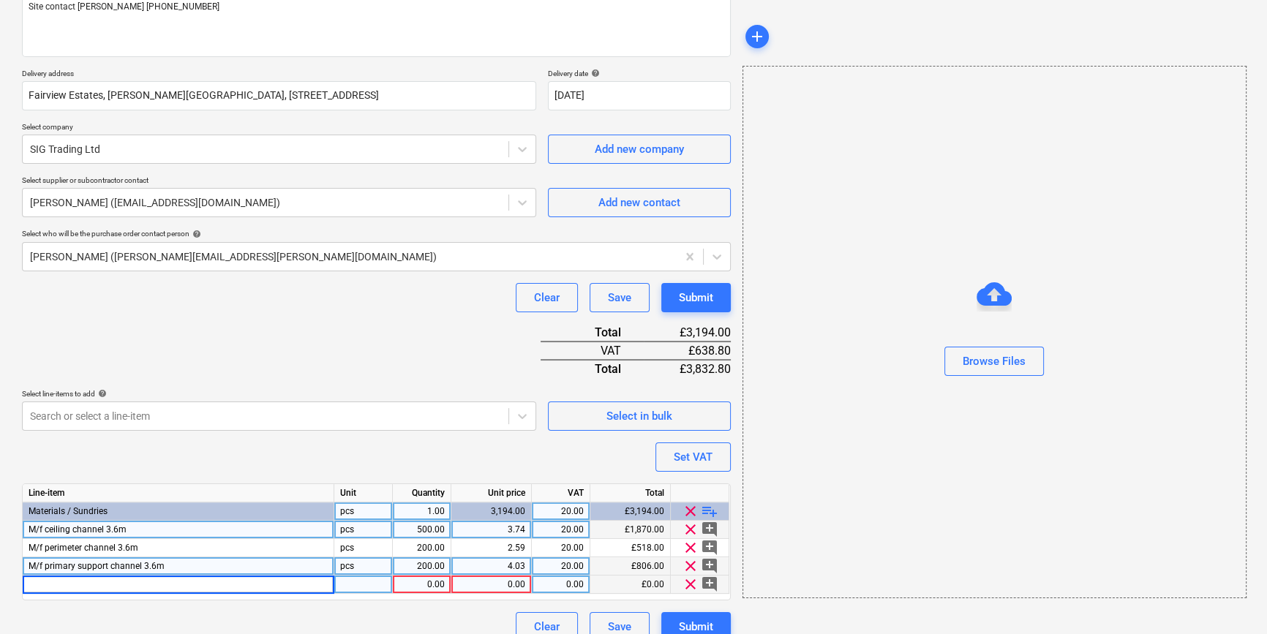
click at [29, 527] on span "M/f ceiling channel 3.6m" at bounding box center [78, 529] width 98 height 10
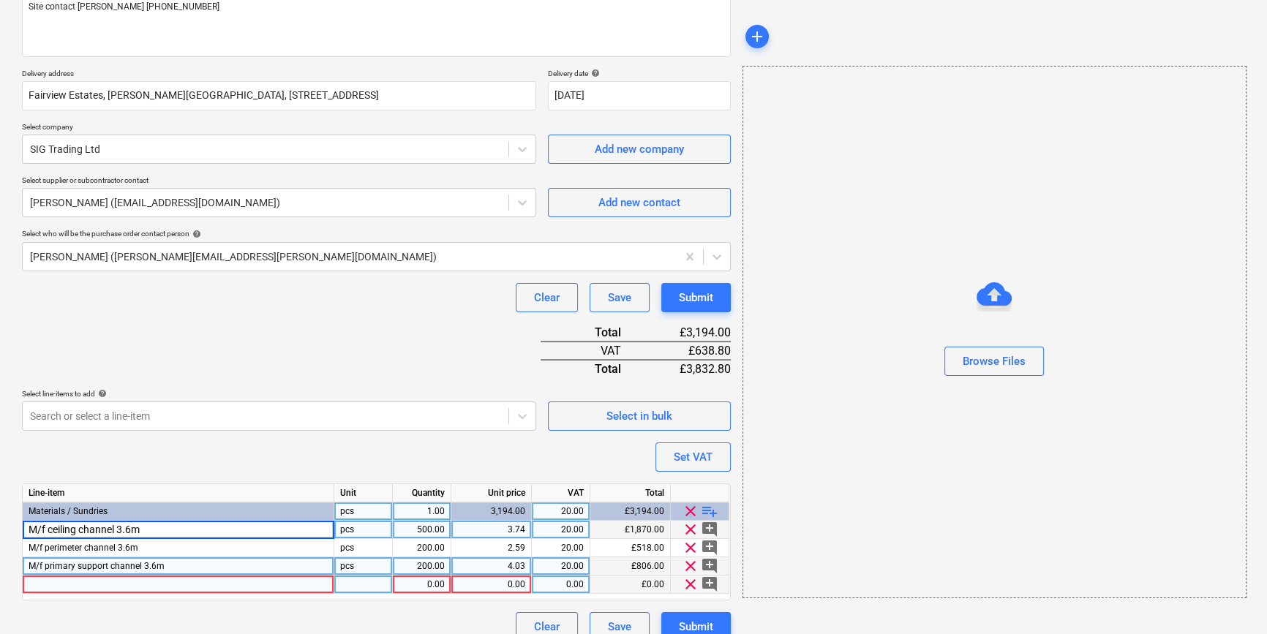
click at [28, 527] on input "M/f ceiling channel 3.6m" at bounding box center [178, 530] width 311 height 18
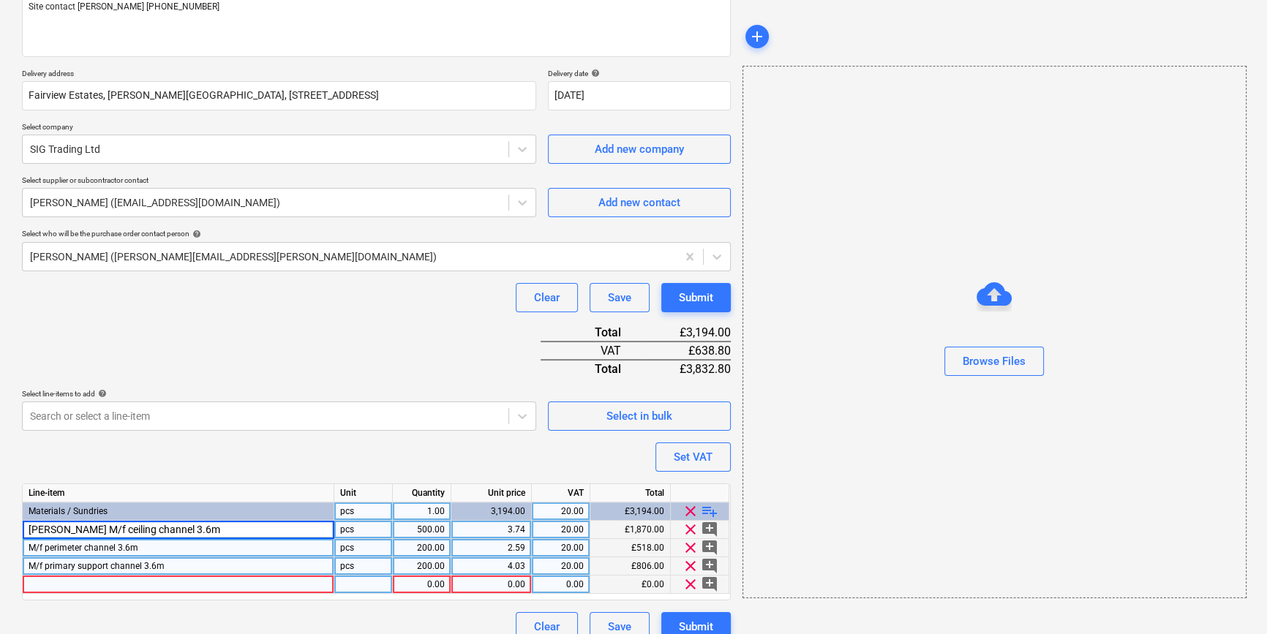
click at [31, 544] on span "M/f perimeter channel 3.6m" at bounding box center [84, 548] width 110 height 10
click at [31, 544] on input "M/f perimeter channel 3.6m" at bounding box center [178, 548] width 311 height 18
click at [29, 562] on span "M/f primary support channel 3.6m" at bounding box center [97, 566] width 136 height 10
click at [29, 562] on input "M/f primary support channel 3.6m" at bounding box center [178, 566] width 311 height 18
click at [32, 584] on div at bounding box center [179, 585] width 312 height 18
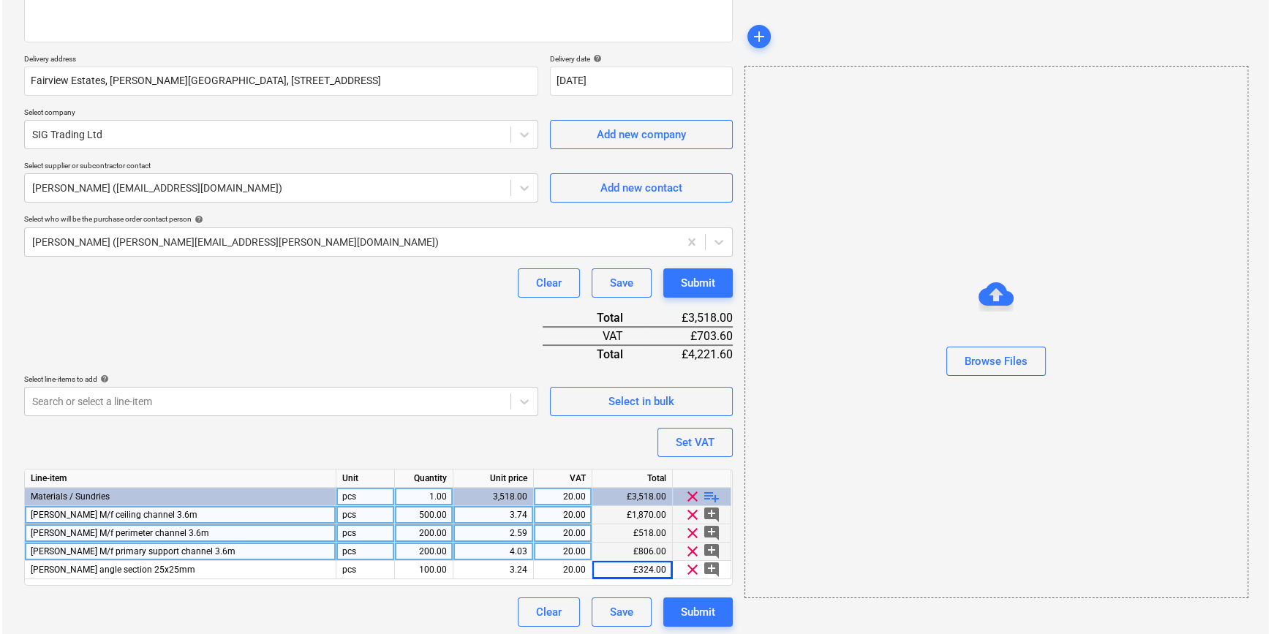
scroll to position [223, 0]
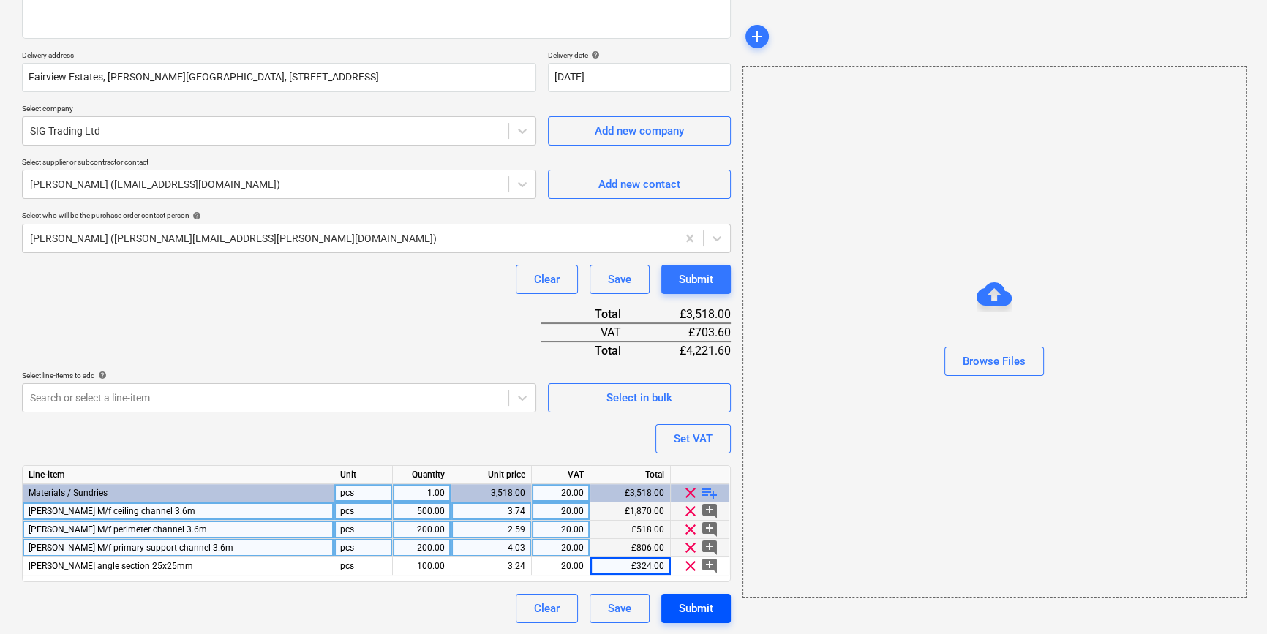
click at [706, 602] on div "Submit" at bounding box center [696, 608] width 34 height 19
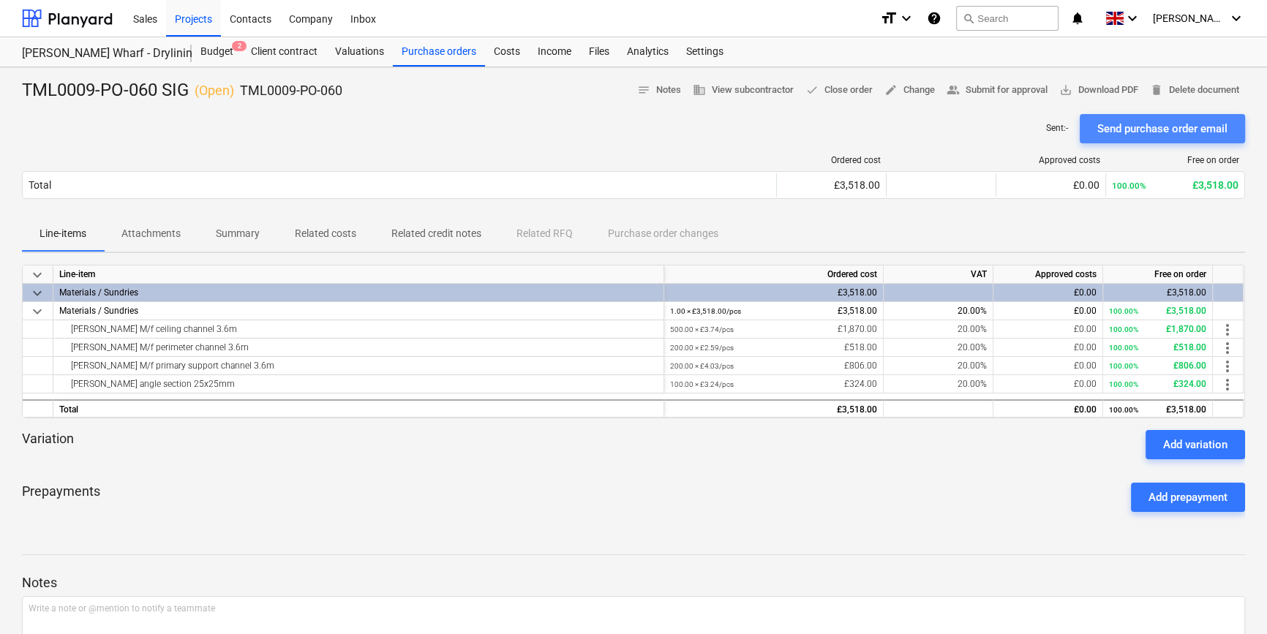
click at [1009, 133] on div "Send purchase order email" at bounding box center [1162, 128] width 130 height 19
click at [1009, 90] on span "save_alt Download PDF" at bounding box center [1098, 90] width 79 height 17
click at [188, 16] on div "Projects" at bounding box center [193, 17] width 55 height 37
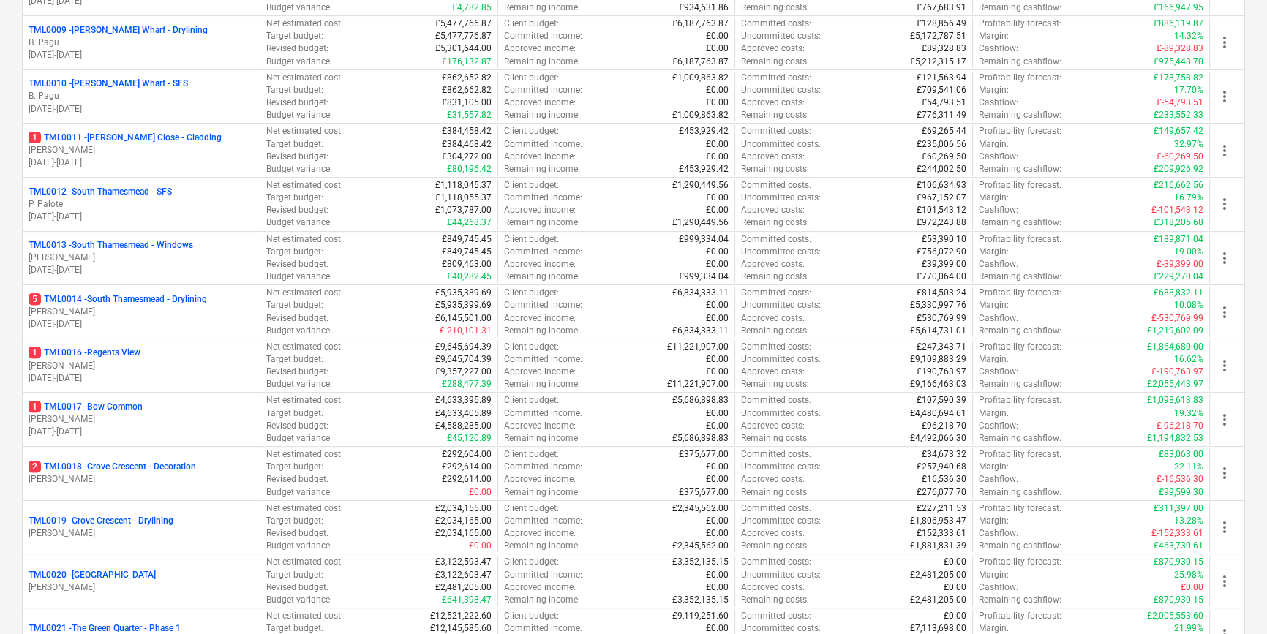
scroll to position [665, 0]
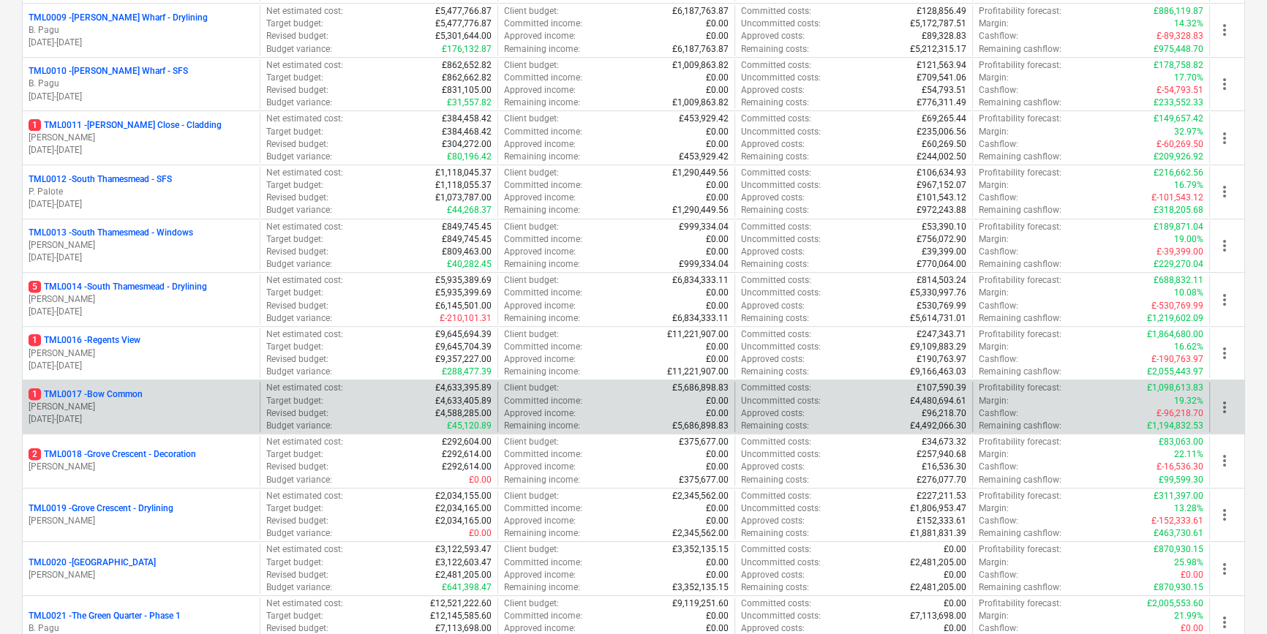
click at [175, 397] on div "1 TML0017 - Bow Common" at bounding box center [141, 394] width 225 height 12
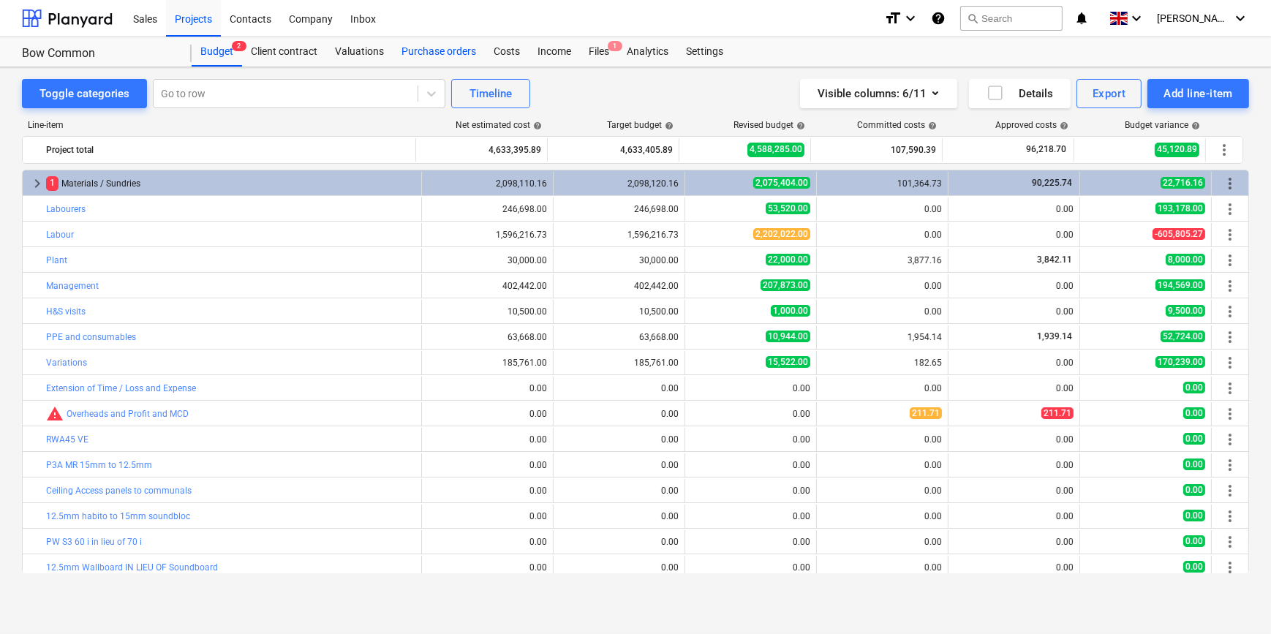
click at [424, 50] on div "Purchase orders" at bounding box center [439, 51] width 92 height 29
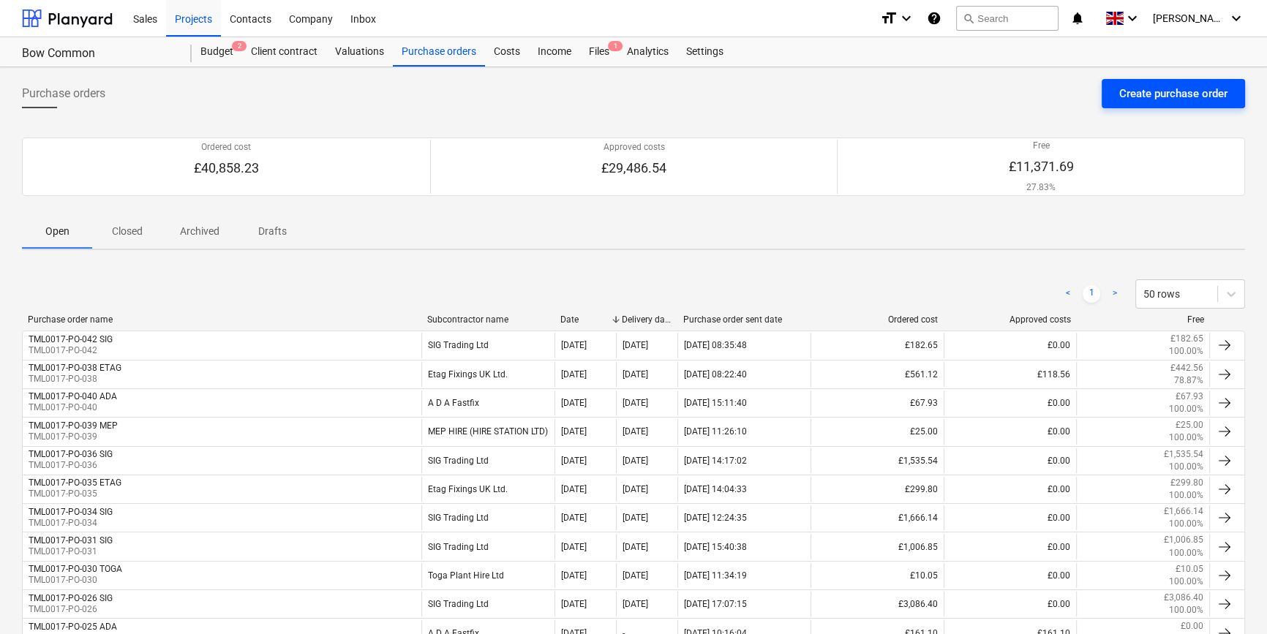
click at [1009, 96] on div "Create purchase order" at bounding box center [1173, 93] width 108 height 19
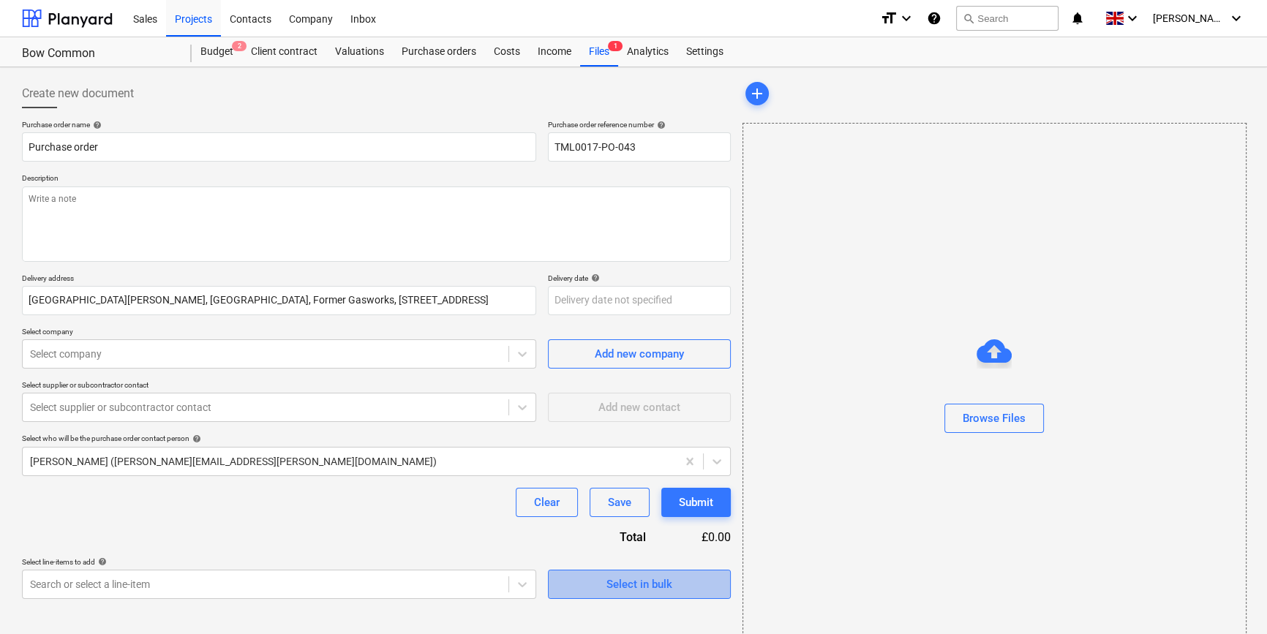
click at [588, 582] on span "Select in bulk" at bounding box center [639, 584] width 146 height 19
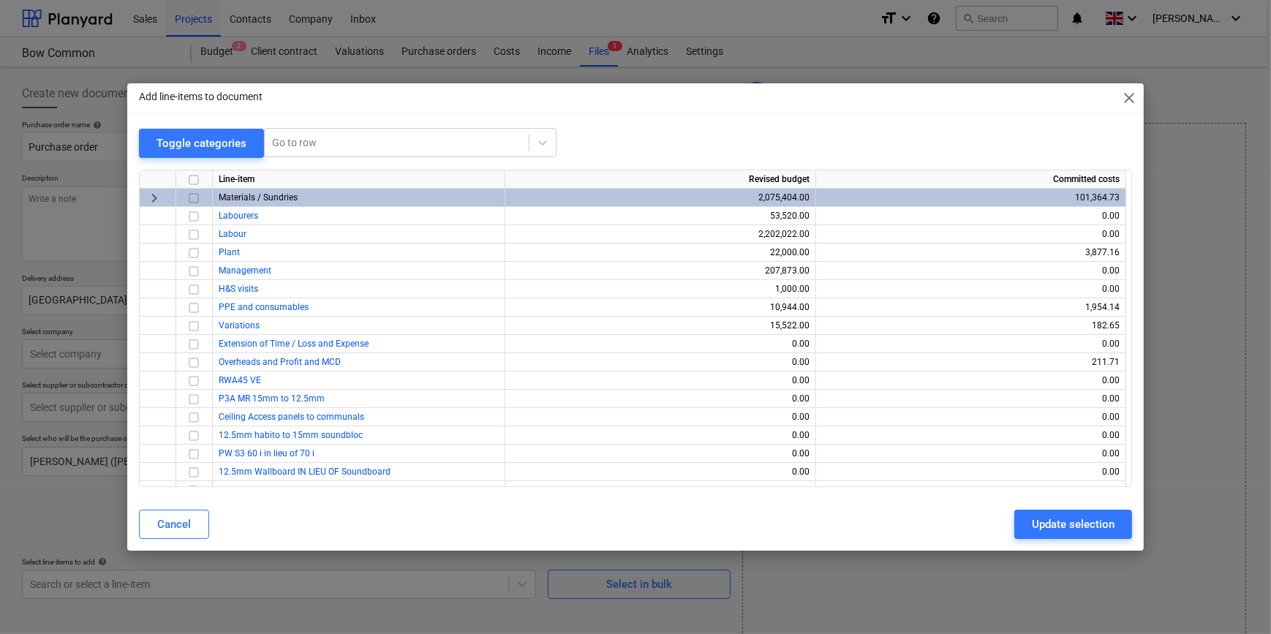
click at [192, 196] on input "checkbox" at bounding box center [194, 198] width 18 height 18
click at [1009, 524] on div "Update selection" at bounding box center [1073, 524] width 83 height 19
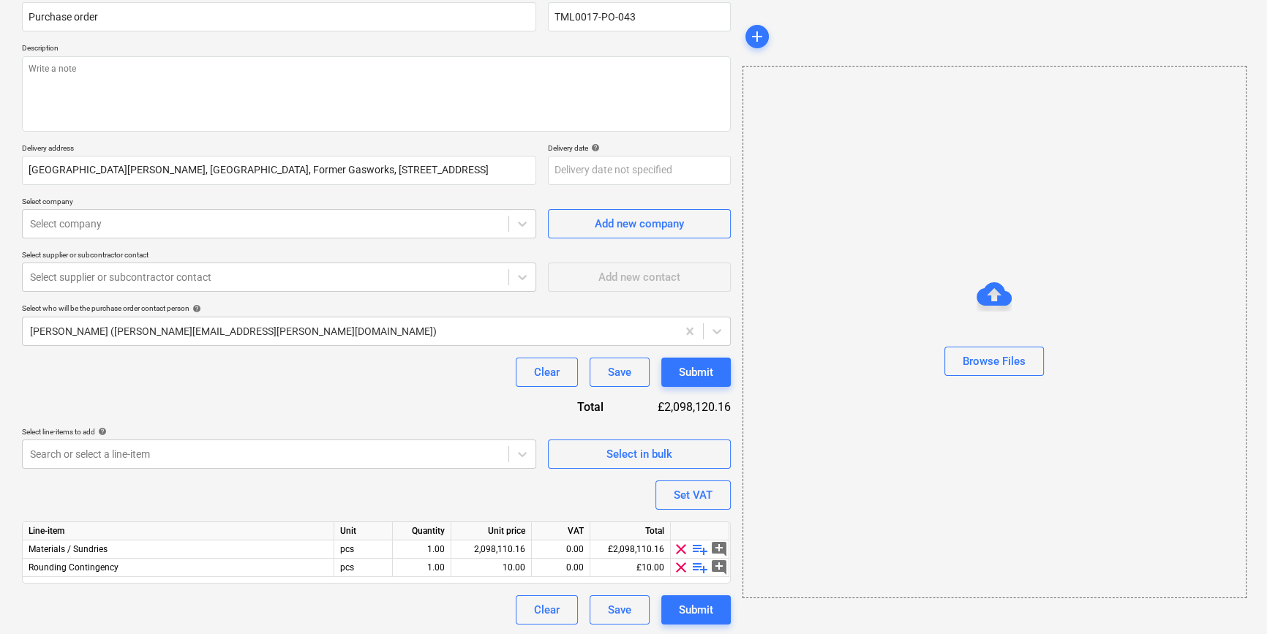
scroll to position [132, 0]
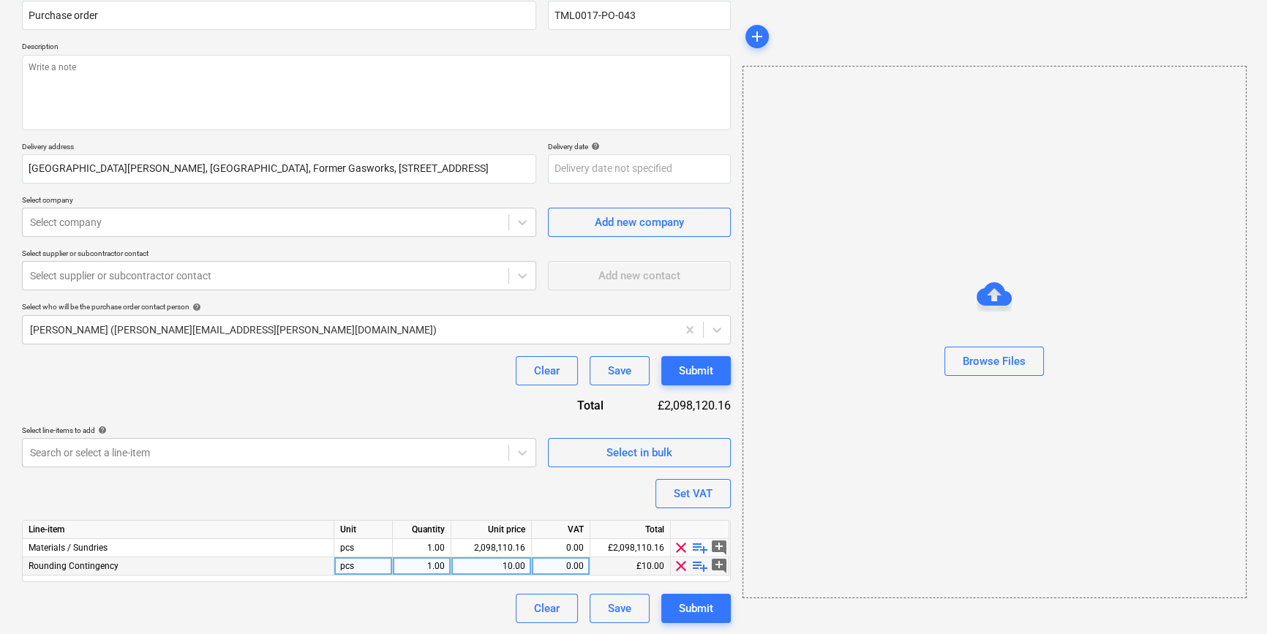
click at [680, 565] on span "clear" at bounding box center [681, 566] width 18 height 18
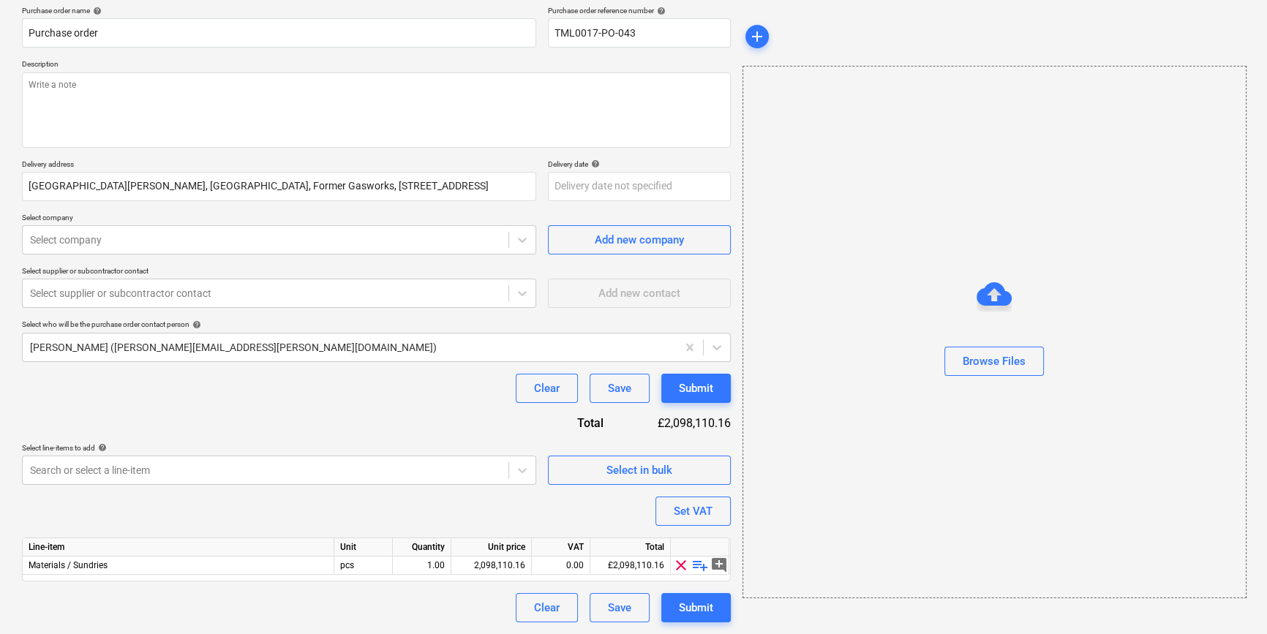
scroll to position [113, 0]
click at [701, 564] on span "playlist_add" at bounding box center [700, 566] width 18 height 18
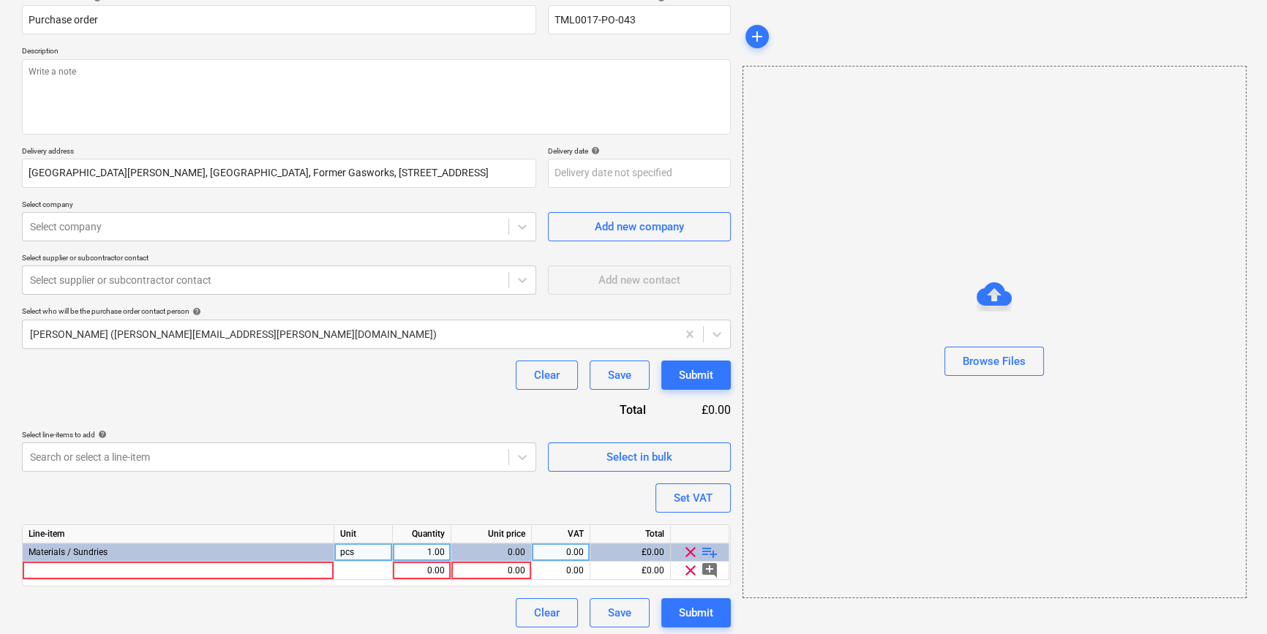
scroll to position [132, 0]
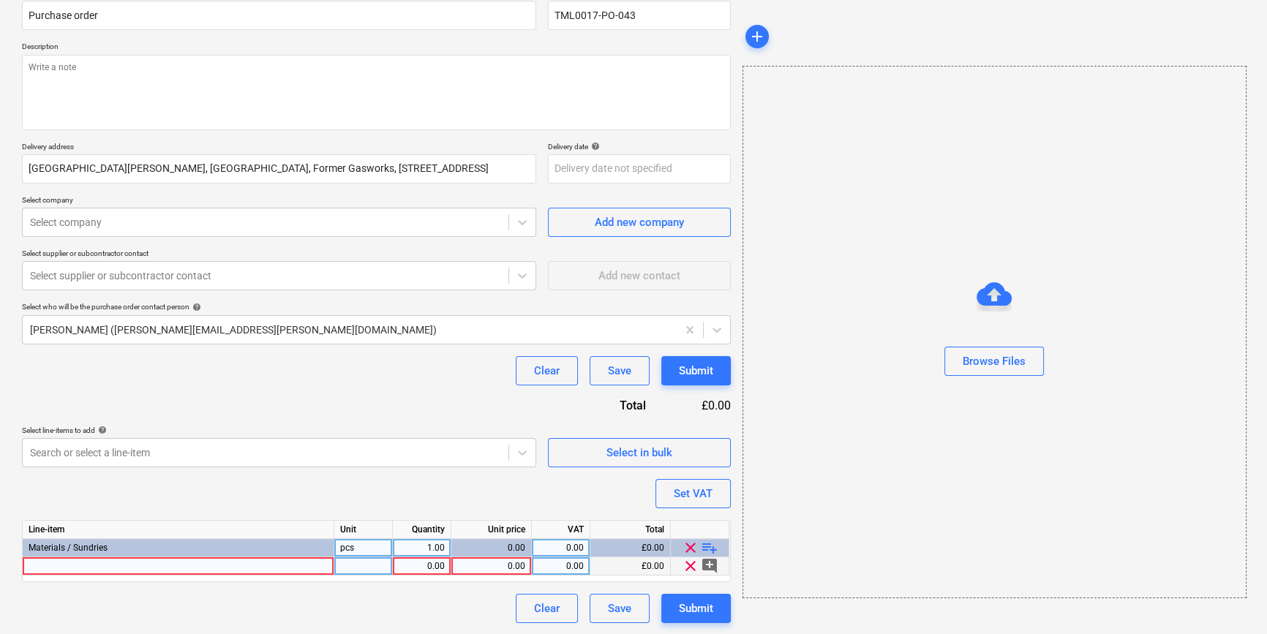
click at [30, 564] on div at bounding box center [179, 566] width 312 height 18
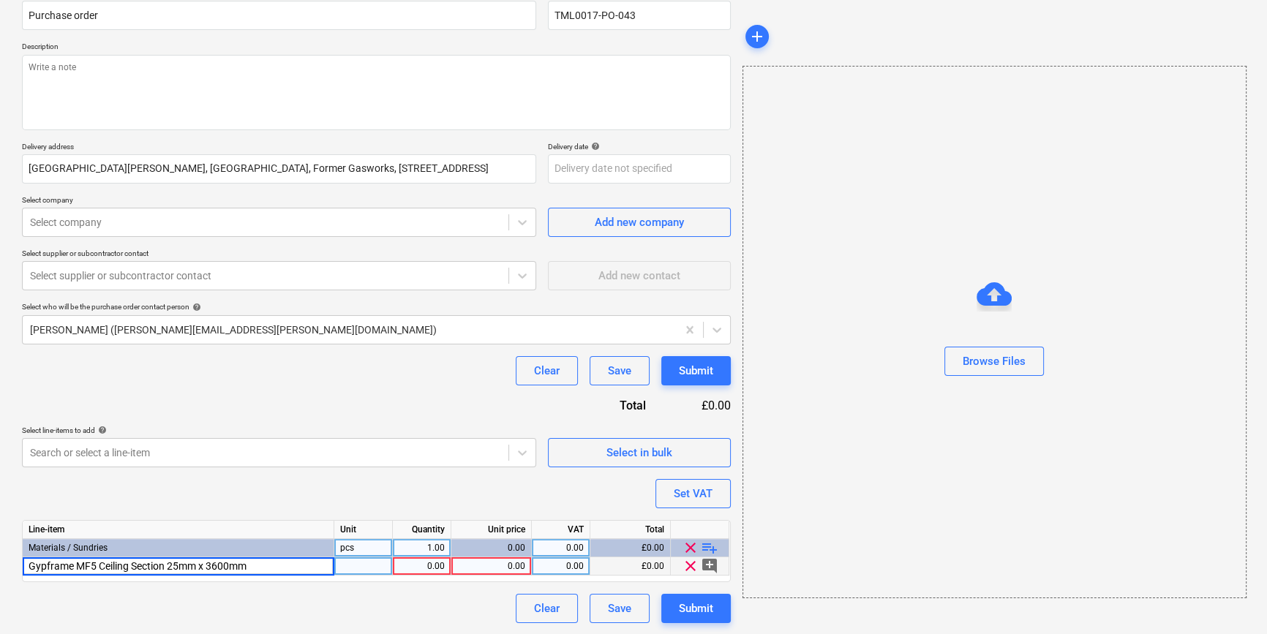
click at [207, 565] on input "Gypframe MF5 Ceiling Section 25mm x 3600mm" at bounding box center [178, 566] width 311 height 18
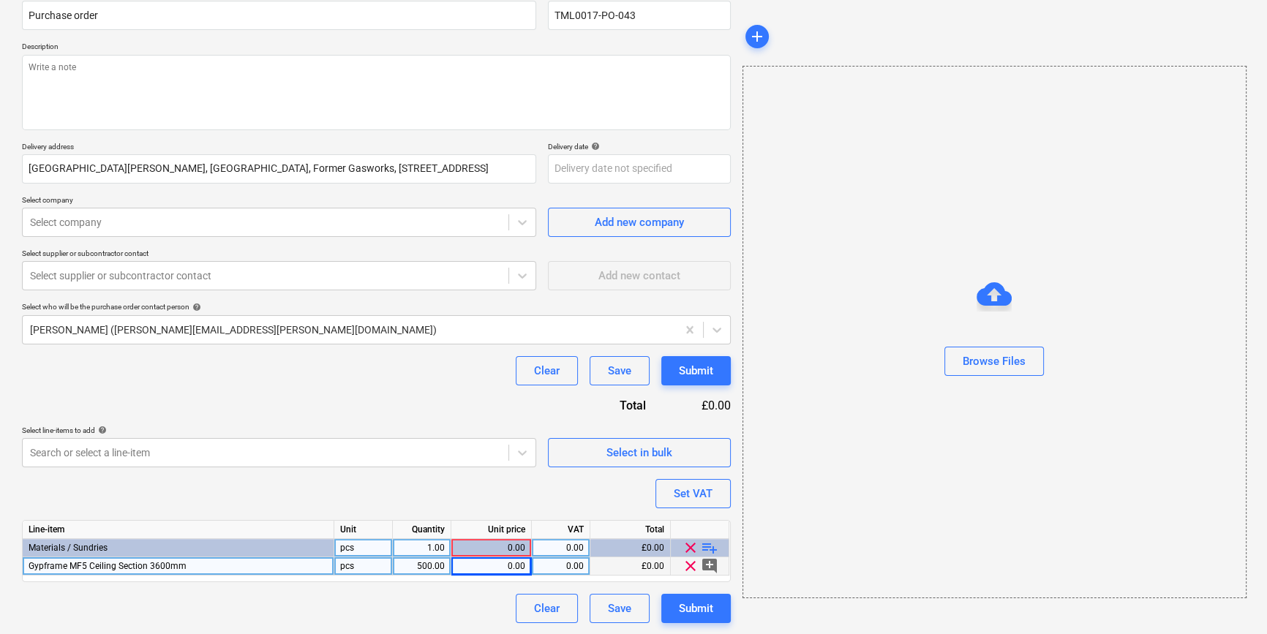
click at [512, 567] on div "0.00" at bounding box center [491, 566] width 68 height 18
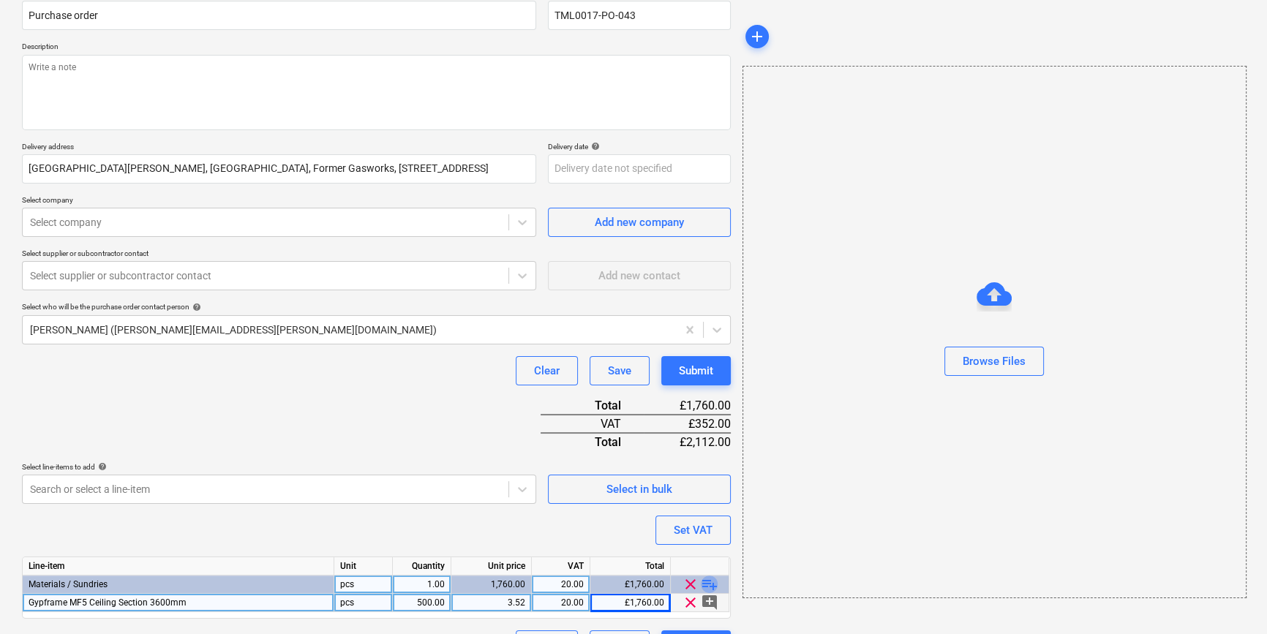
click at [707, 581] on span "playlist_add" at bounding box center [710, 585] width 18 height 18
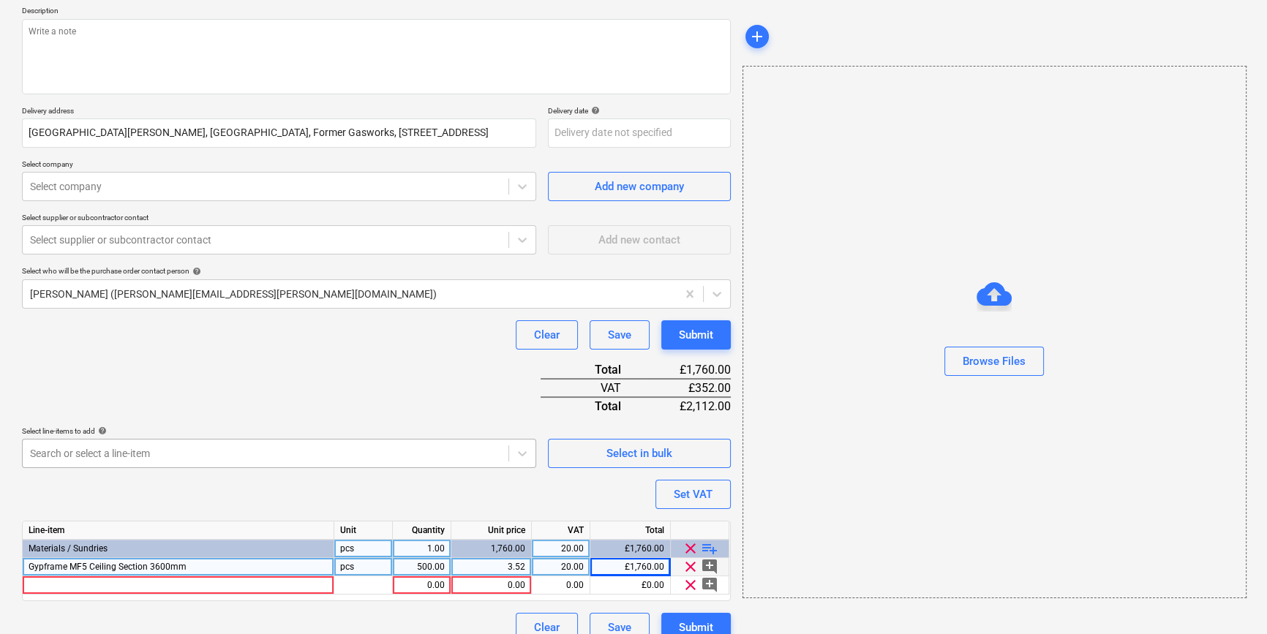
scroll to position [187, 0]
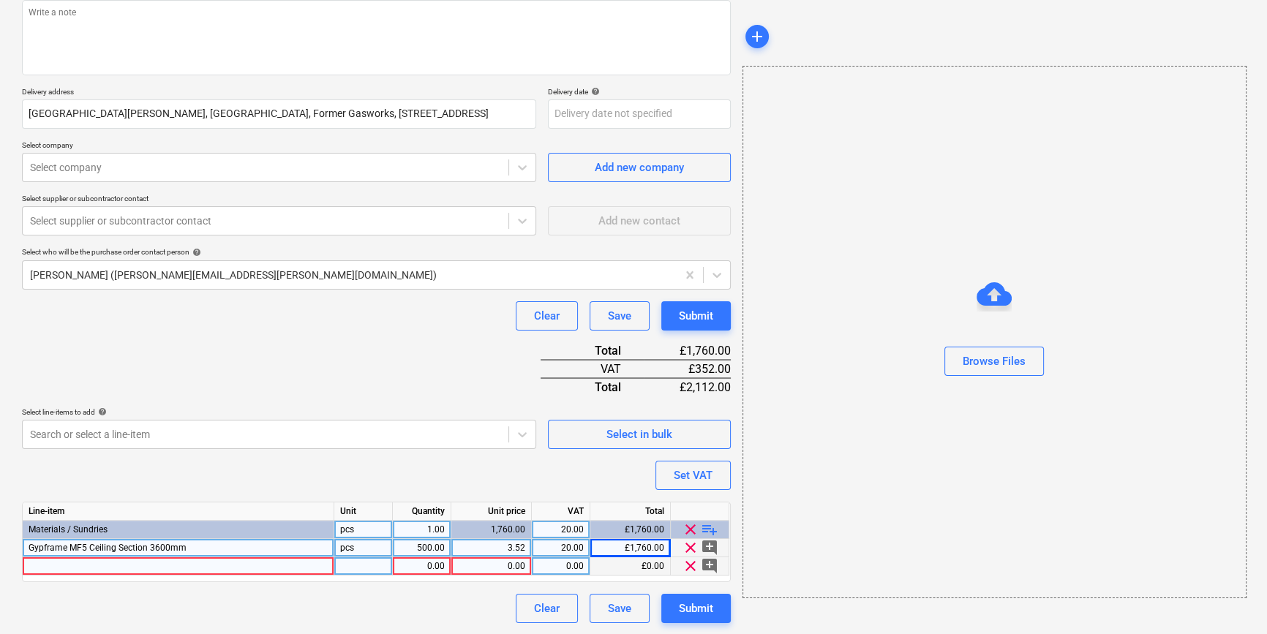
click at [55, 565] on div at bounding box center [179, 566] width 312 height 18
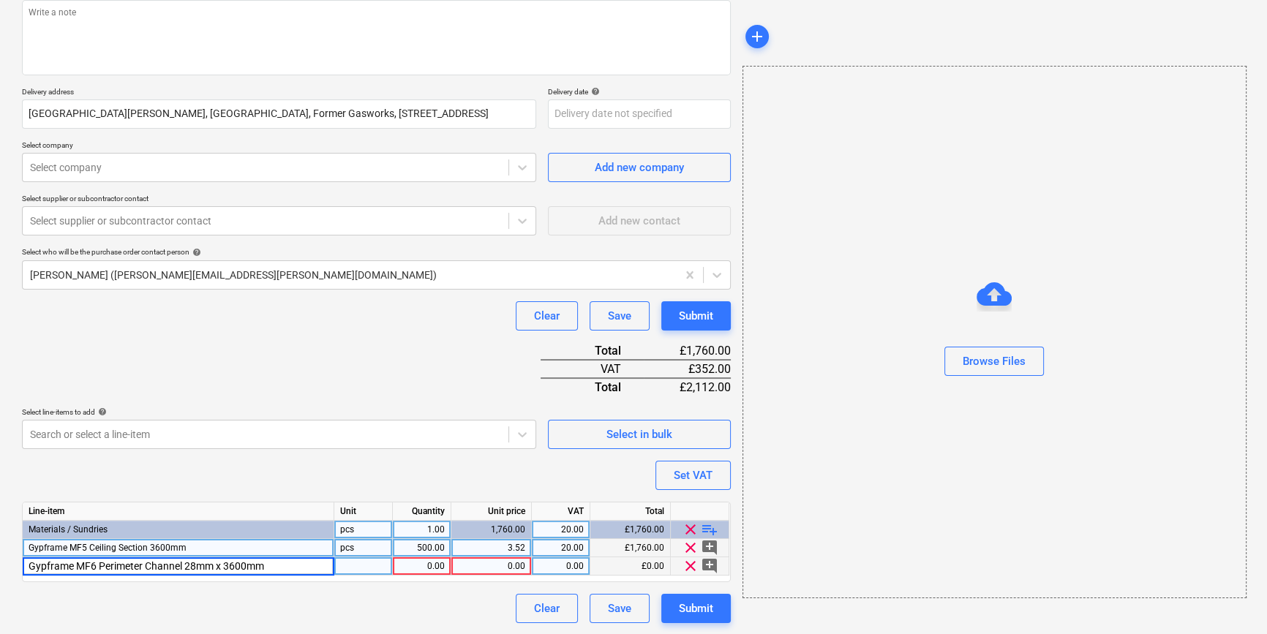
click at [183, 565] on input "Gypframe MF6 Perimeter Channel 28mm x 3600mm" at bounding box center [178, 566] width 311 height 18
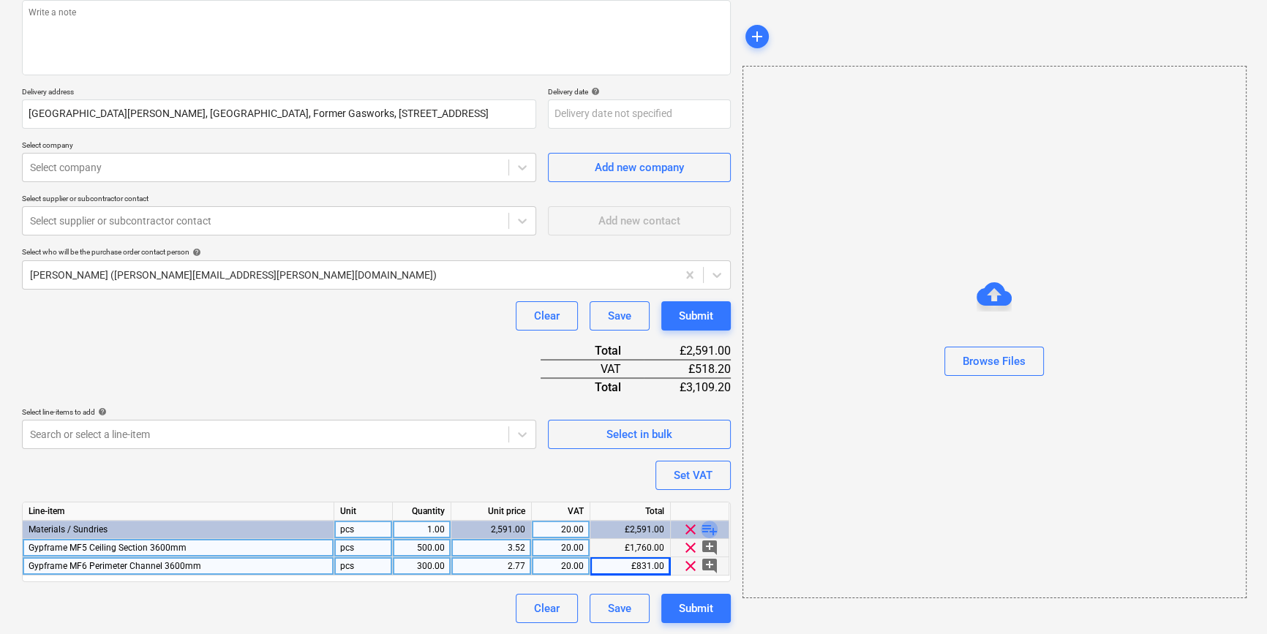
click at [707, 528] on span "playlist_add" at bounding box center [710, 530] width 18 height 18
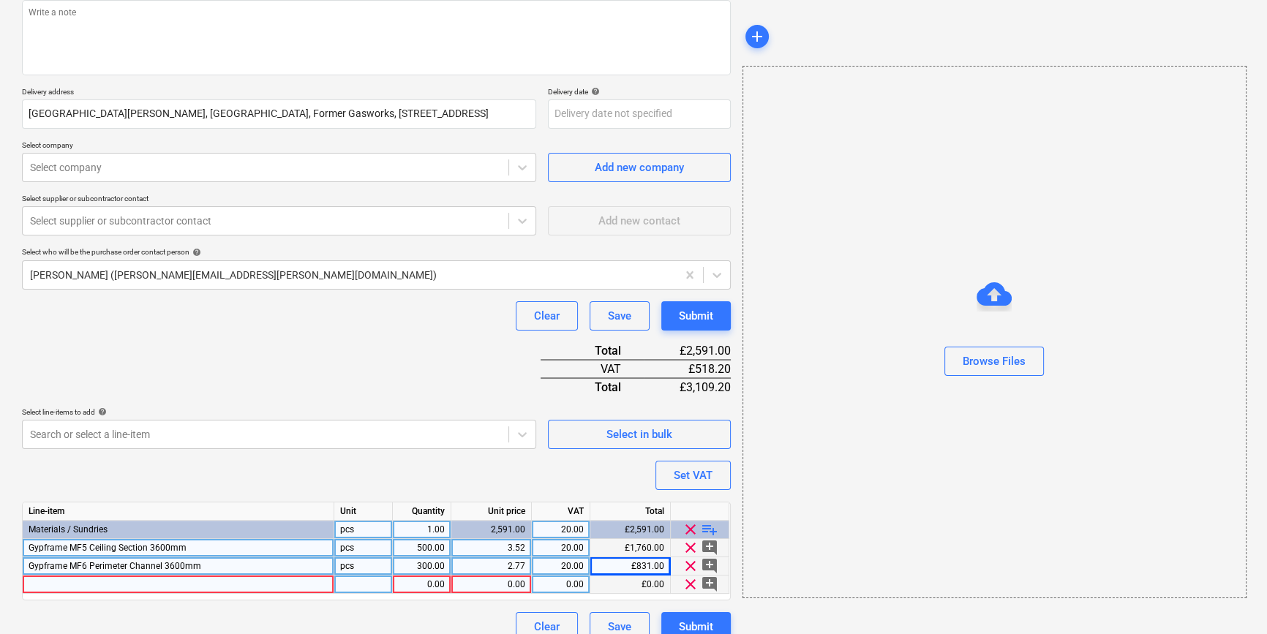
click at [102, 581] on div at bounding box center [179, 585] width 312 height 18
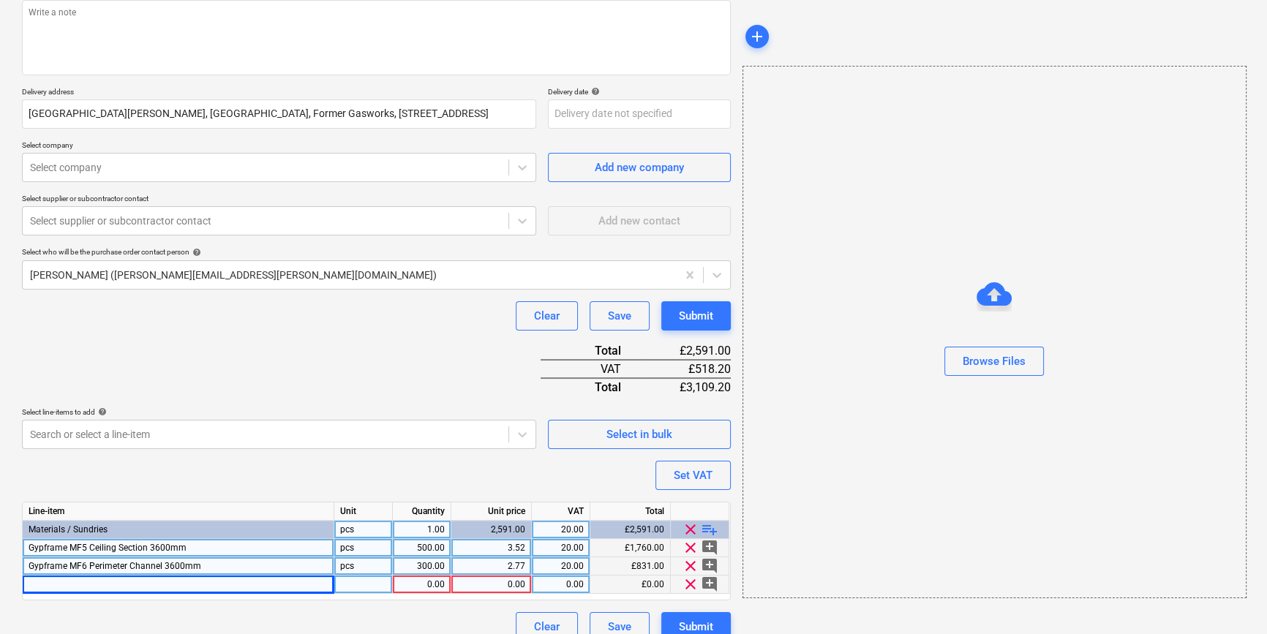
click at [43, 585] on div at bounding box center [179, 585] width 312 height 18
click at [212, 582] on input "Gypframe MF7 Primary Support Channel 45mm x 3600mm" at bounding box center [178, 585] width 311 height 18
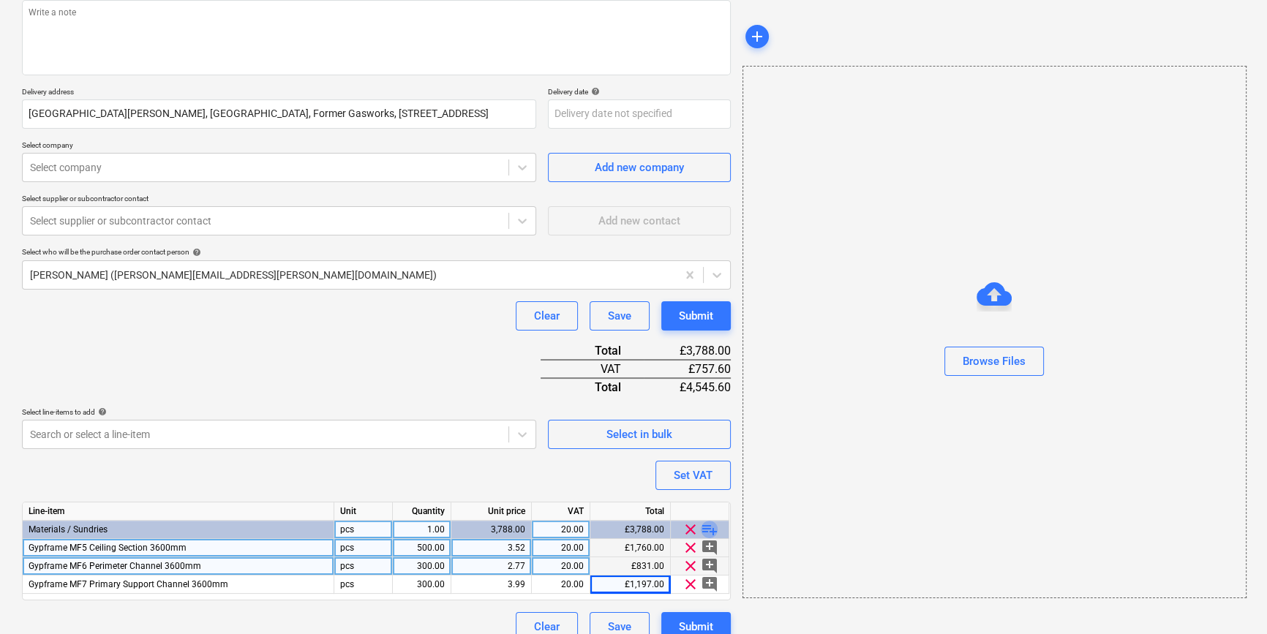
click at [704, 524] on span "playlist_add" at bounding box center [710, 530] width 18 height 18
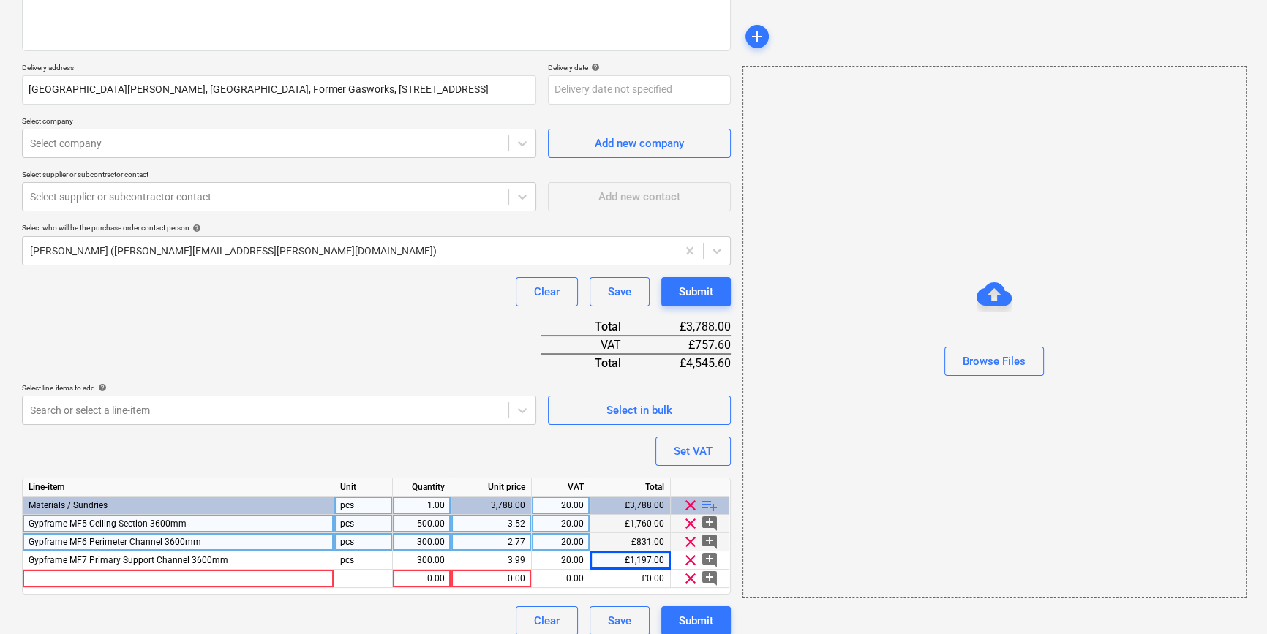
scroll to position [223, 0]
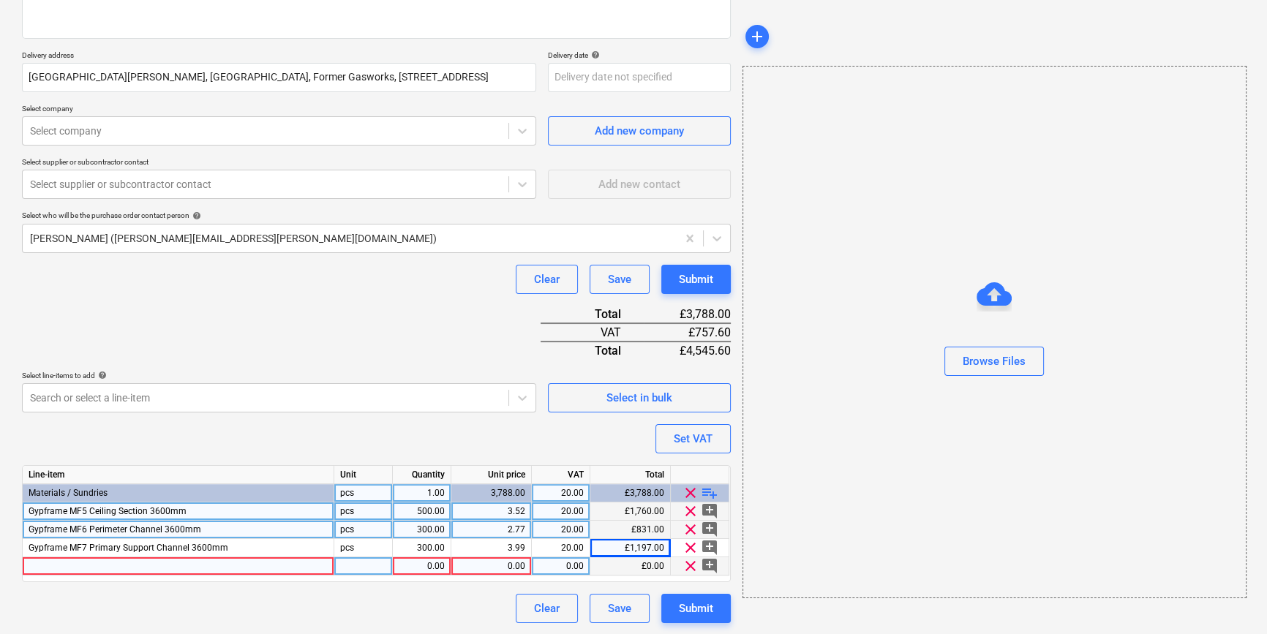
click at [53, 565] on div at bounding box center [179, 566] width 312 height 18
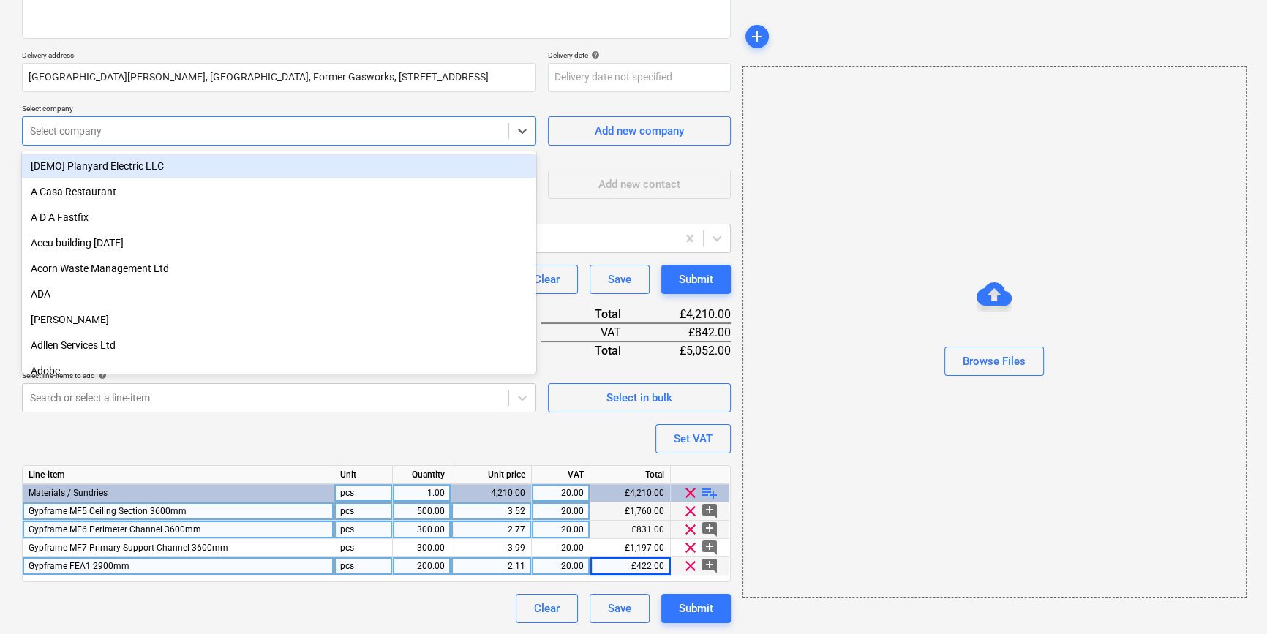
click at [44, 131] on div at bounding box center [265, 131] width 471 height 15
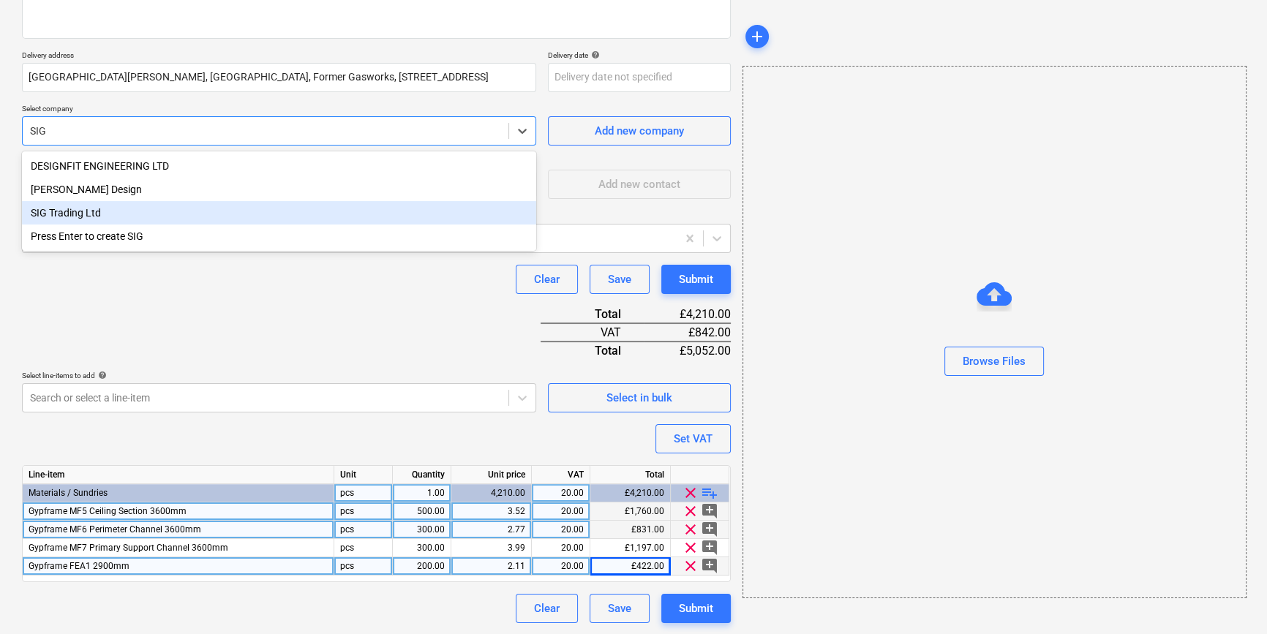
click at [64, 215] on div "SIG Trading Ltd" at bounding box center [279, 212] width 514 height 23
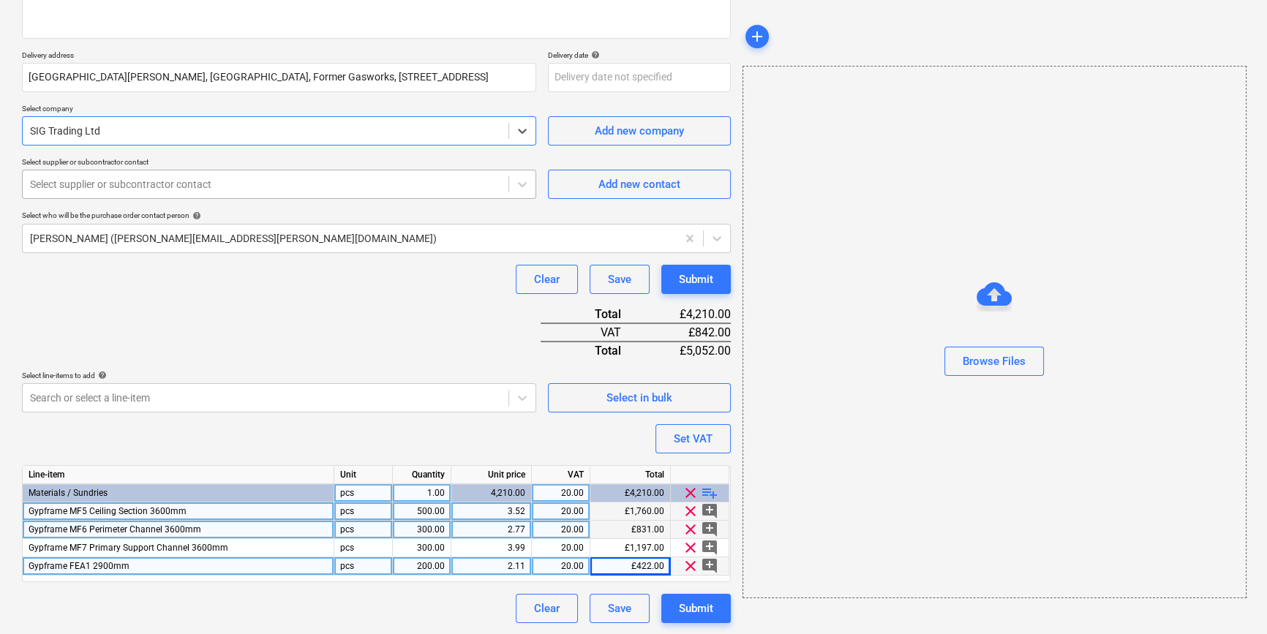
click at [155, 182] on div at bounding box center [265, 184] width 471 height 15
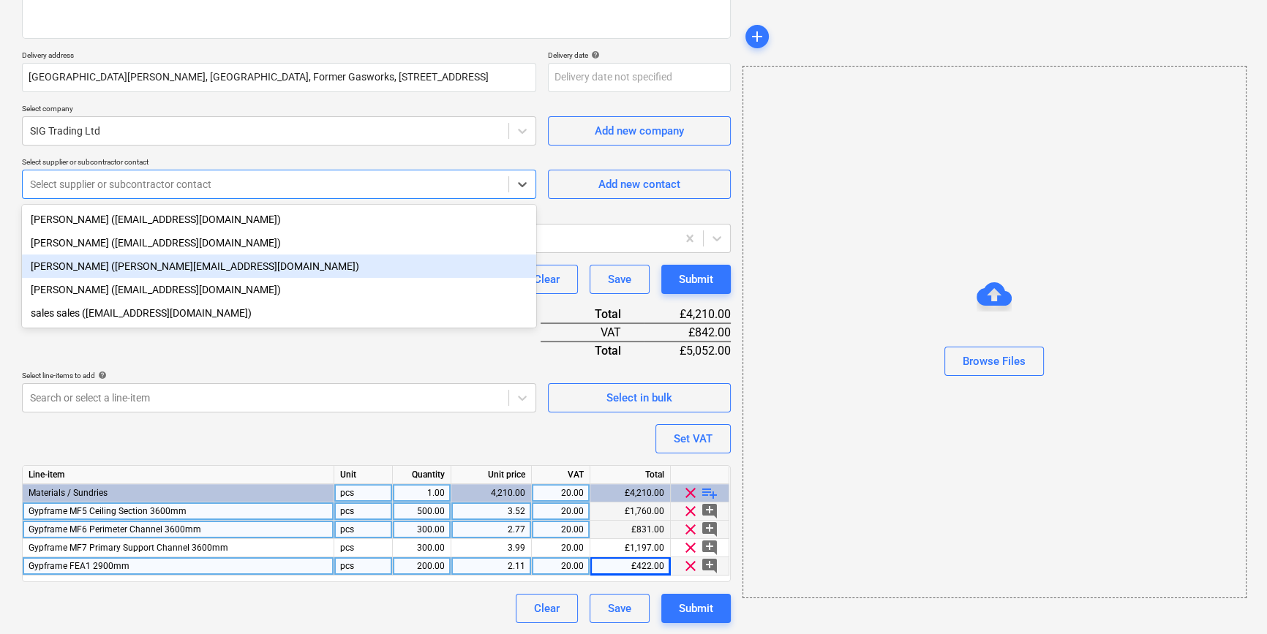
click at [78, 267] on div "[PERSON_NAME] ([PERSON_NAME][EMAIL_ADDRESS][DOMAIN_NAME])" at bounding box center [279, 266] width 514 height 23
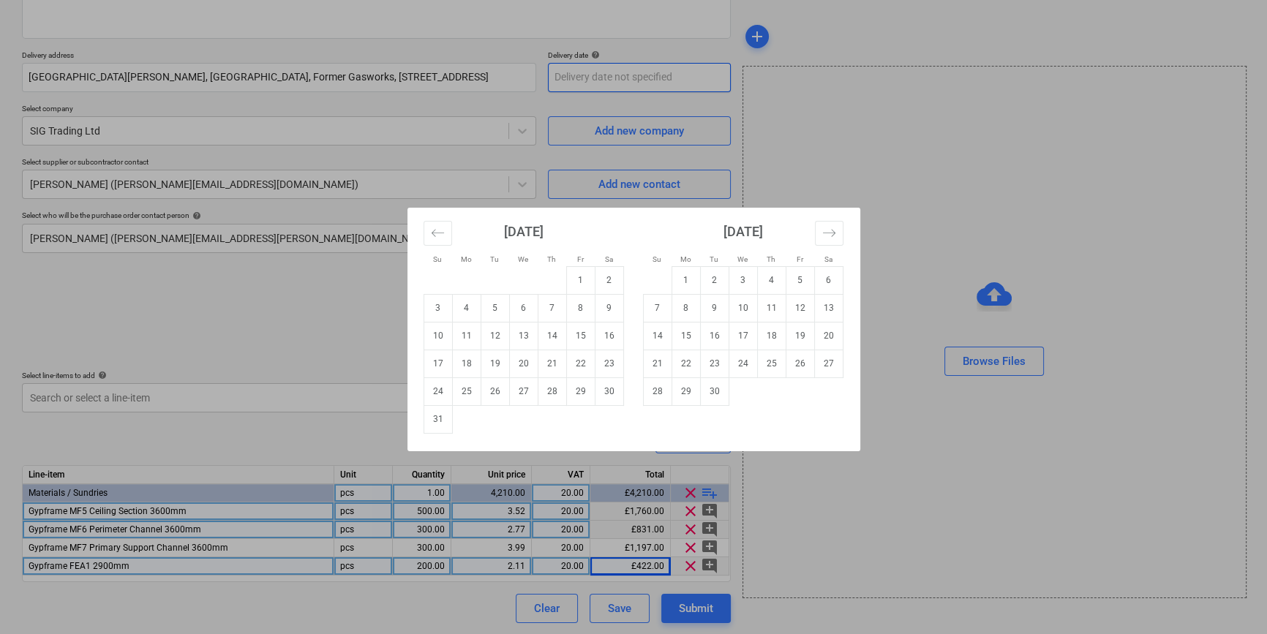
click at [565, 73] on body "Sales Projects Contacts Company Inbox format_size keyboard_arrow_down help sear…" at bounding box center [633, 94] width 1267 height 634
click at [524, 338] on td "13" at bounding box center [523, 336] width 29 height 28
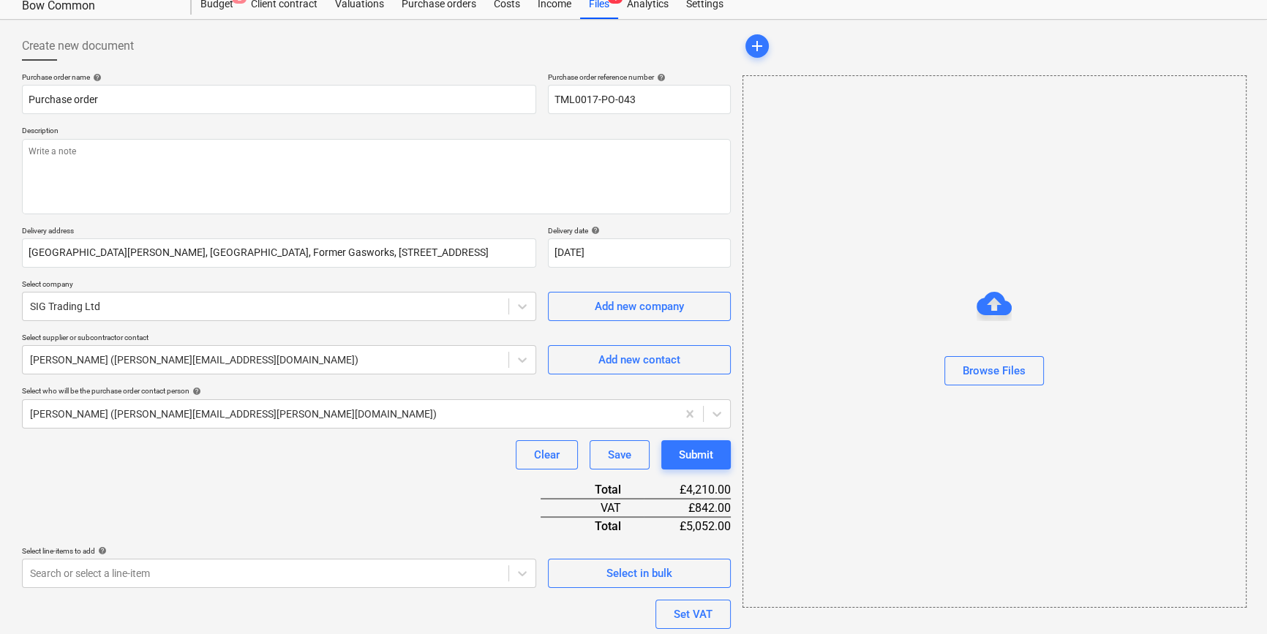
scroll to position [23, 0]
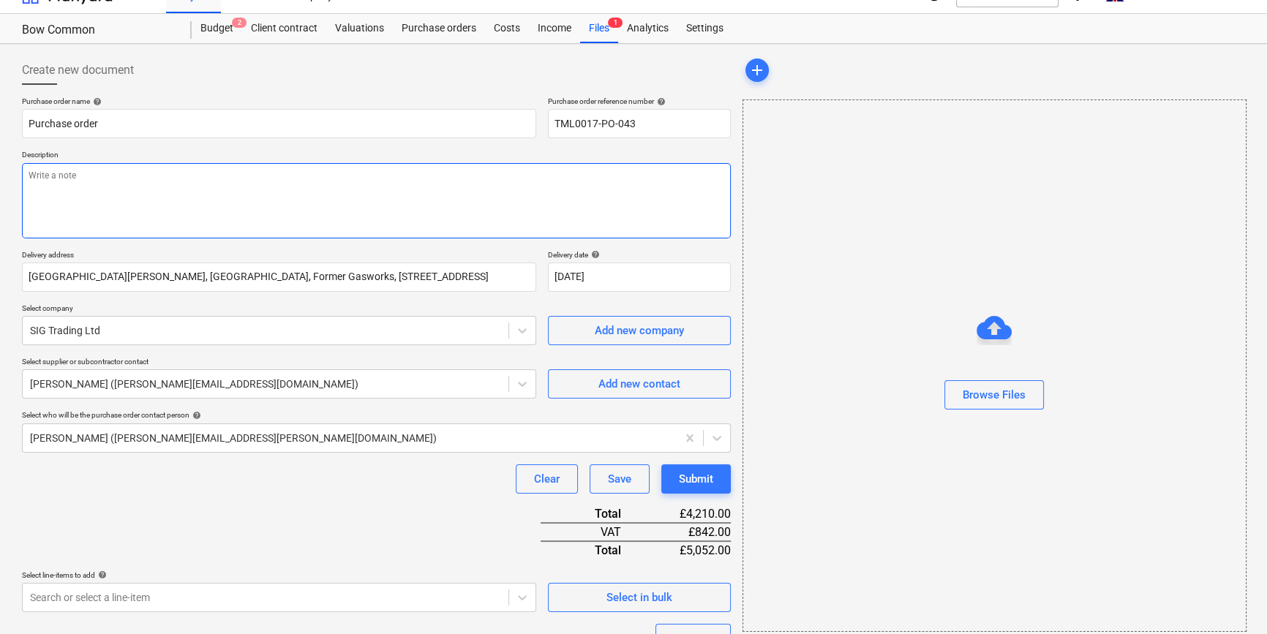
click at [31, 174] on textarea at bounding box center [376, 200] width 709 height 75
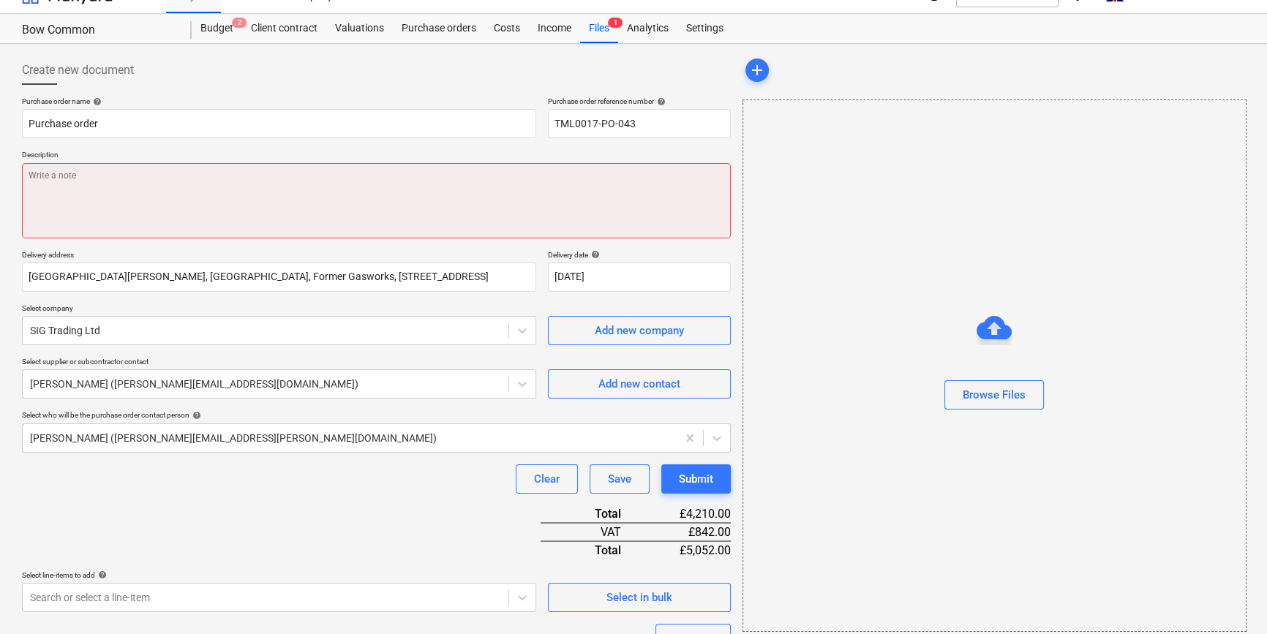
paste textarea "Site contact [PERSON_NAME] [PHONE_NUMBER]"
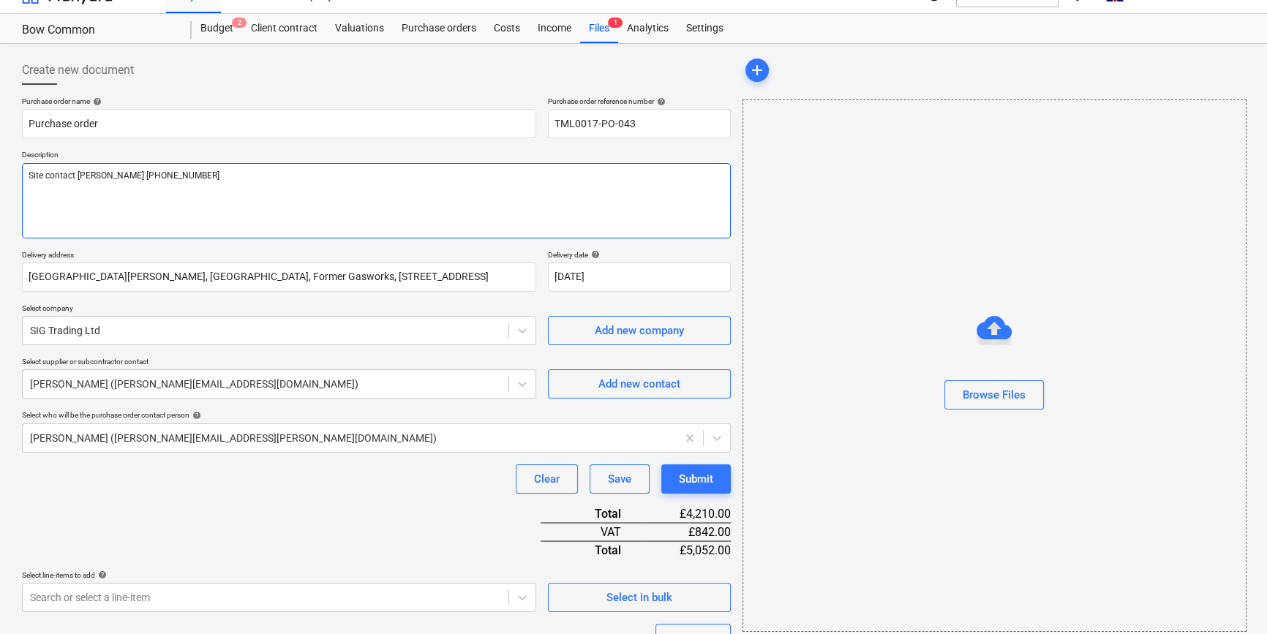
drag, startPoint x: 79, startPoint y: 170, endPoint x: 172, endPoint y: 175, distance: 93.0
click at [172, 175] on textarea "Site contact [PERSON_NAME] [PHONE_NUMBER]" at bounding box center [376, 200] width 709 height 75
click at [132, 175] on textarea "Site contact" at bounding box center [376, 200] width 709 height 75
click at [293, 511] on div "Purchase order name help Purchase order Purchase order reference number help TM…" at bounding box center [376, 460] width 709 height 726
click at [39, 190] on textarea "Site contact [PERSON_NAME] [PHONE_NUMBER]" at bounding box center [376, 200] width 709 height 75
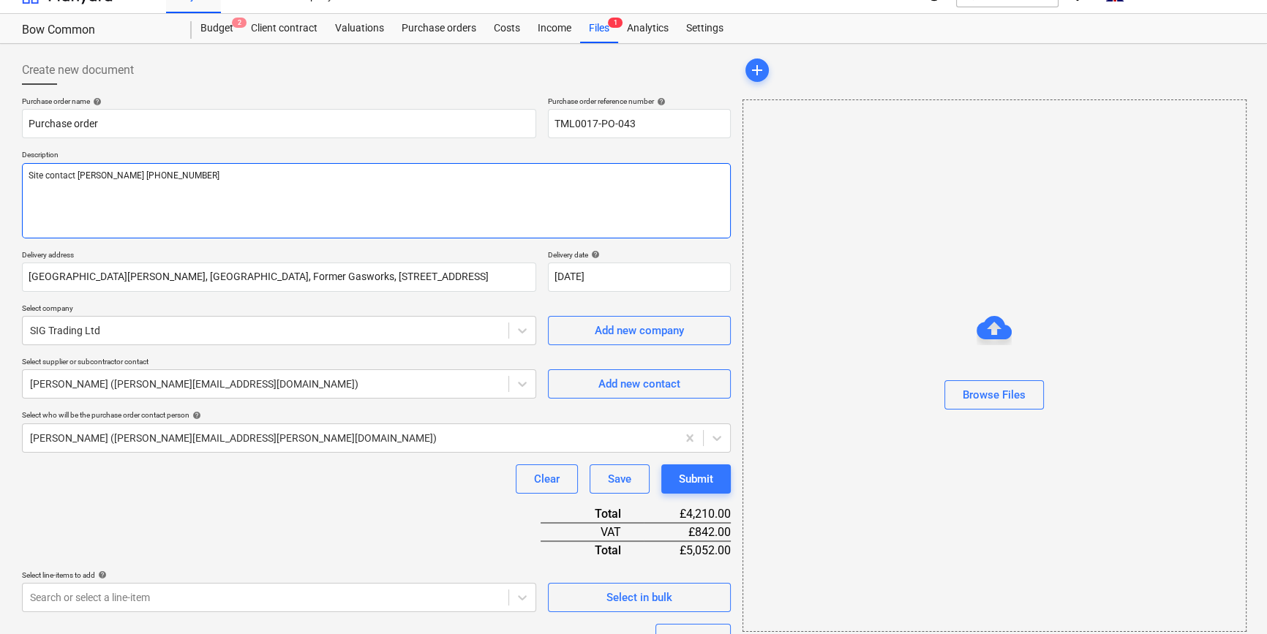
click at [179, 175] on textarea "Site contact [PERSON_NAME] [PHONE_NUMBER]" at bounding box center [376, 200] width 709 height 75
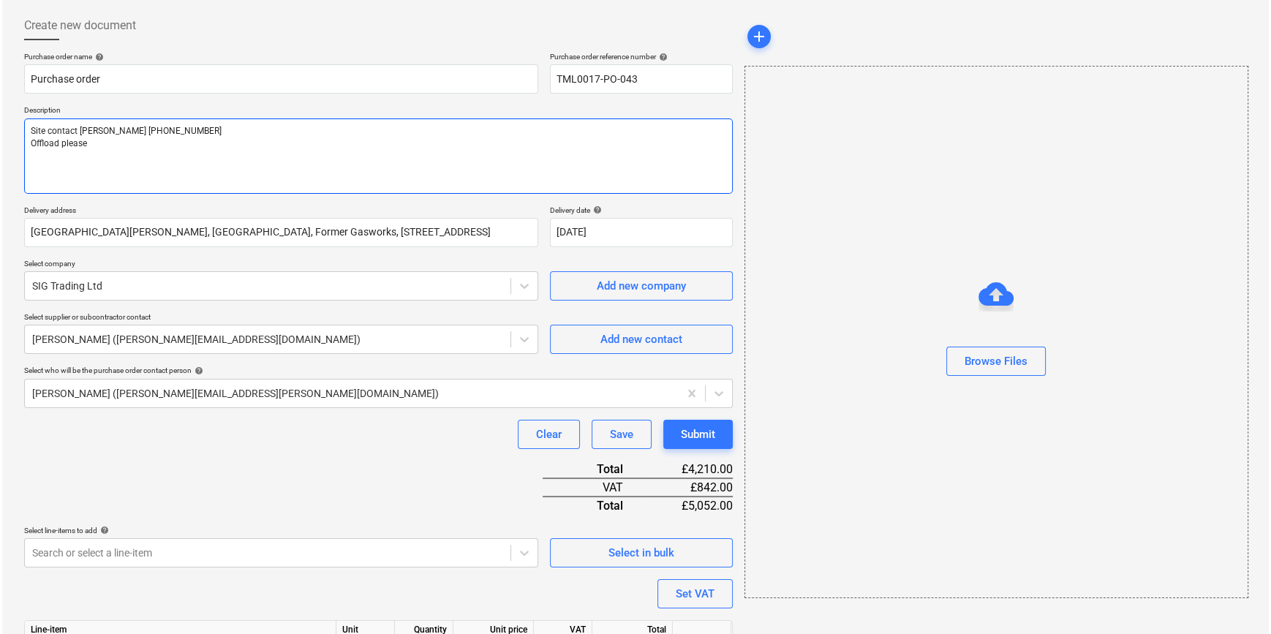
scroll to position [223, 0]
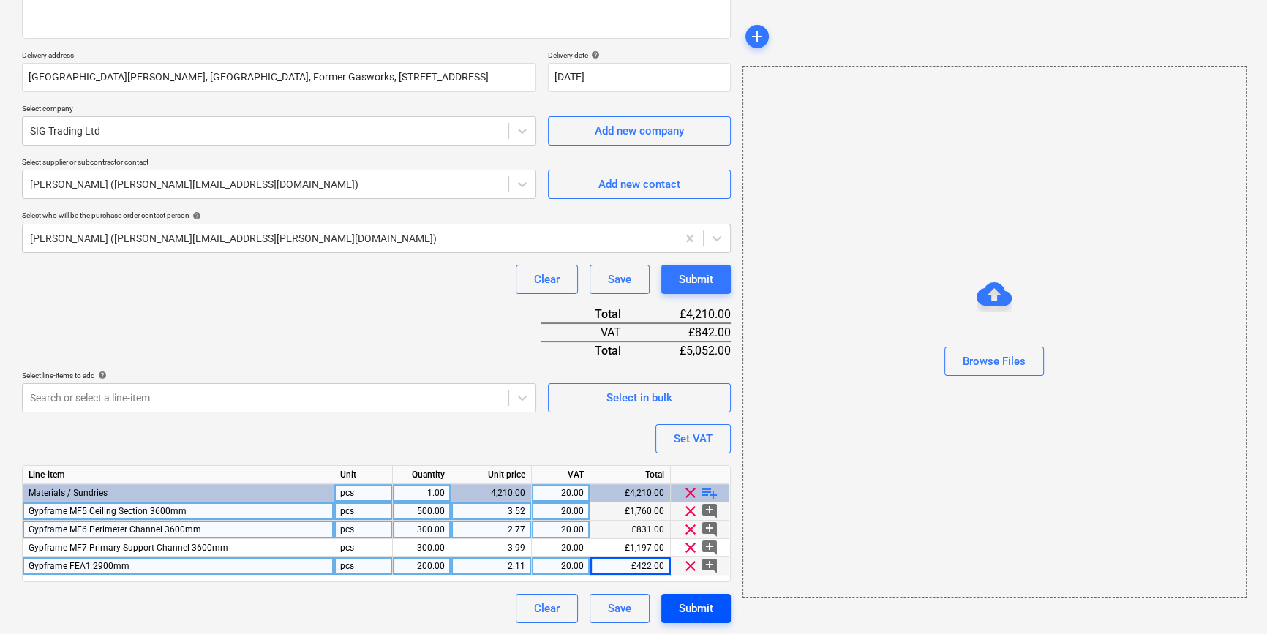
click at [707, 607] on div "Submit" at bounding box center [696, 608] width 34 height 19
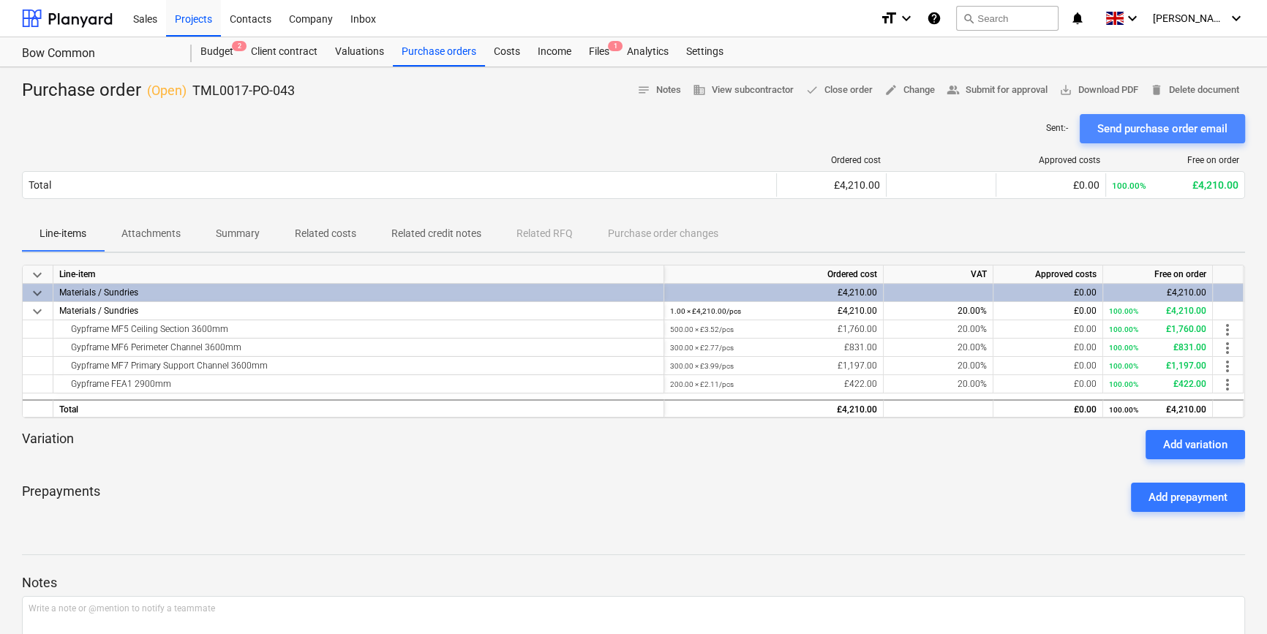
click at [1009, 128] on div "Send purchase order email" at bounding box center [1162, 128] width 130 height 19
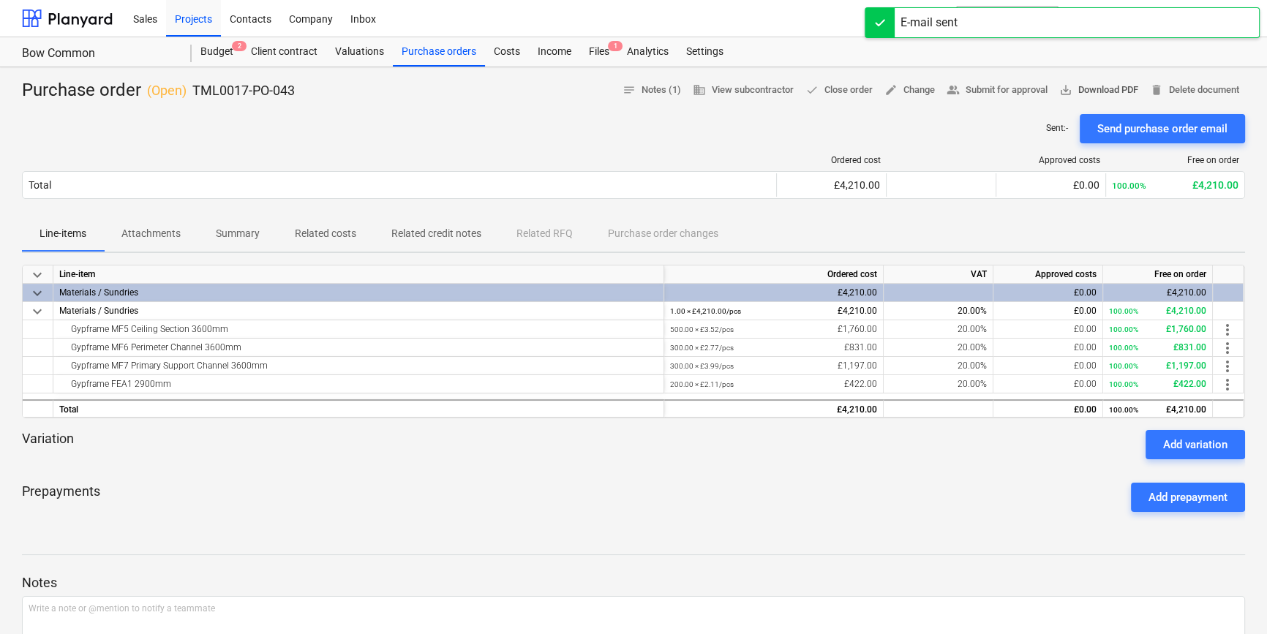
click at [1009, 87] on span "save_alt Download PDF" at bounding box center [1098, 90] width 79 height 17
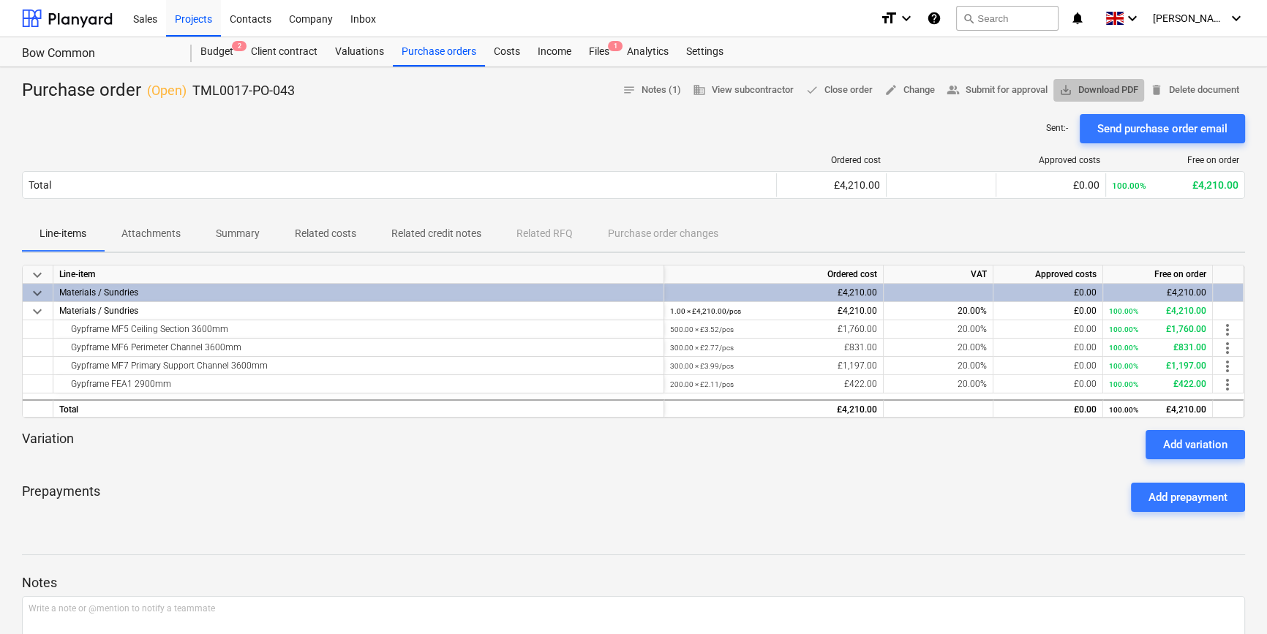
click at [1009, 84] on span "save_alt Download PDF" at bounding box center [1098, 90] width 79 height 17
